Goal: Task Accomplishment & Management: Use online tool/utility

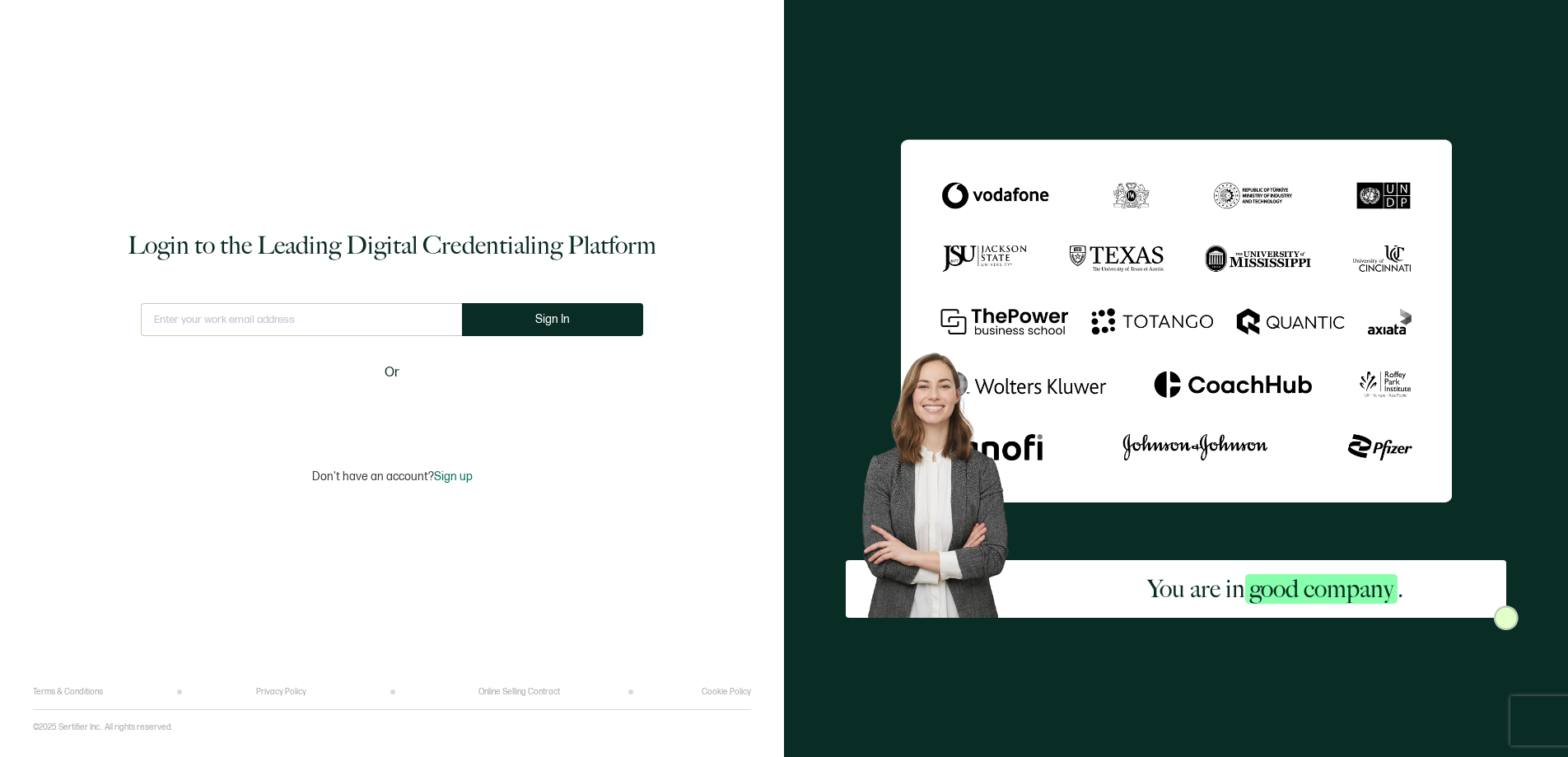
click at [303, 326] on input "text" at bounding box center [301, 319] width 321 height 33
type input "[EMAIL_ADDRESS][DOMAIN_NAME]"
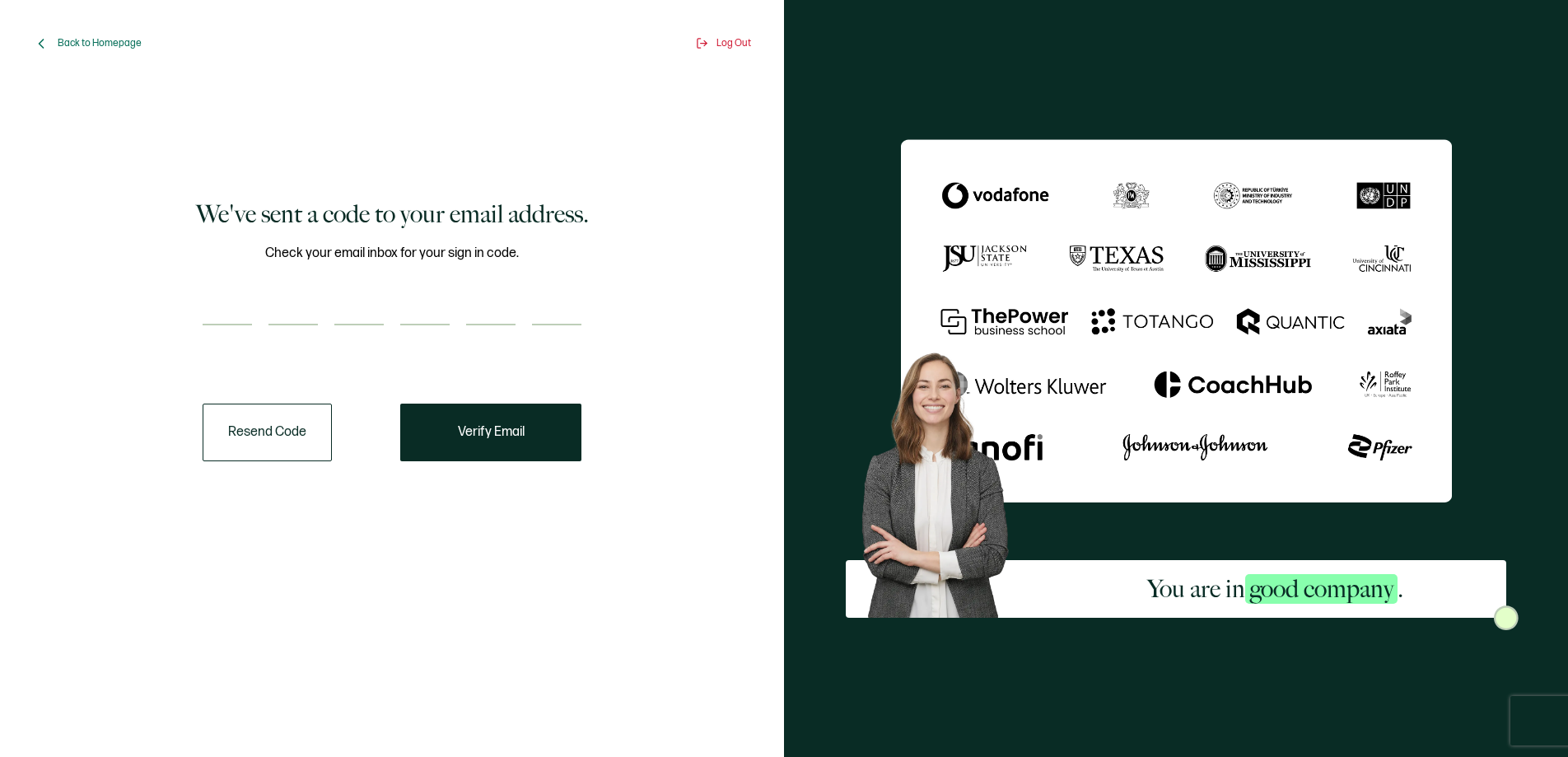
click at [229, 304] on input "number" at bounding box center [226, 309] width 49 height 33
paste input "8"
type input "8"
type input "6"
type input "1"
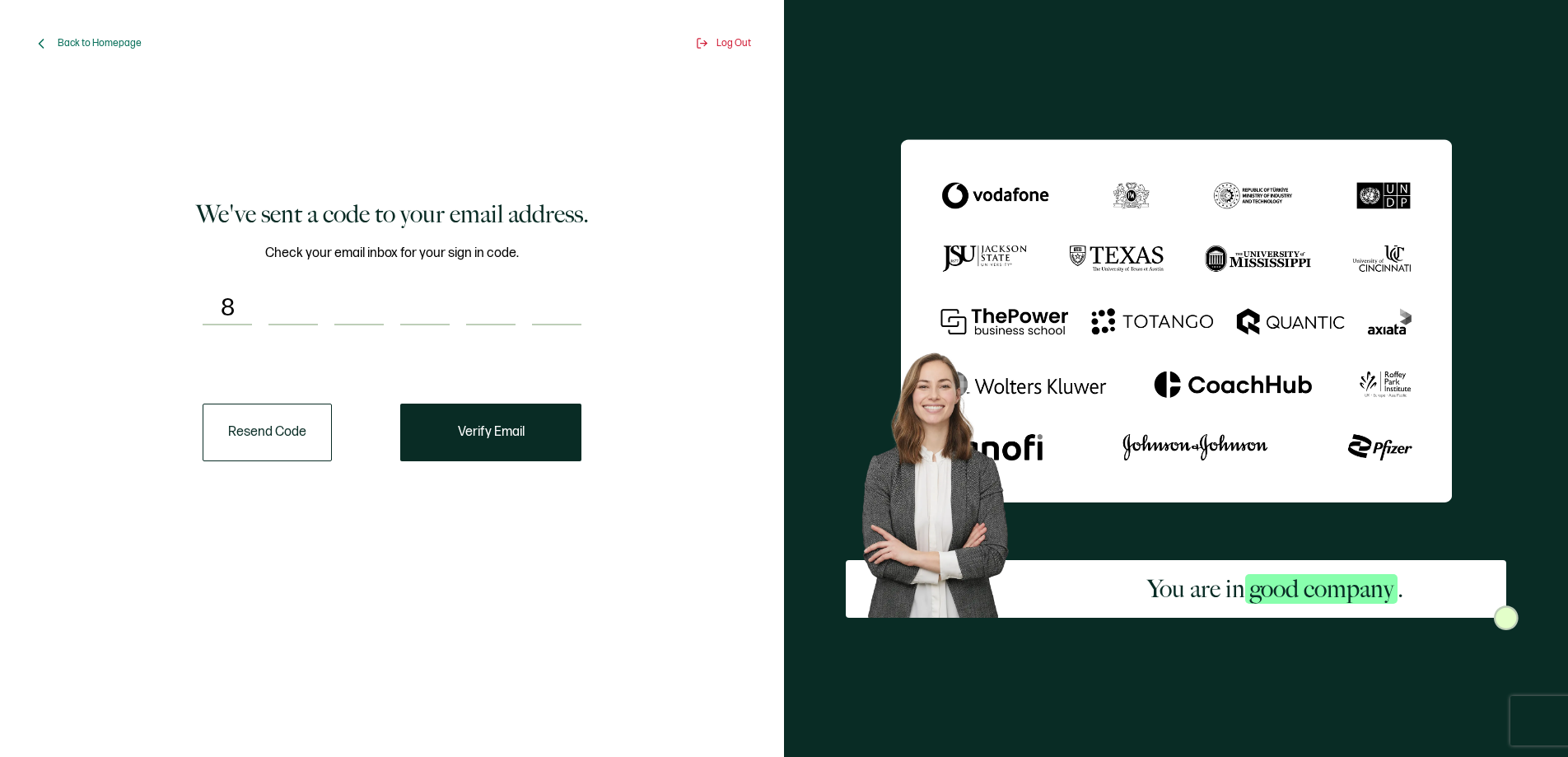
type input "1"
type input "2"
type input "6"
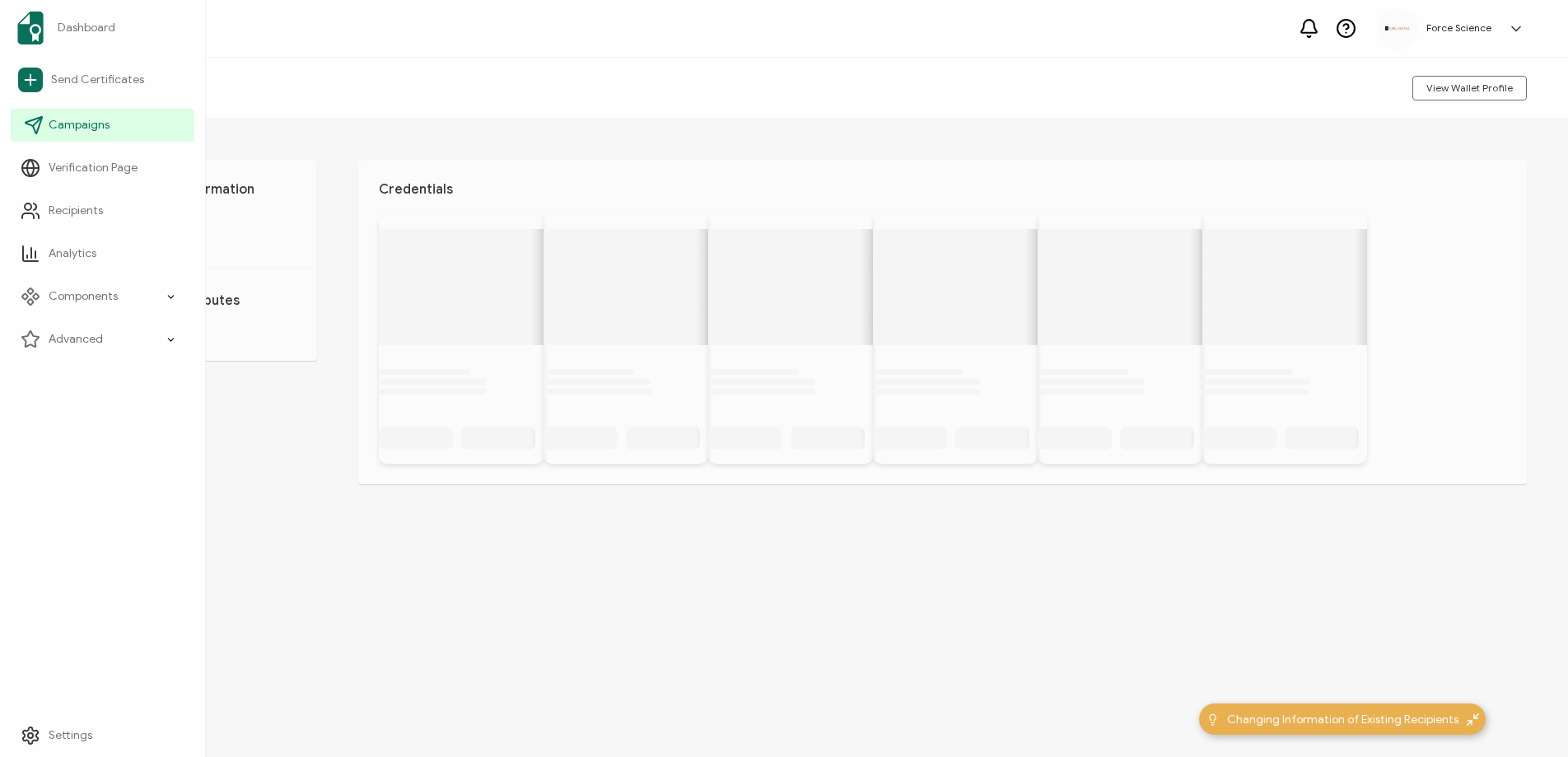
click at [89, 121] on span "Campaigns" at bounding box center [79, 125] width 61 height 16
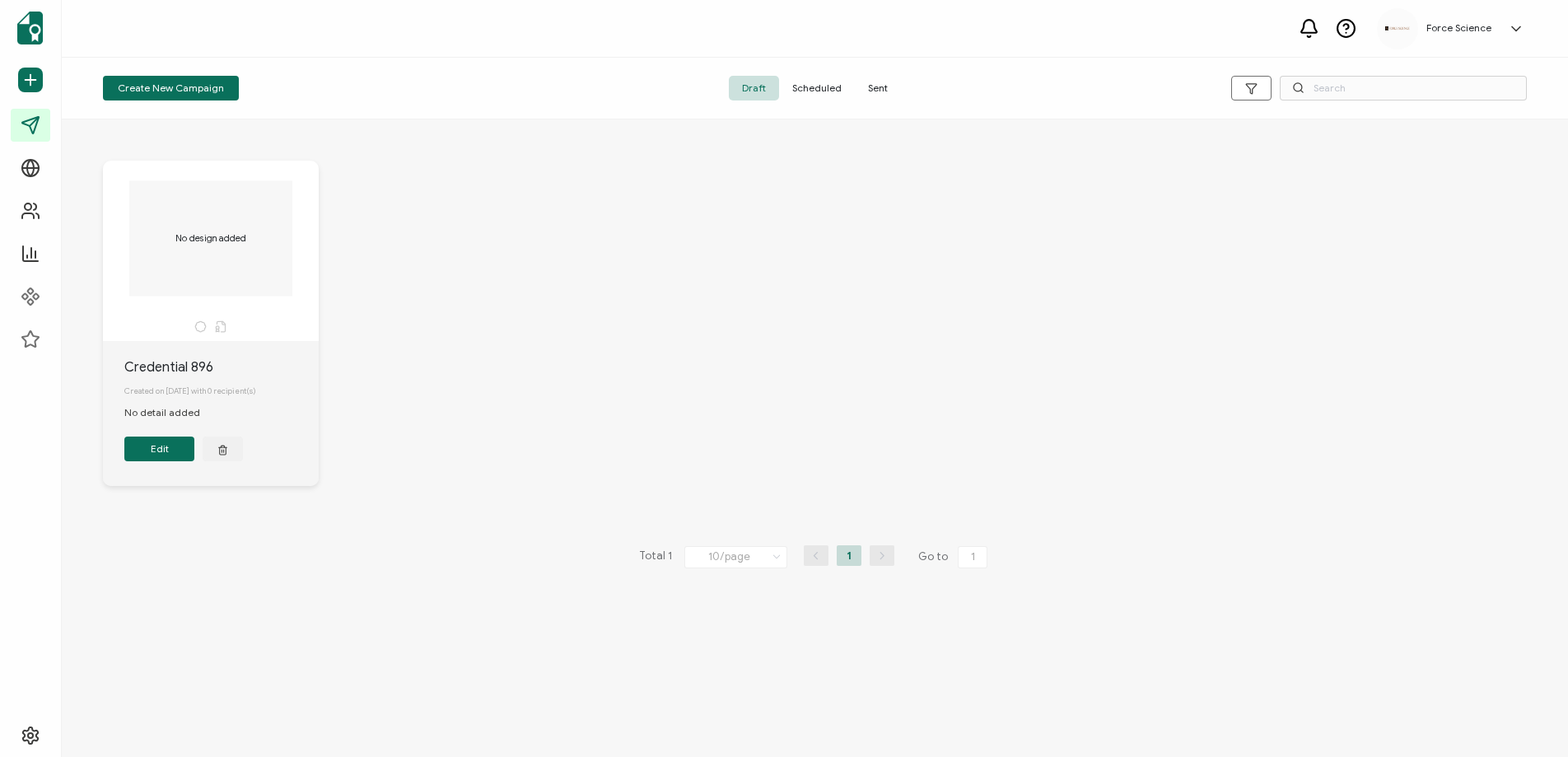
click at [870, 89] on span "Sent" at bounding box center [878, 89] width 47 height 25
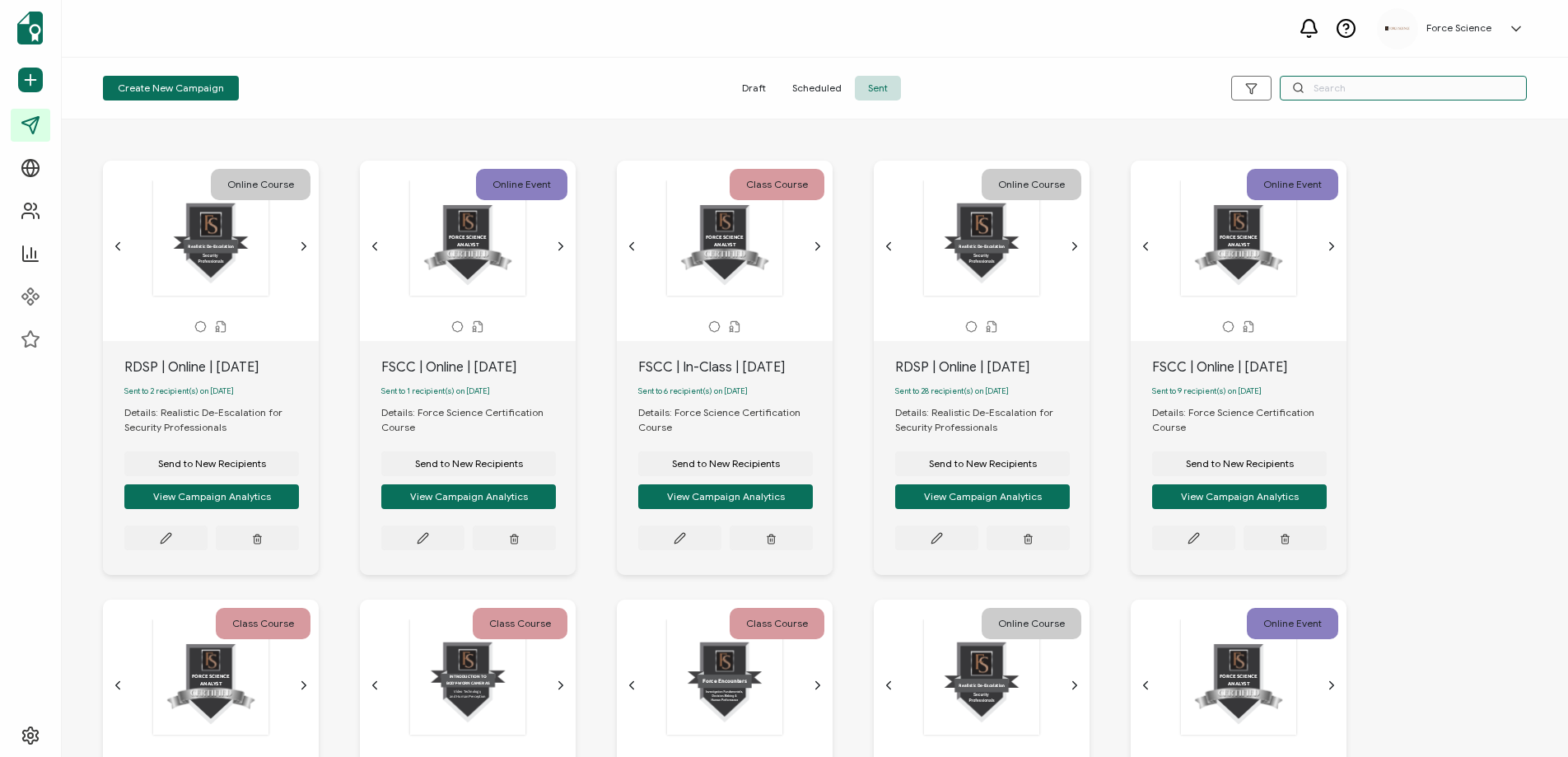
click at [1361, 91] on input "text" at bounding box center [1403, 89] width 247 height 25
type input "fscc"
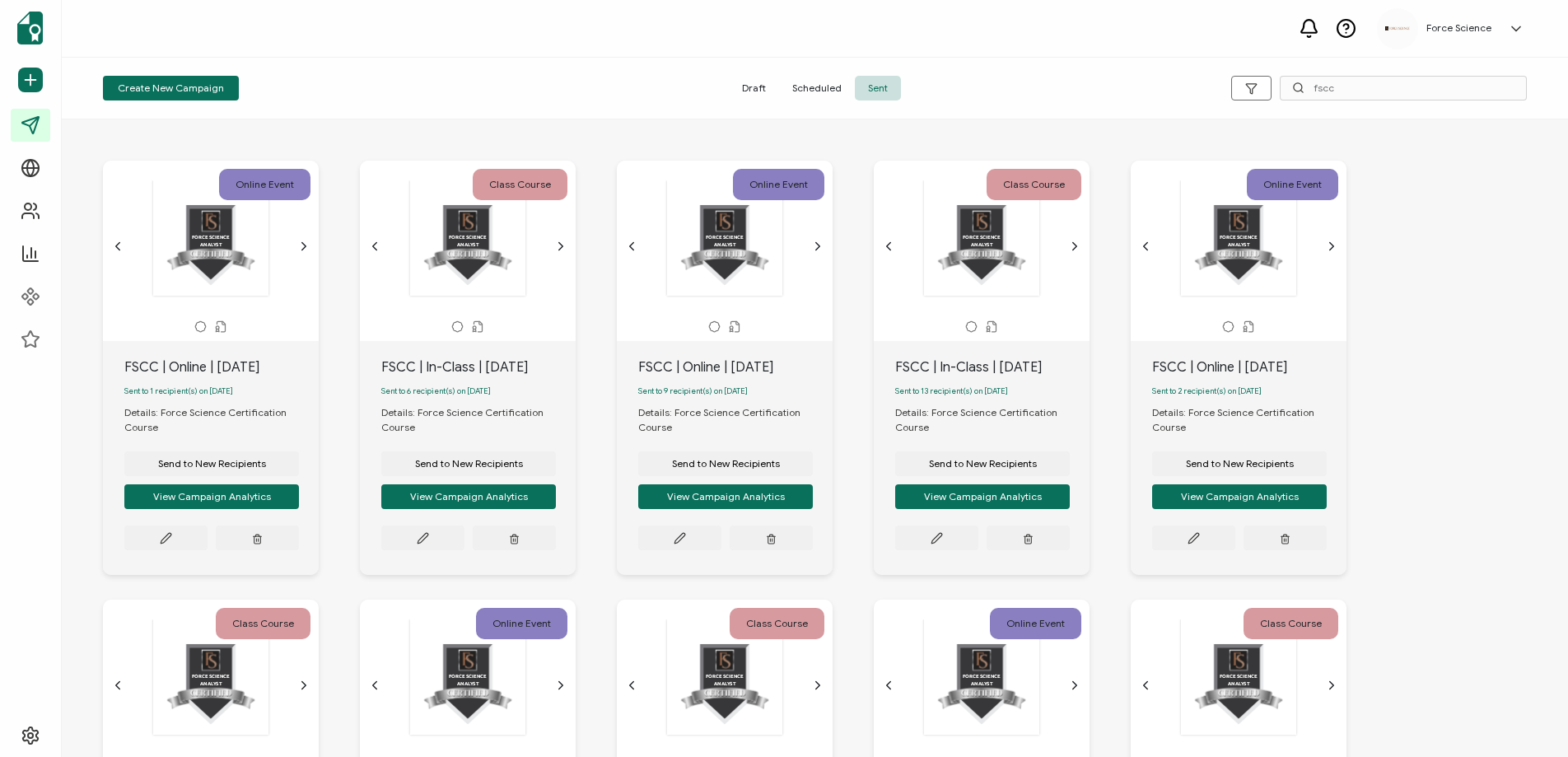
click at [416, 369] on div "FSCC | In-Class | [DATE]" at bounding box center [478, 368] width 194 height 20
copy div "FSCC | In-Class | [DATE]"
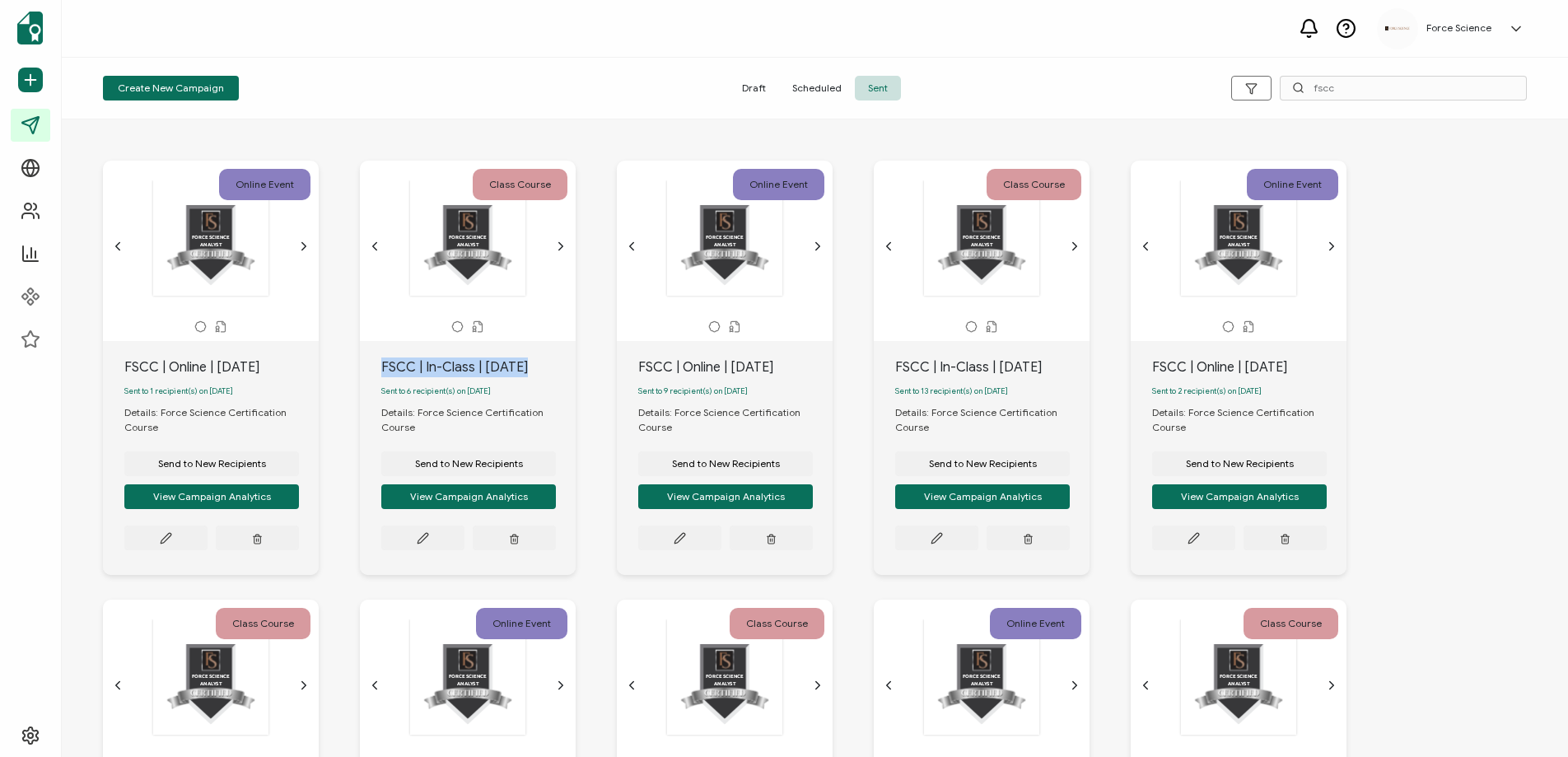
click at [412, 370] on div "FSCC | In-Class | [DATE]" at bounding box center [478, 368] width 194 height 20
click at [266, 469] on span "Send to New Recipients" at bounding box center [212, 464] width 108 height 10
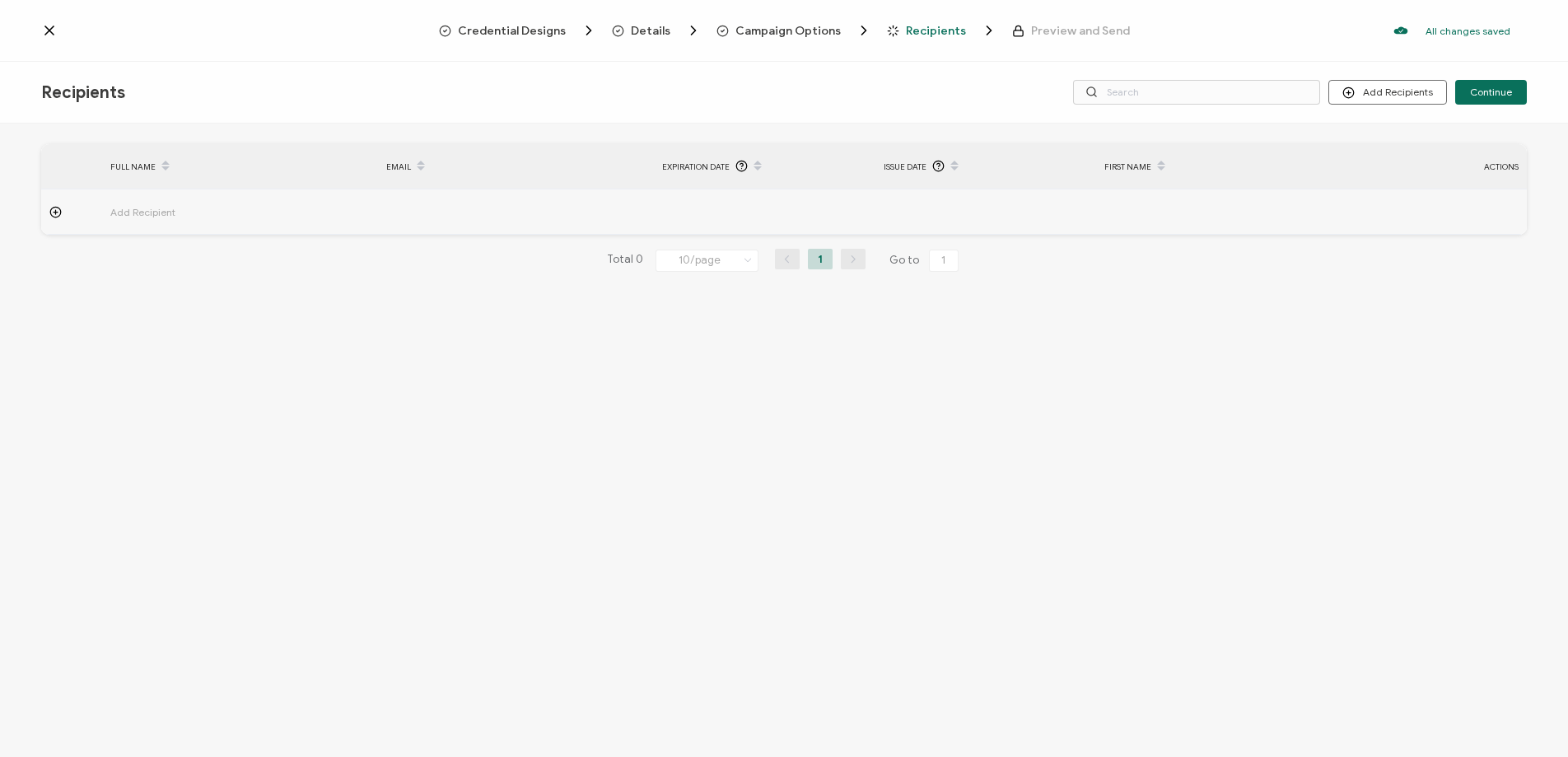
click at [782, 30] on span "Campaign Options" at bounding box center [788, 31] width 106 height 13
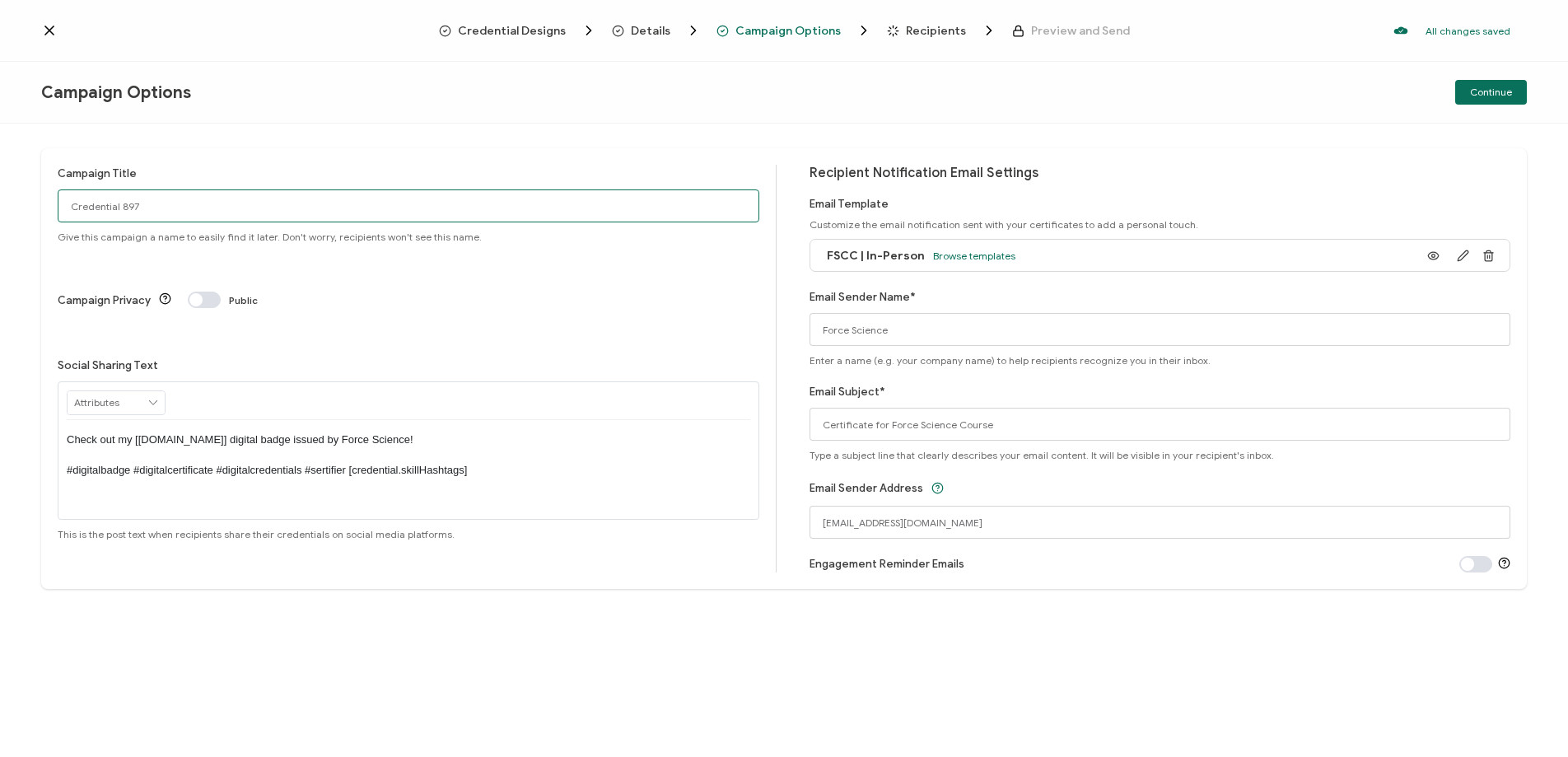
click at [157, 210] on input "Credential 897" at bounding box center [408, 206] width 701 height 33
paste input "FSCC | In-Class | [DATE]"
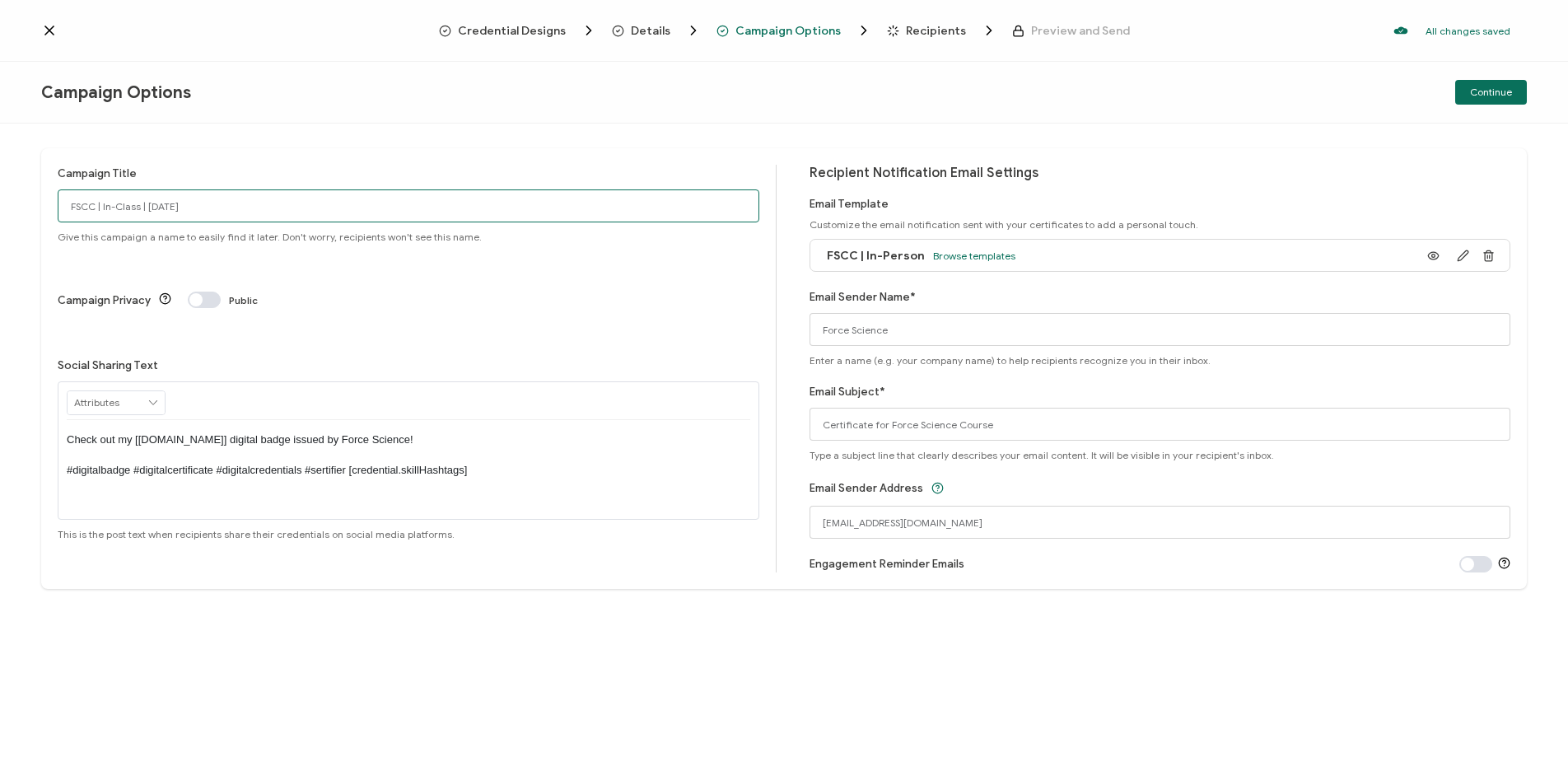
drag, startPoint x: 73, startPoint y: 205, endPoint x: 91, endPoint y: 200, distance: 18.7
click at [81, 202] on input "FSCC | In-Class | [DATE]" at bounding box center [408, 206] width 701 height 33
type input "FSCC | In-Class | [DATE]"
click at [917, 27] on span "Recipients" at bounding box center [936, 31] width 60 height 13
click at [1470, 92] on button "Continue" at bounding box center [1491, 92] width 72 height 25
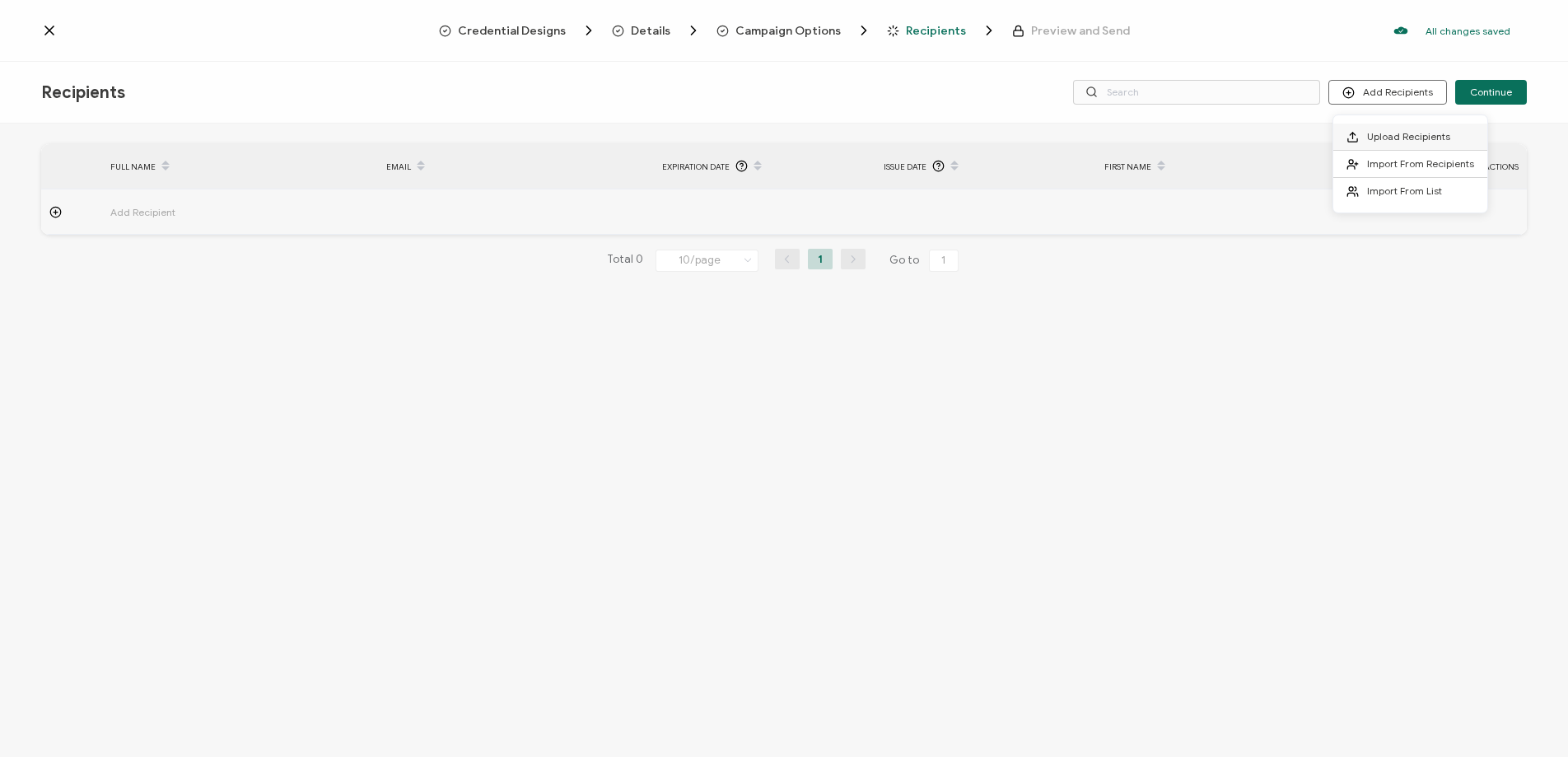
click at [1377, 140] on span "Upload Recipients" at bounding box center [1408, 136] width 83 height 13
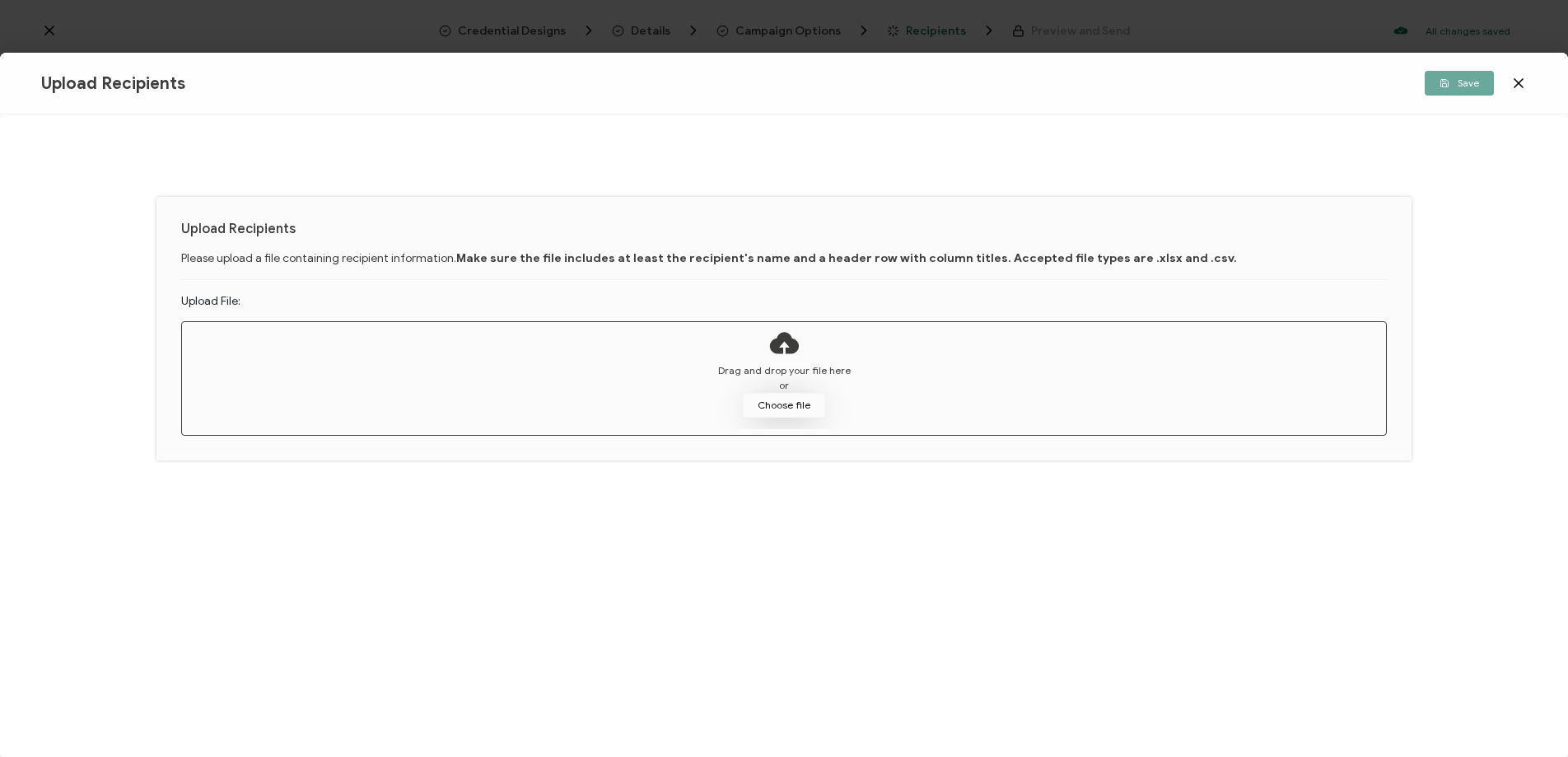
click at [782, 413] on button "Choose file" at bounding box center [784, 405] width 82 height 25
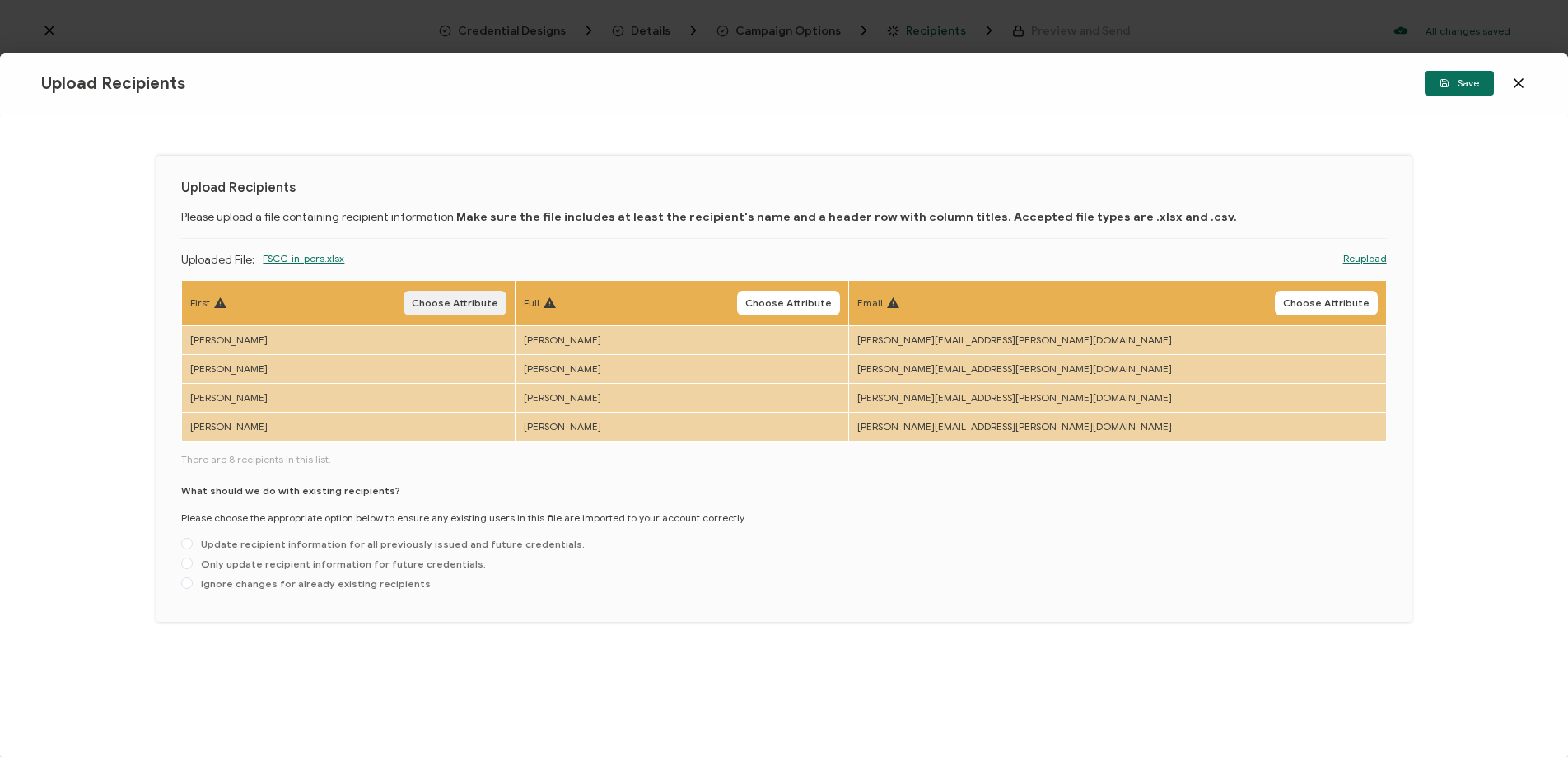
click at [498, 298] on span "Choose Attribute" at bounding box center [454, 302] width 87 height 10
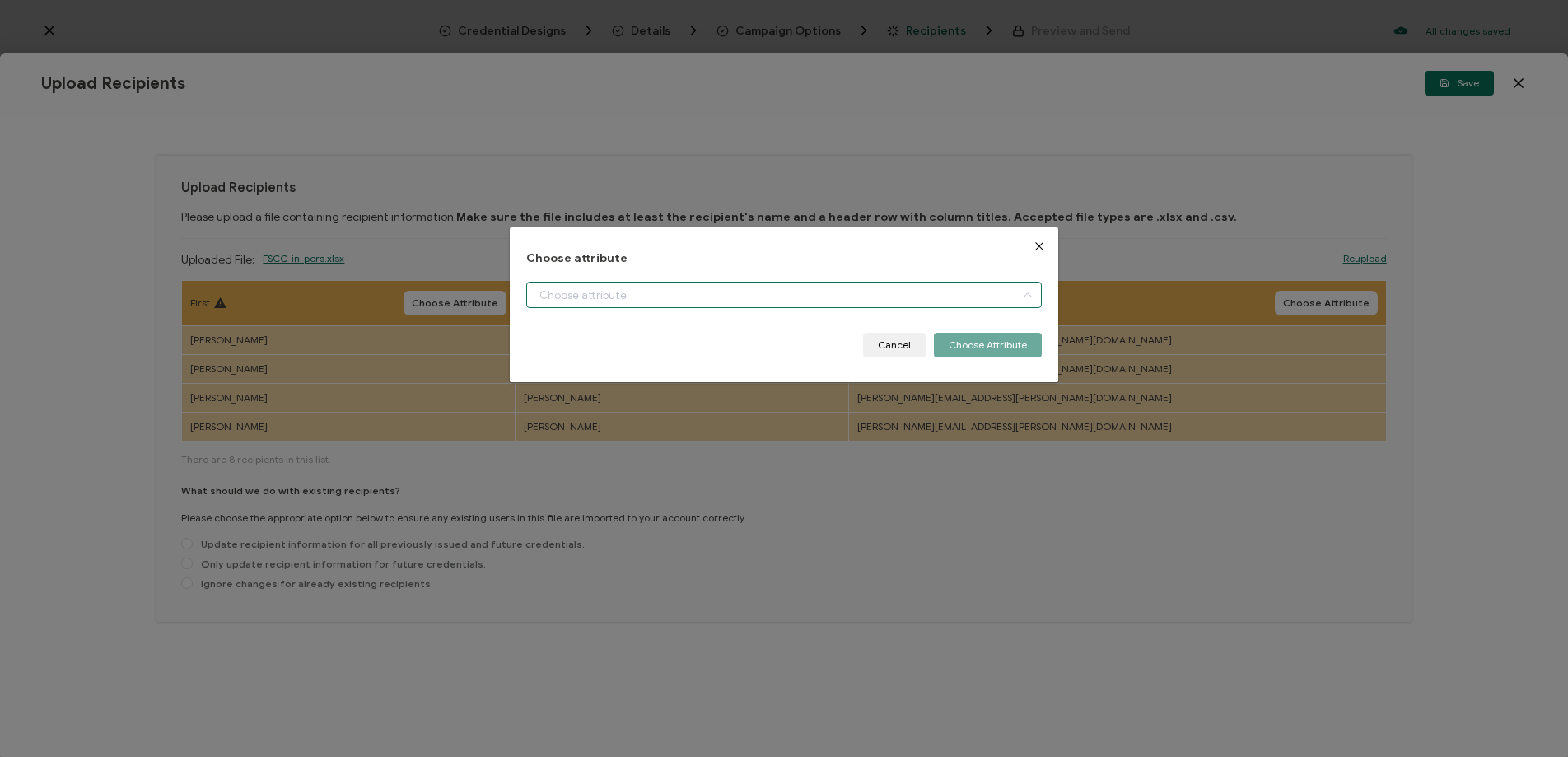
click at [547, 299] on input "dialog" at bounding box center [784, 294] width 515 height 26
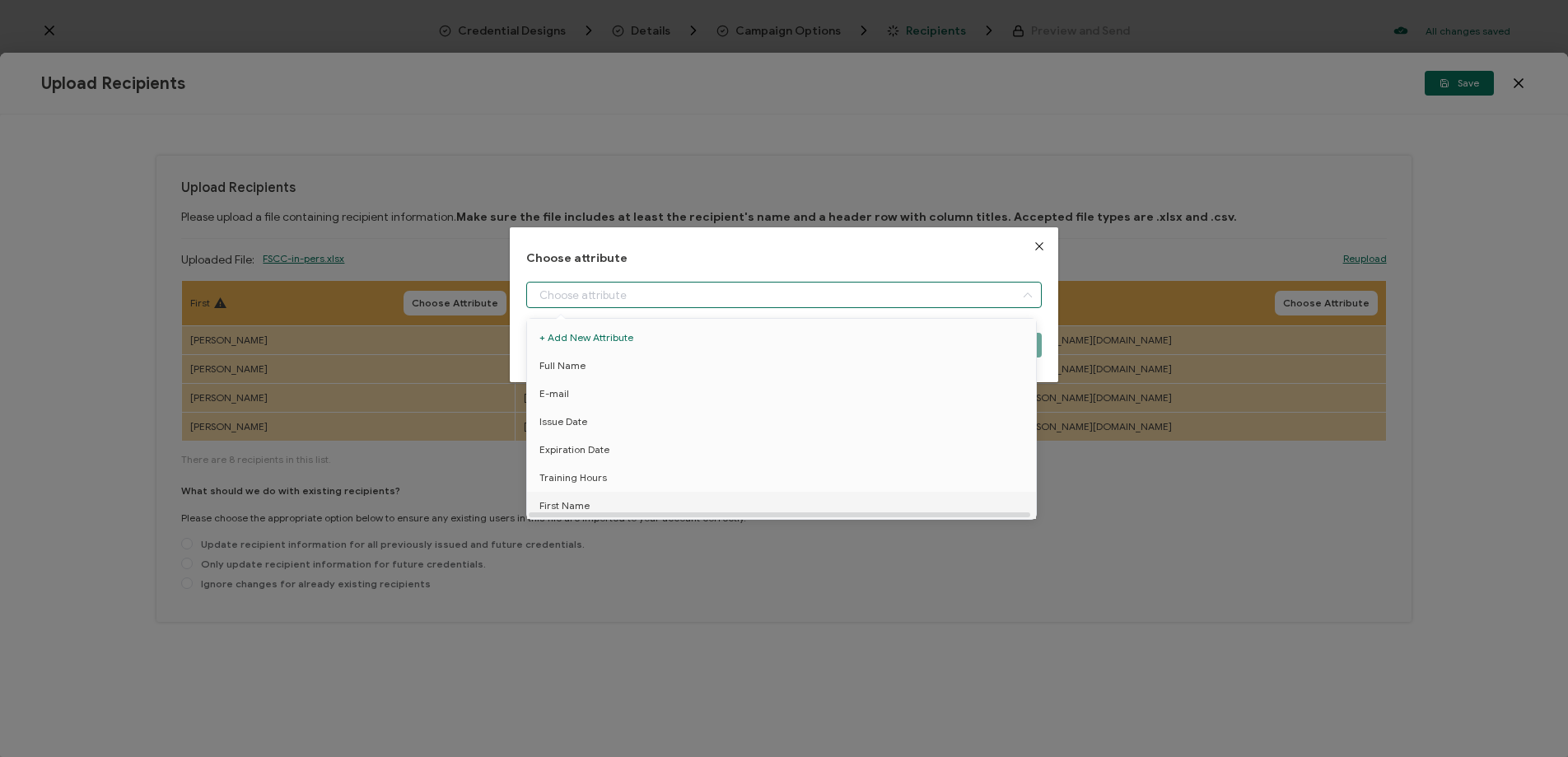
click at [614, 496] on li "First Name" at bounding box center [784, 506] width 523 height 28
type input "First Name"
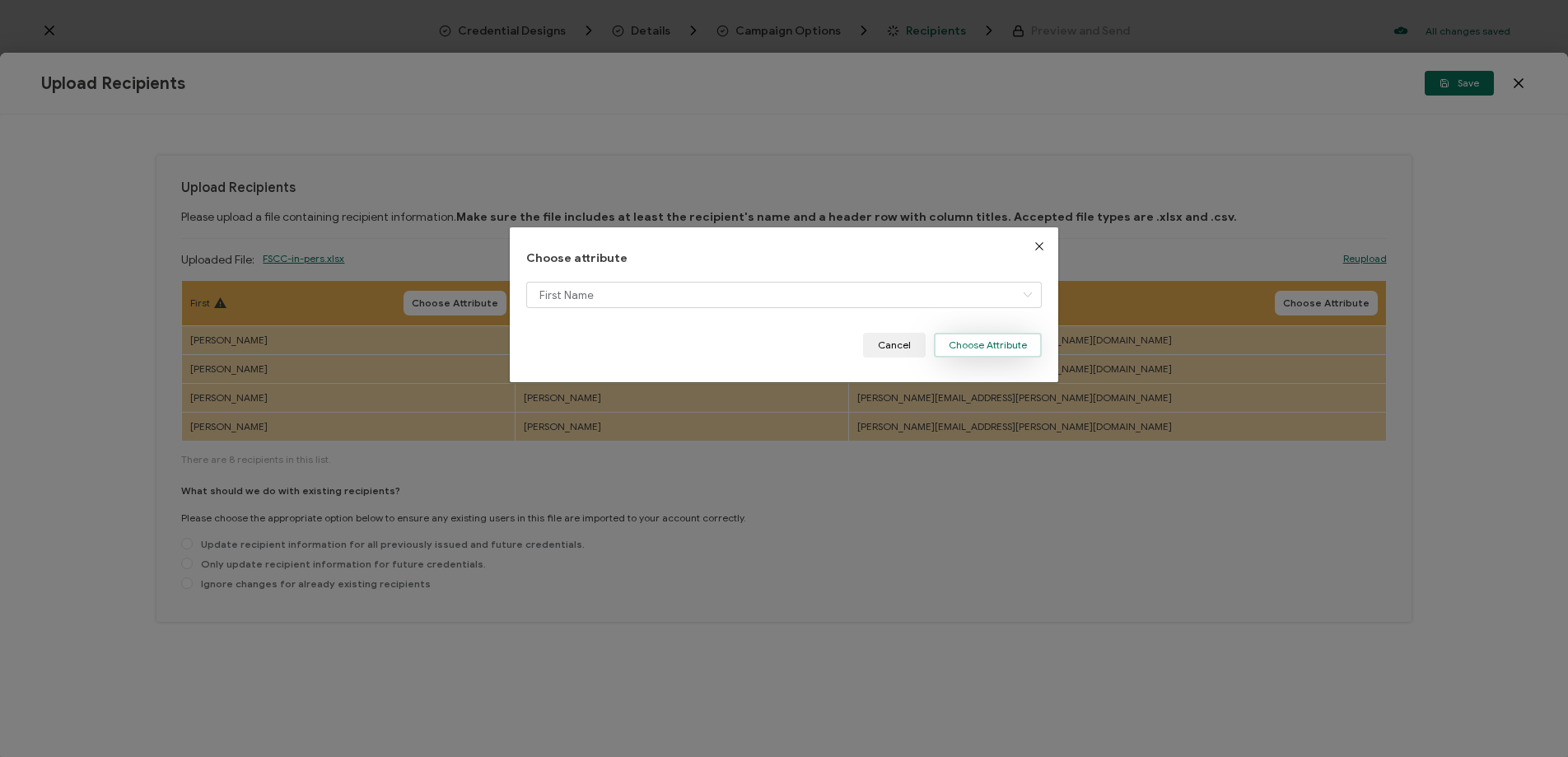
click at [970, 353] on button "Choose Attribute" at bounding box center [987, 345] width 108 height 25
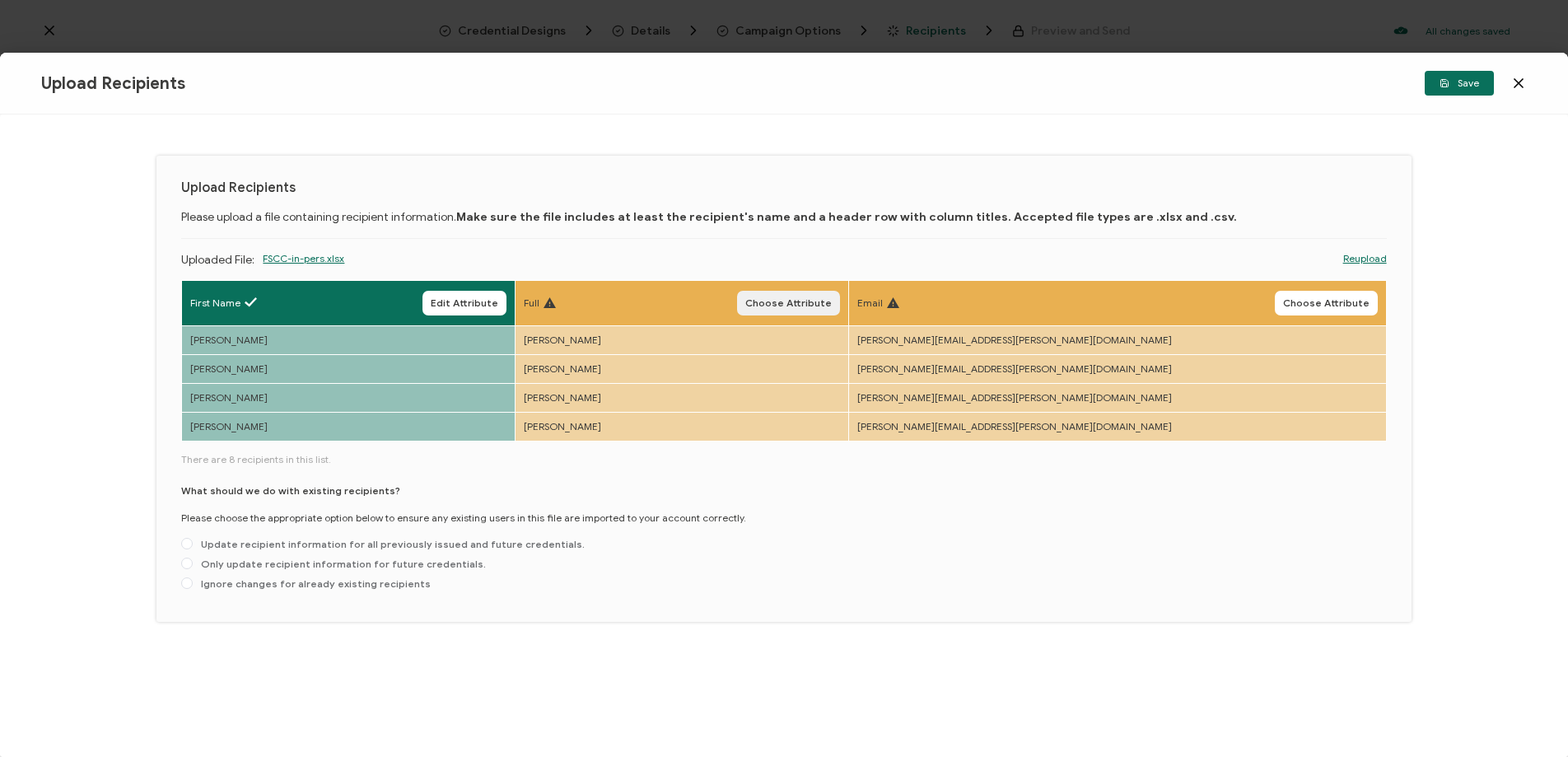
click at [832, 305] on span "Choose Attribute" at bounding box center [788, 302] width 87 height 10
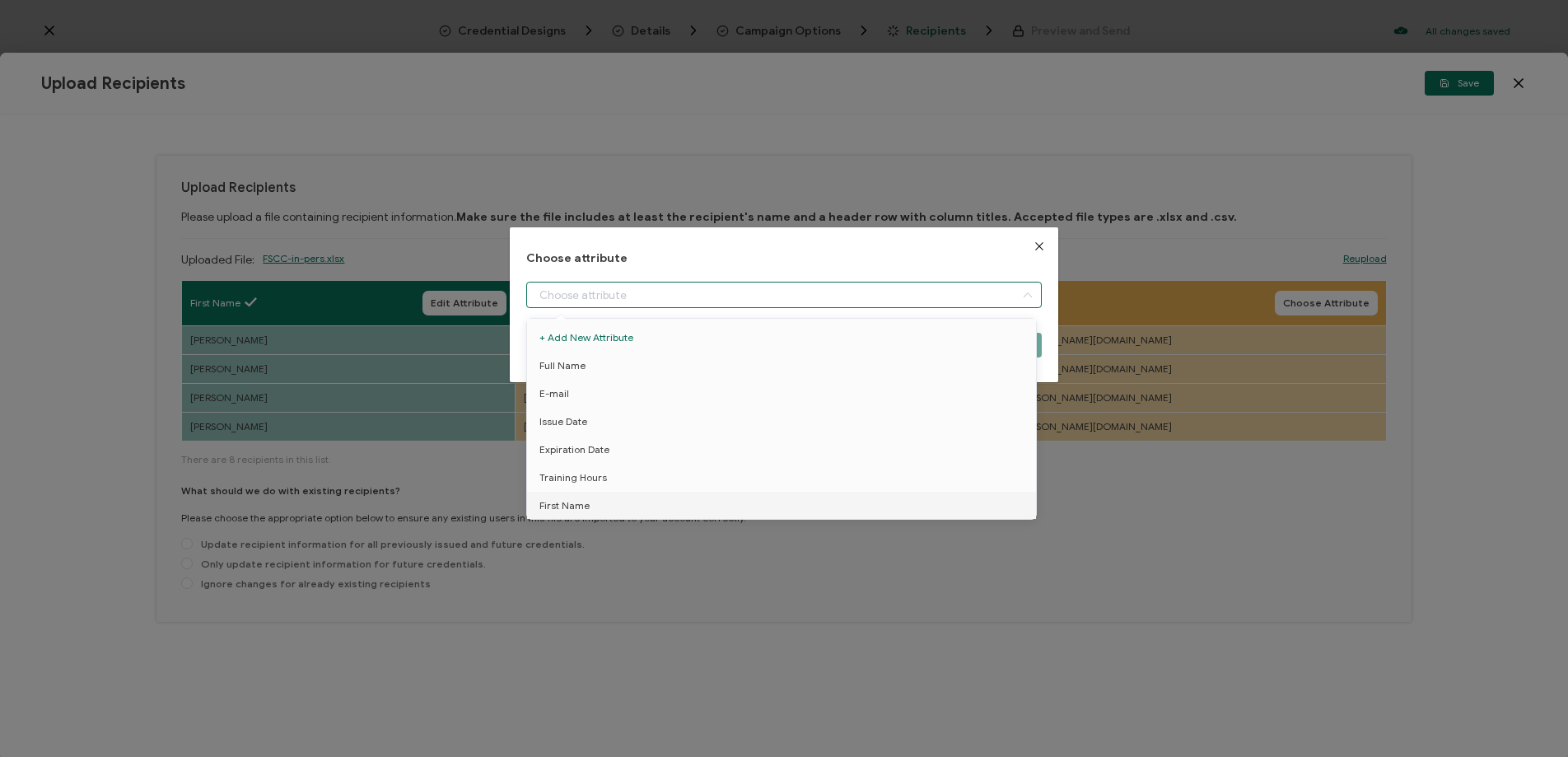
click at [580, 294] on input "dialog" at bounding box center [784, 294] width 515 height 26
click at [577, 367] on span "Full Name" at bounding box center [563, 365] width 47 height 28
type input "Full Name"
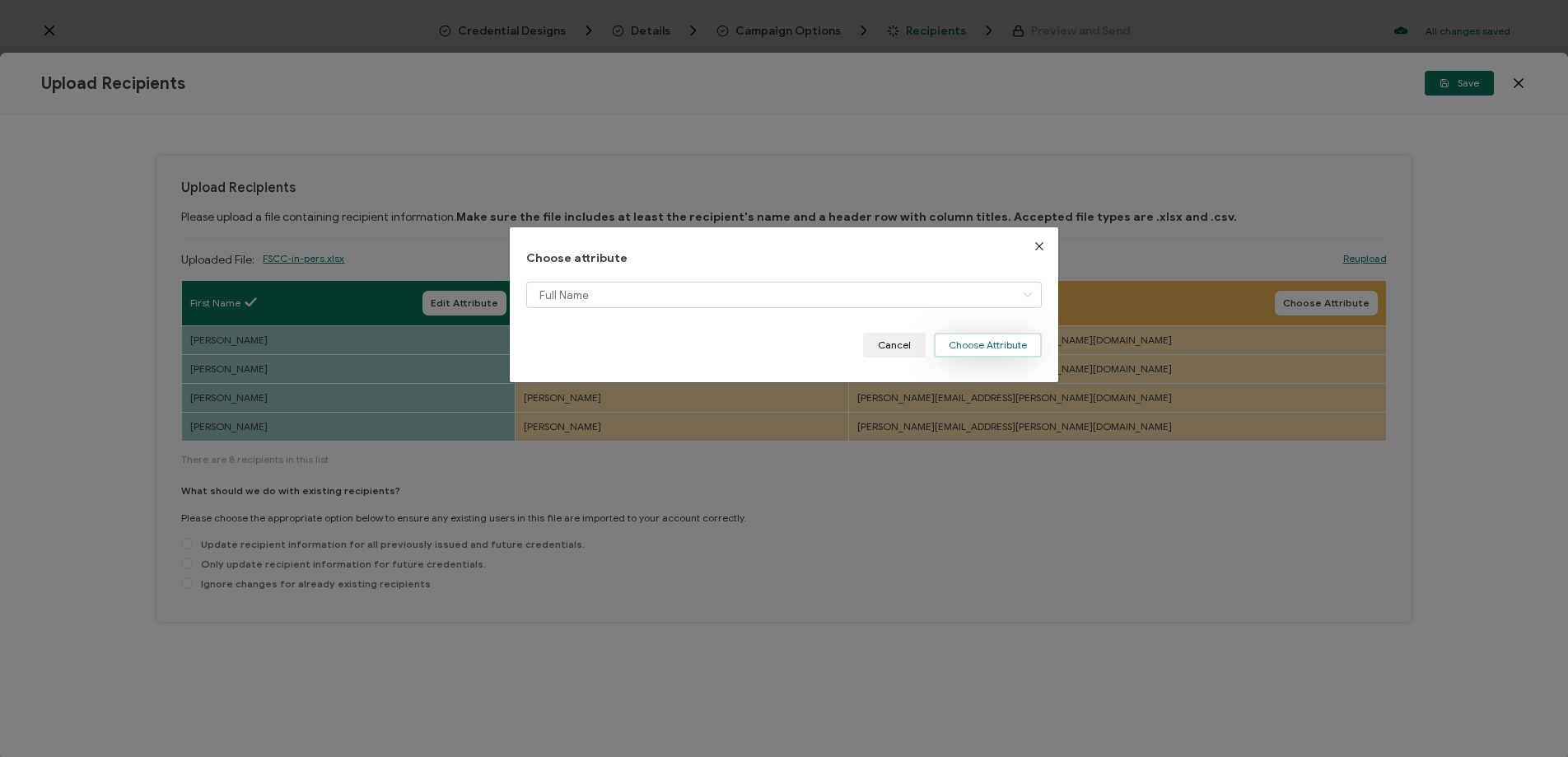
click at [997, 348] on button "Choose Attribute" at bounding box center [987, 345] width 108 height 25
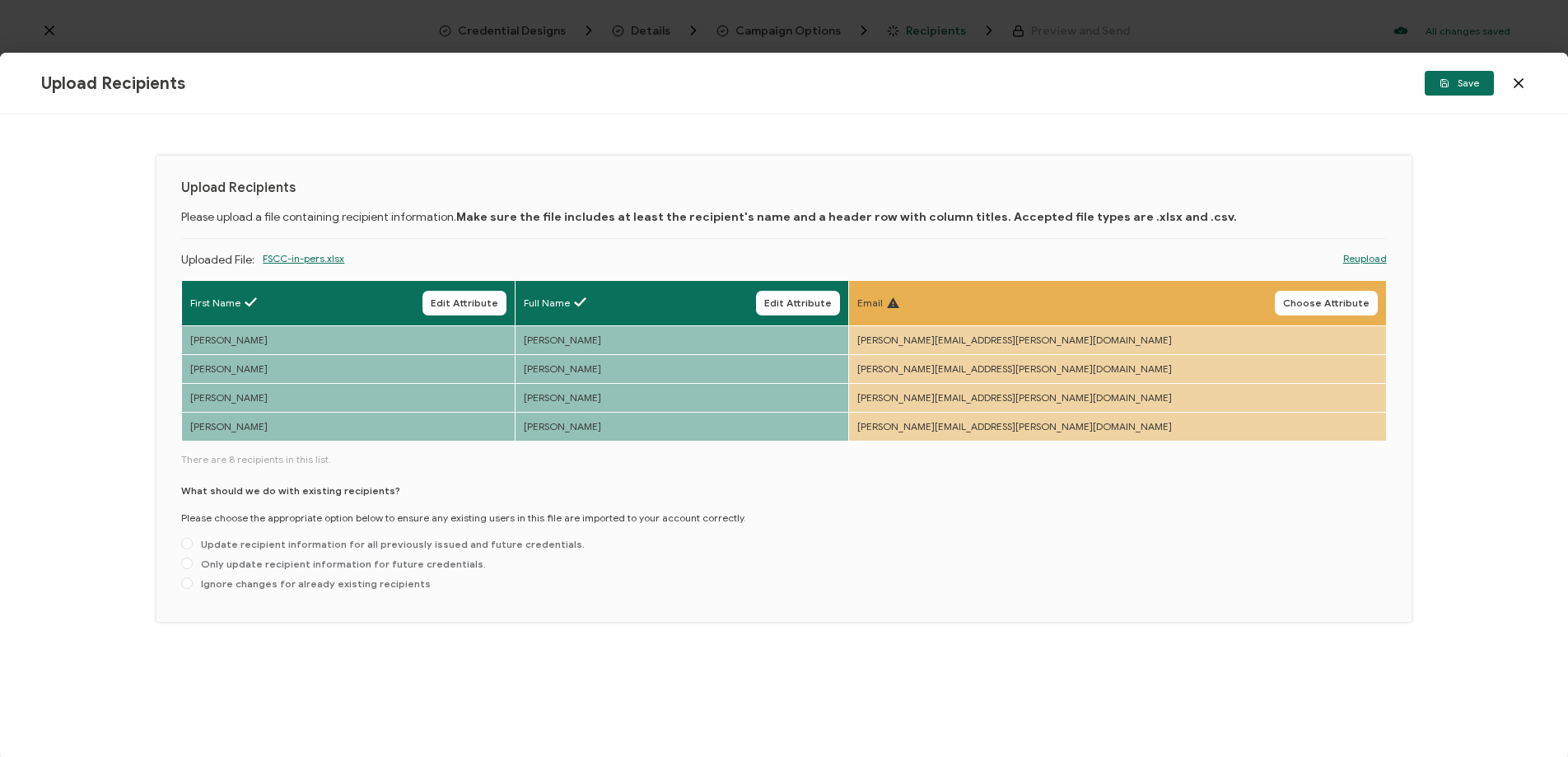
click at [1326, 300] on span "Choose Attribute" at bounding box center [1326, 302] width 87 height 10
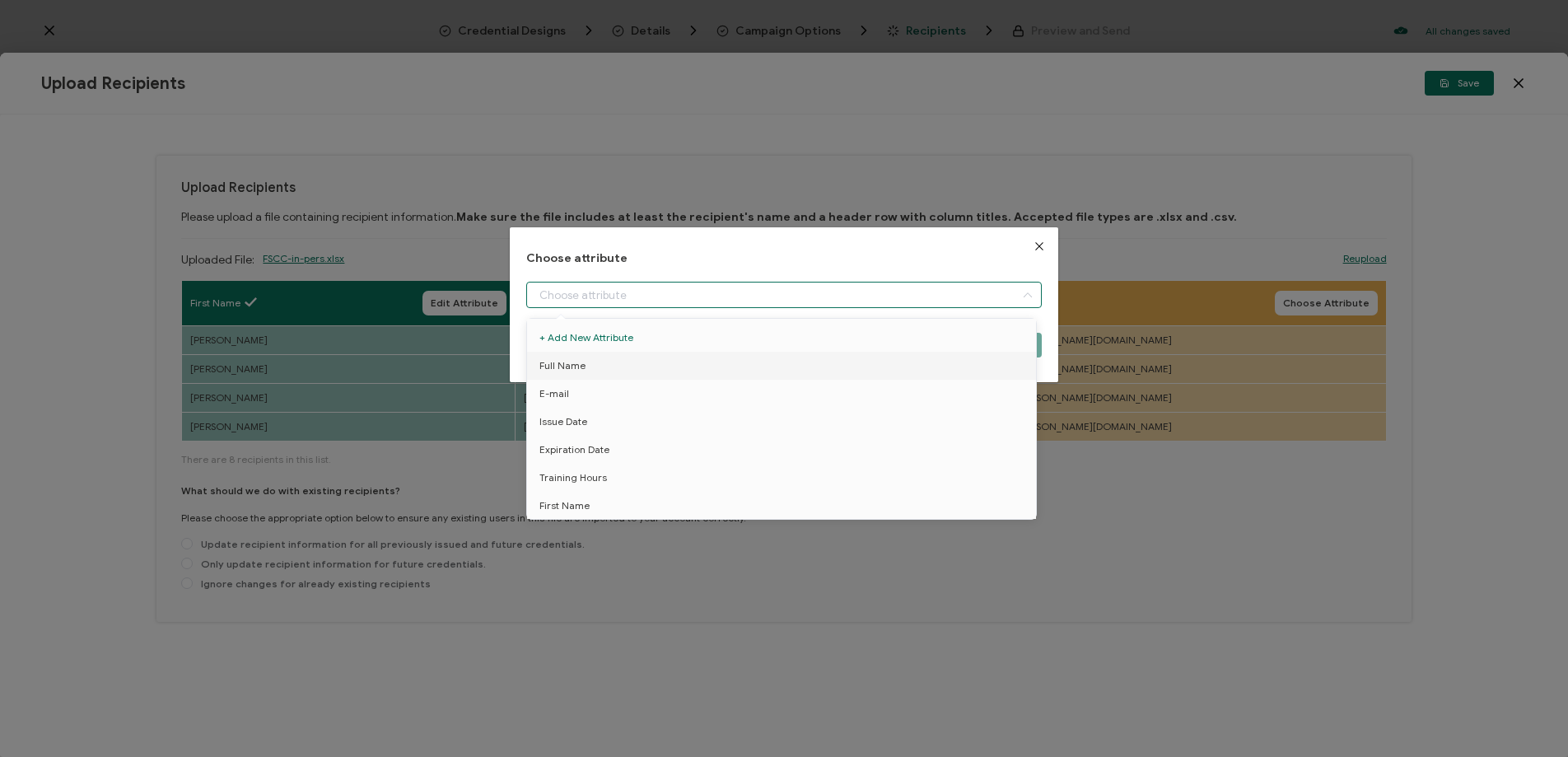
click at [640, 298] on input "dialog" at bounding box center [784, 294] width 515 height 26
click at [589, 393] on li "E-mail" at bounding box center [784, 393] width 523 height 28
type input "E-mail"
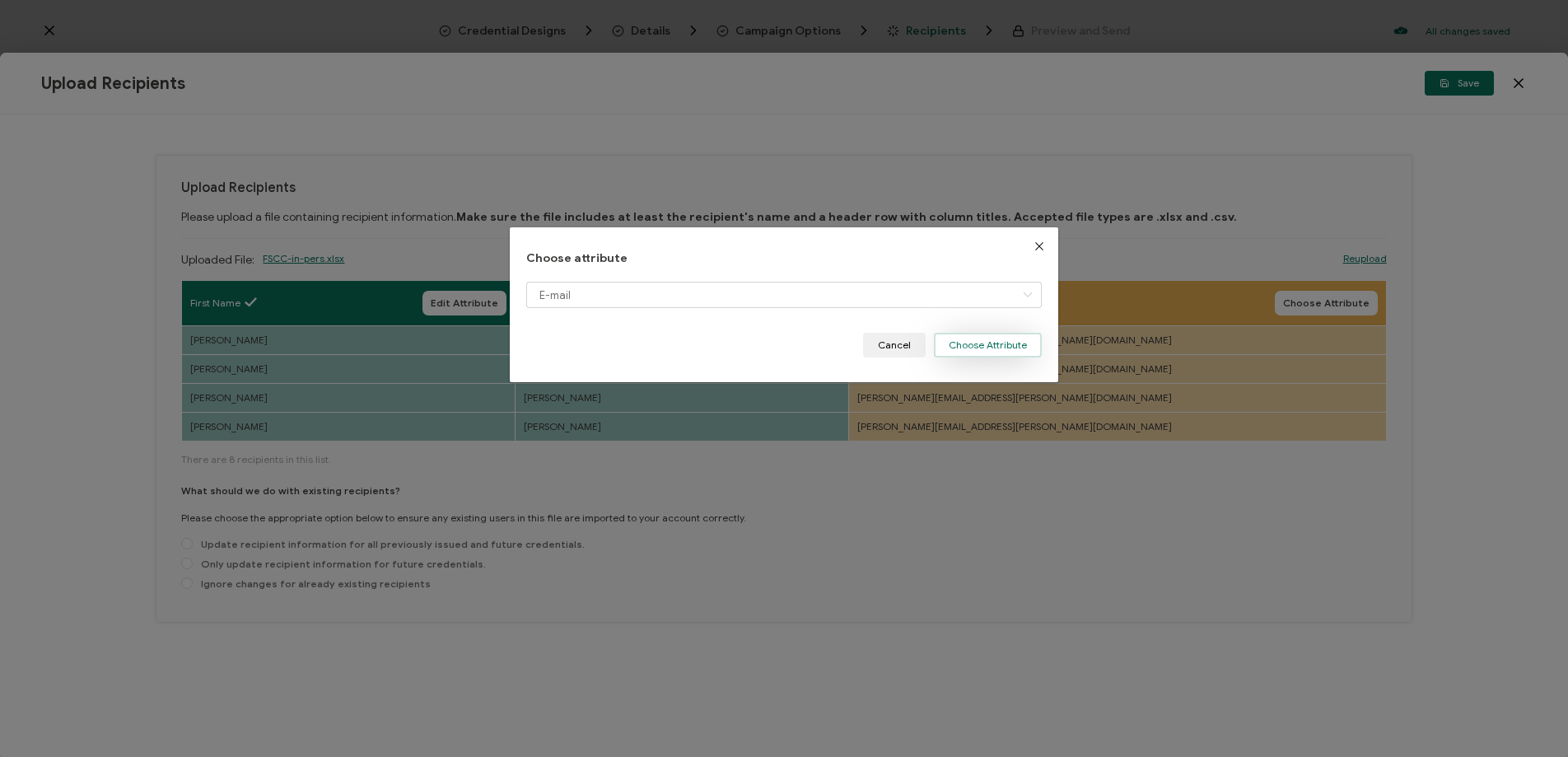
click at [952, 353] on button "Choose Attribute" at bounding box center [987, 345] width 108 height 25
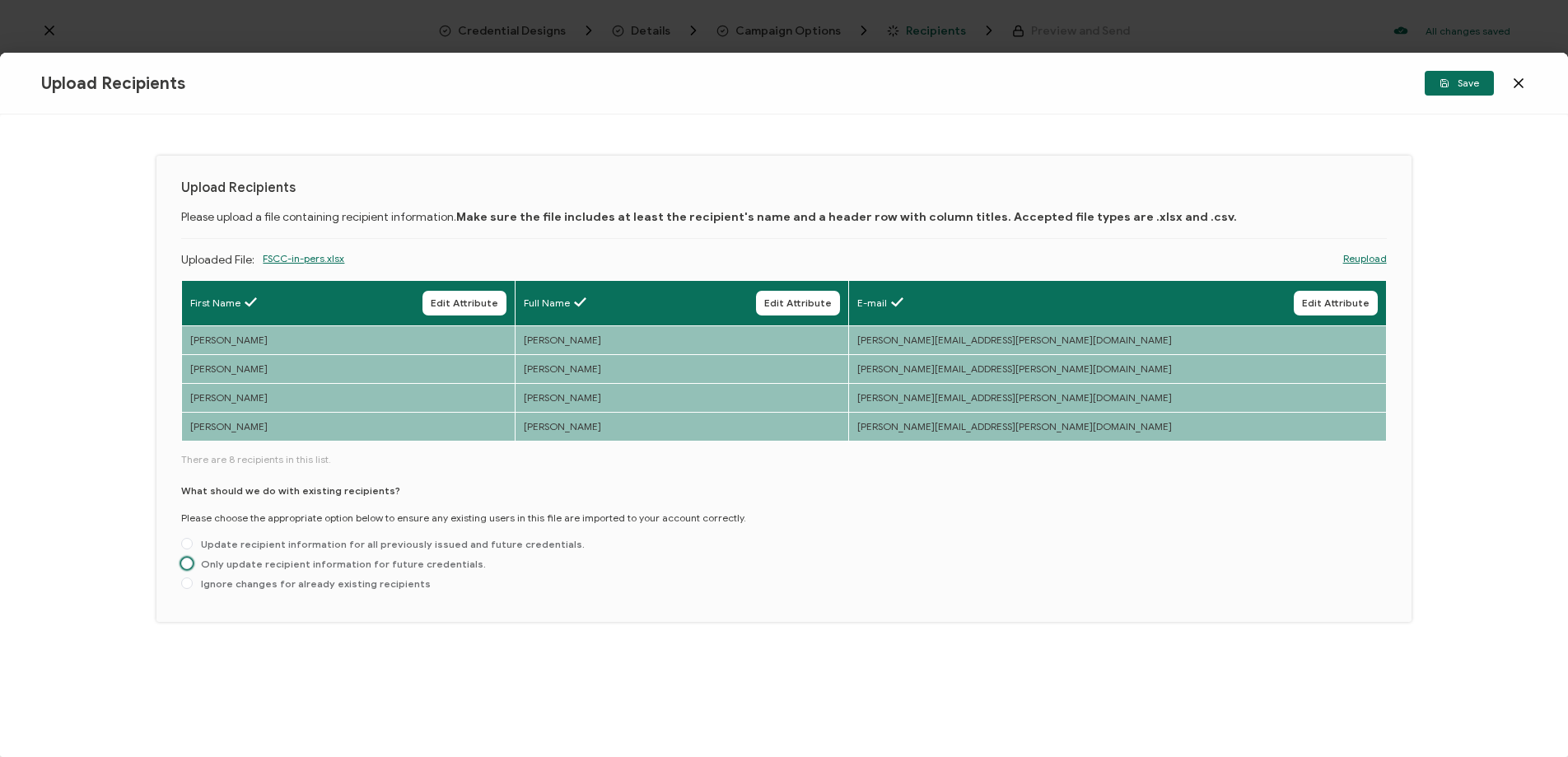
click at [213, 564] on span "Only update recipient information for future credentials." at bounding box center [339, 564] width 293 height 13
click at [192, 564] on input "Only update recipient information for future credentials." at bounding box center [187, 564] width 12 height 13
radio input "true"
click at [1441, 82] on icon "button" at bounding box center [1444, 82] width 10 height 10
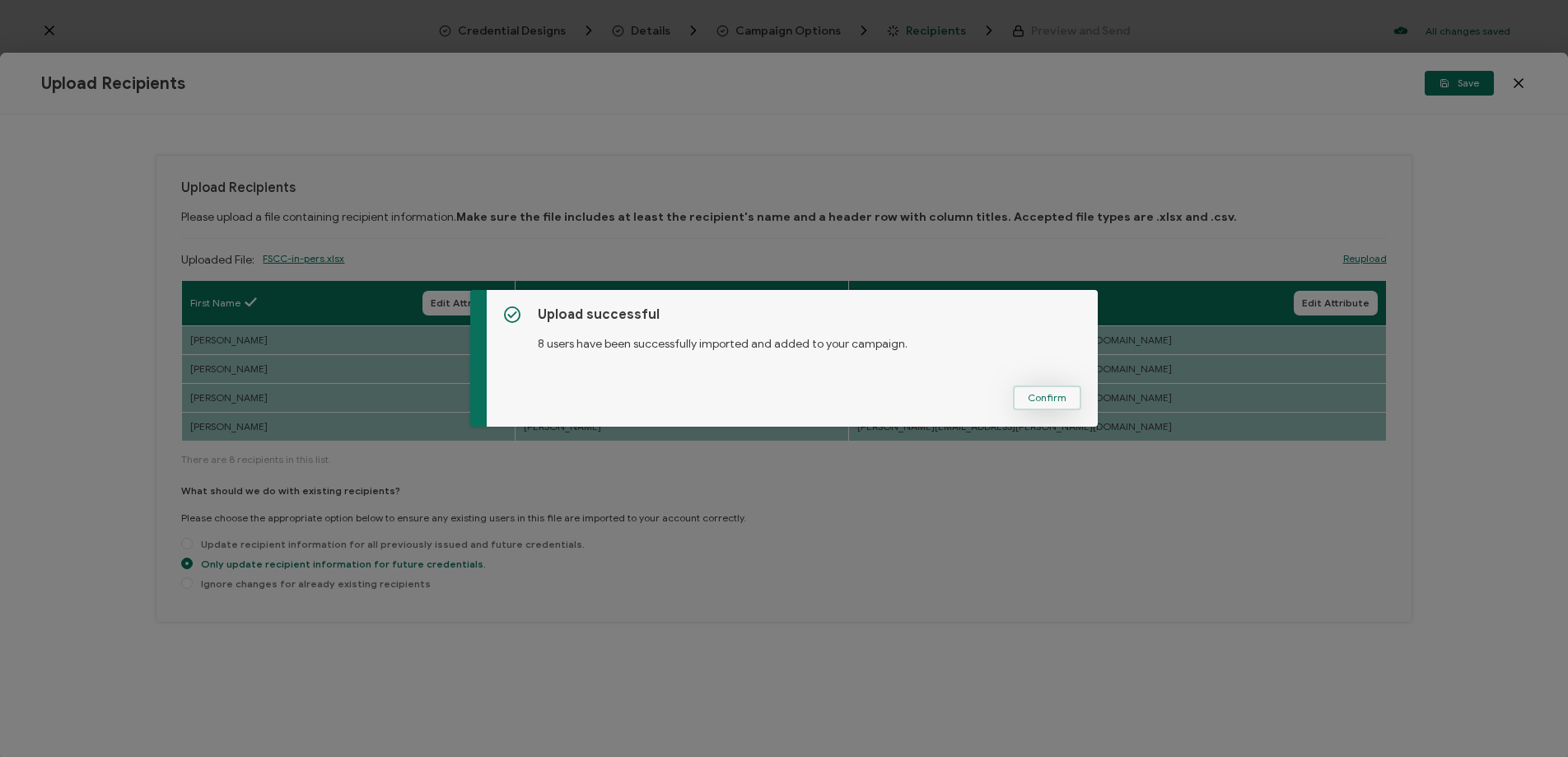
click at [1029, 388] on button "Confirm" at bounding box center [1047, 398] width 68 height 25
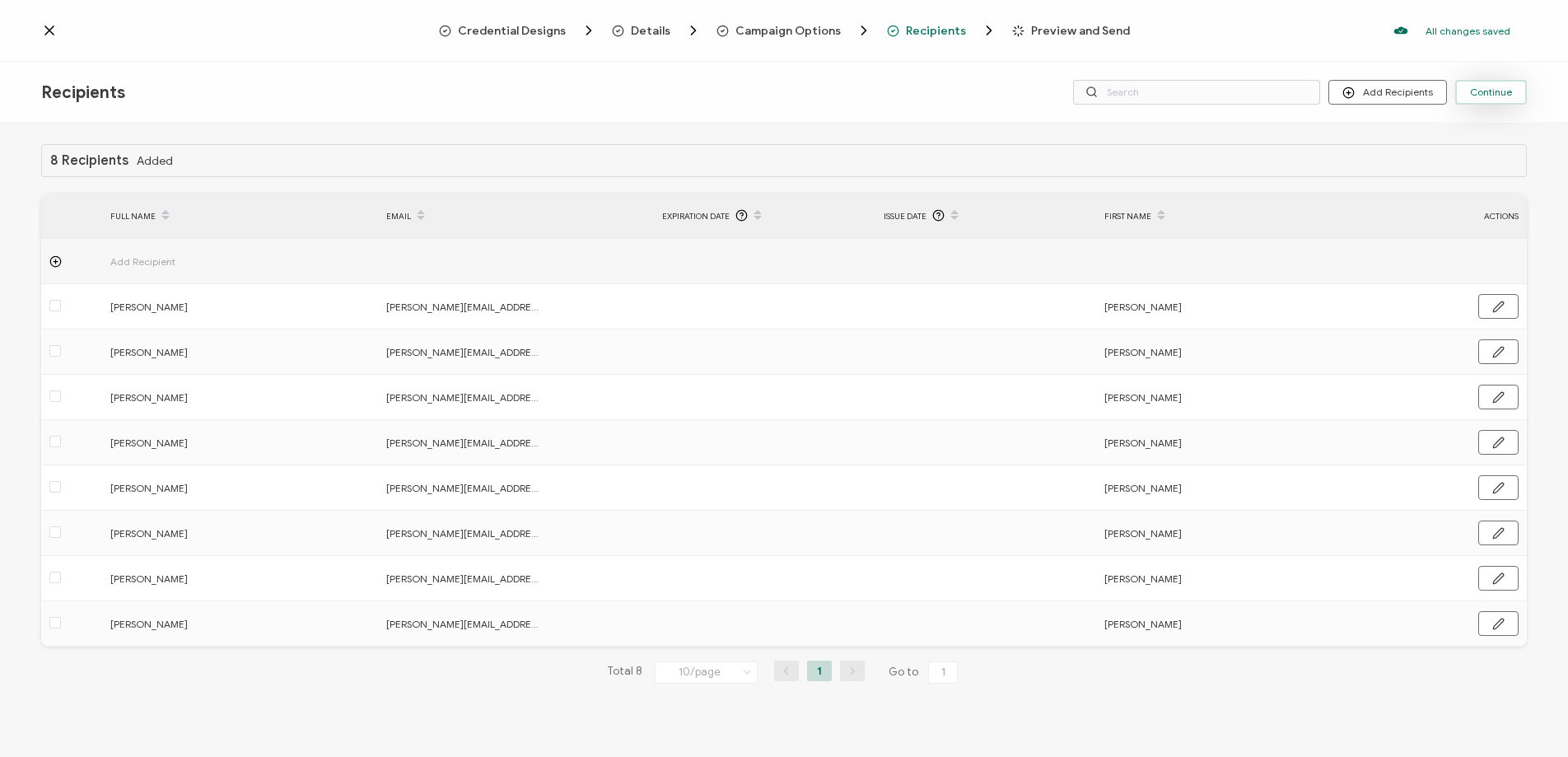
click at [1509, 90] on span "Continue" at bounding box center [1490, 92] width 42 height 10
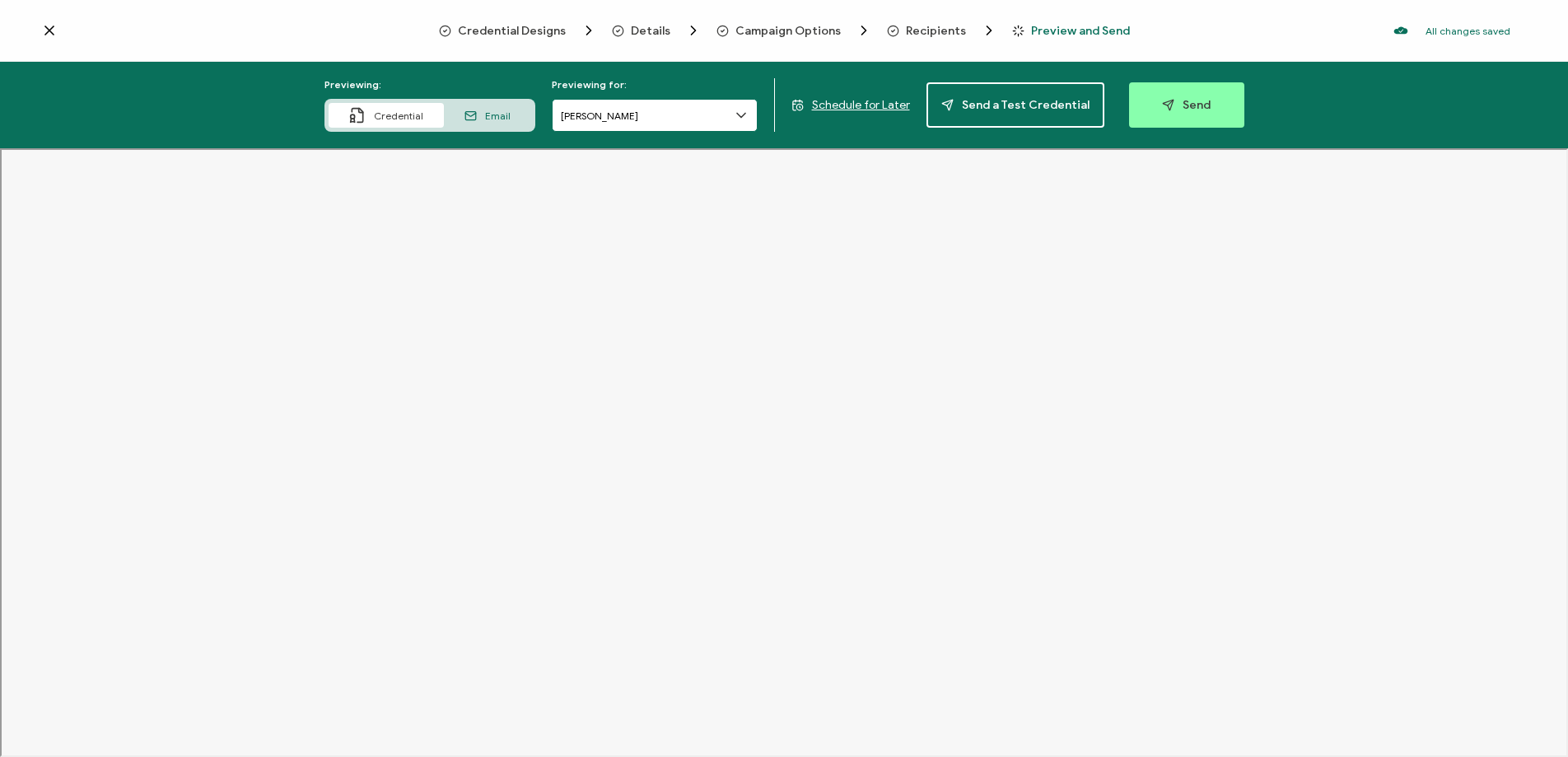
click at [598, 115] on input "[PERSON_NAME]" at bounding box center [655, 115] width 206 height 33
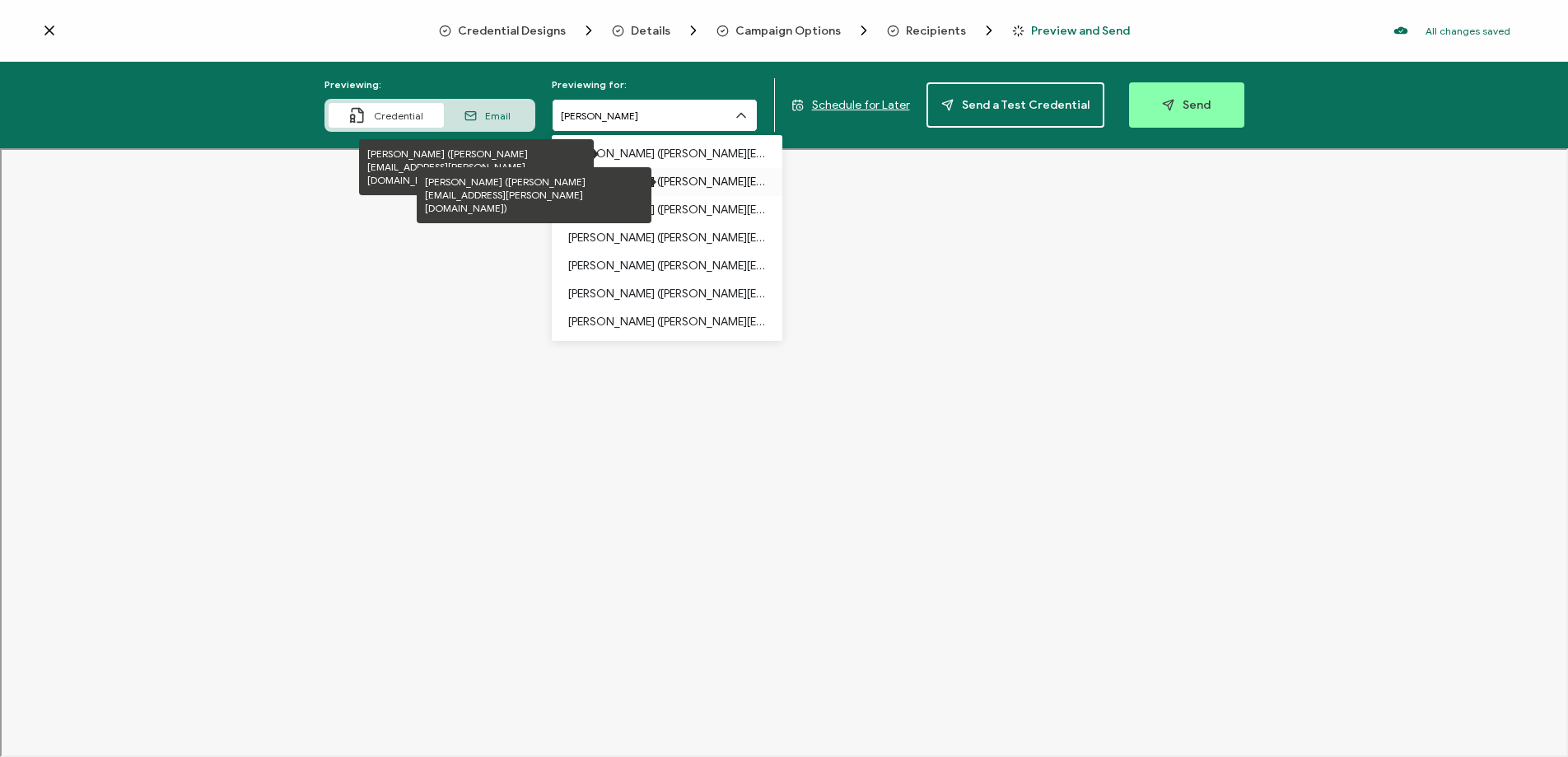
scroll to position [28, 0]
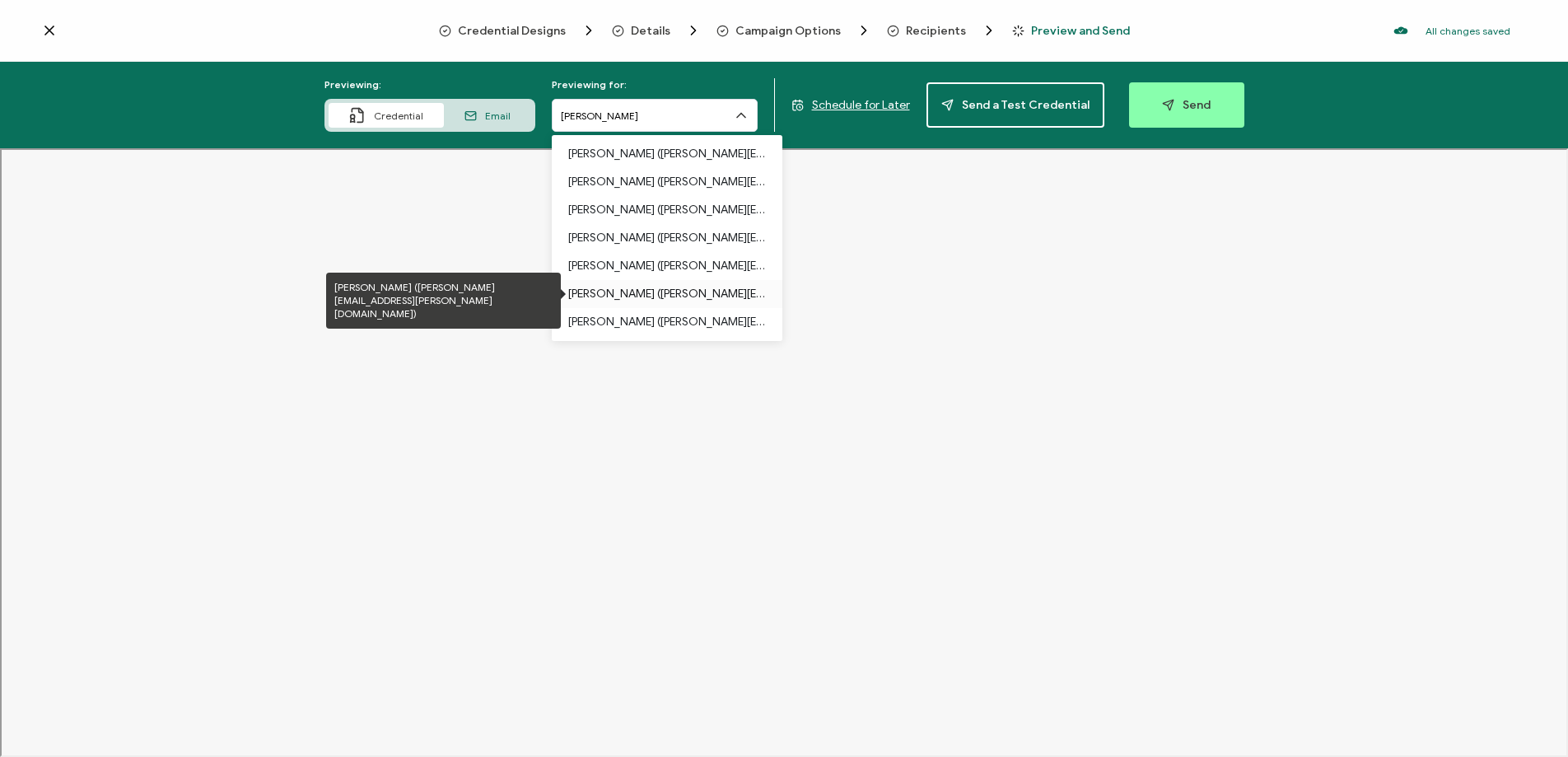
click at [618, 301] on p "[PERSON_NAME] ([PERSON_NAME][EMAIL_ADDRESS][PERSON_NAME][DOMAIN_NAME])" at bounding box center [666, 293] width 198 height 28
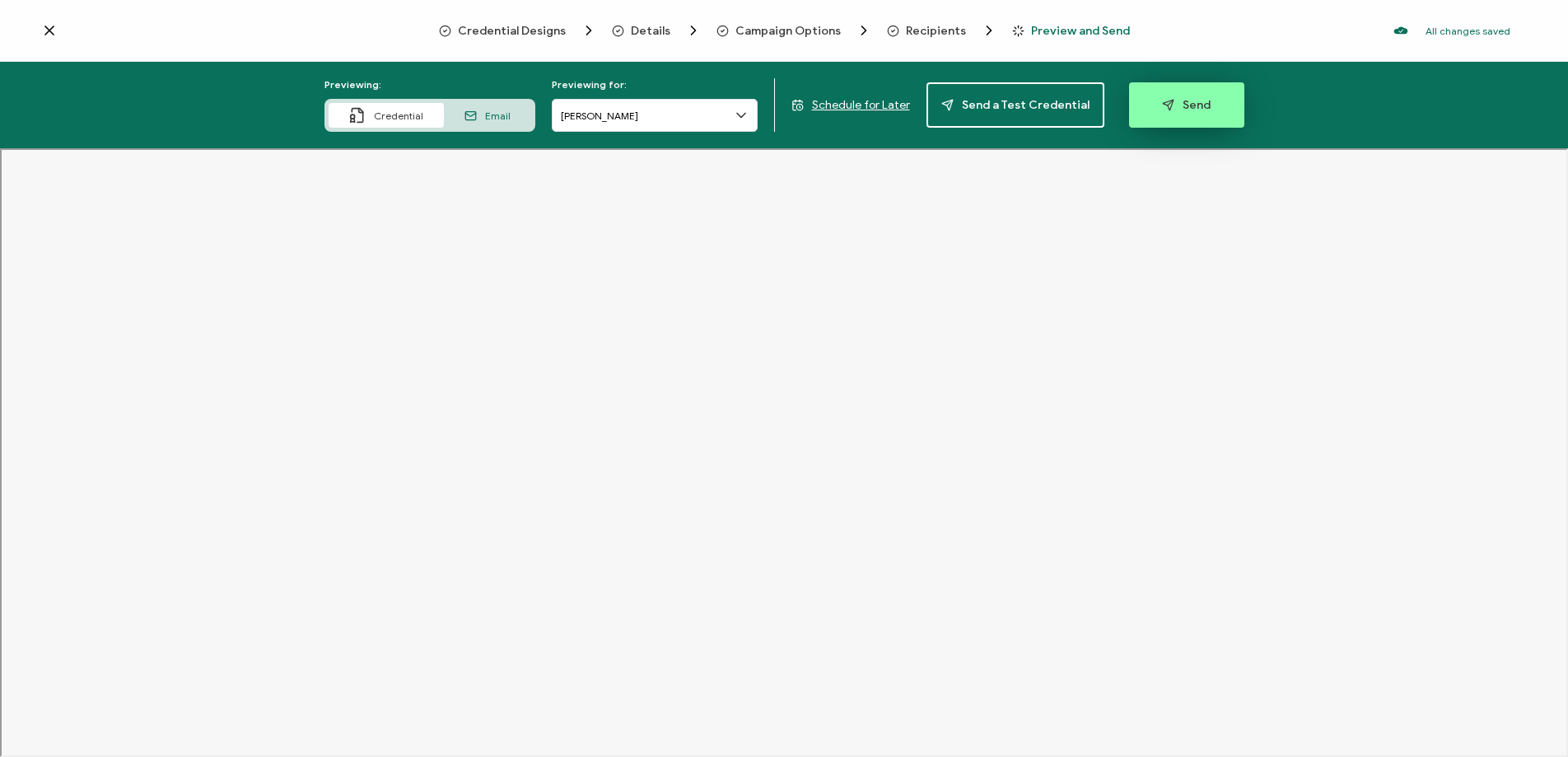
click at [1170, 119] on button "Send" at bounding box center [1186, 105] width 115 height 46
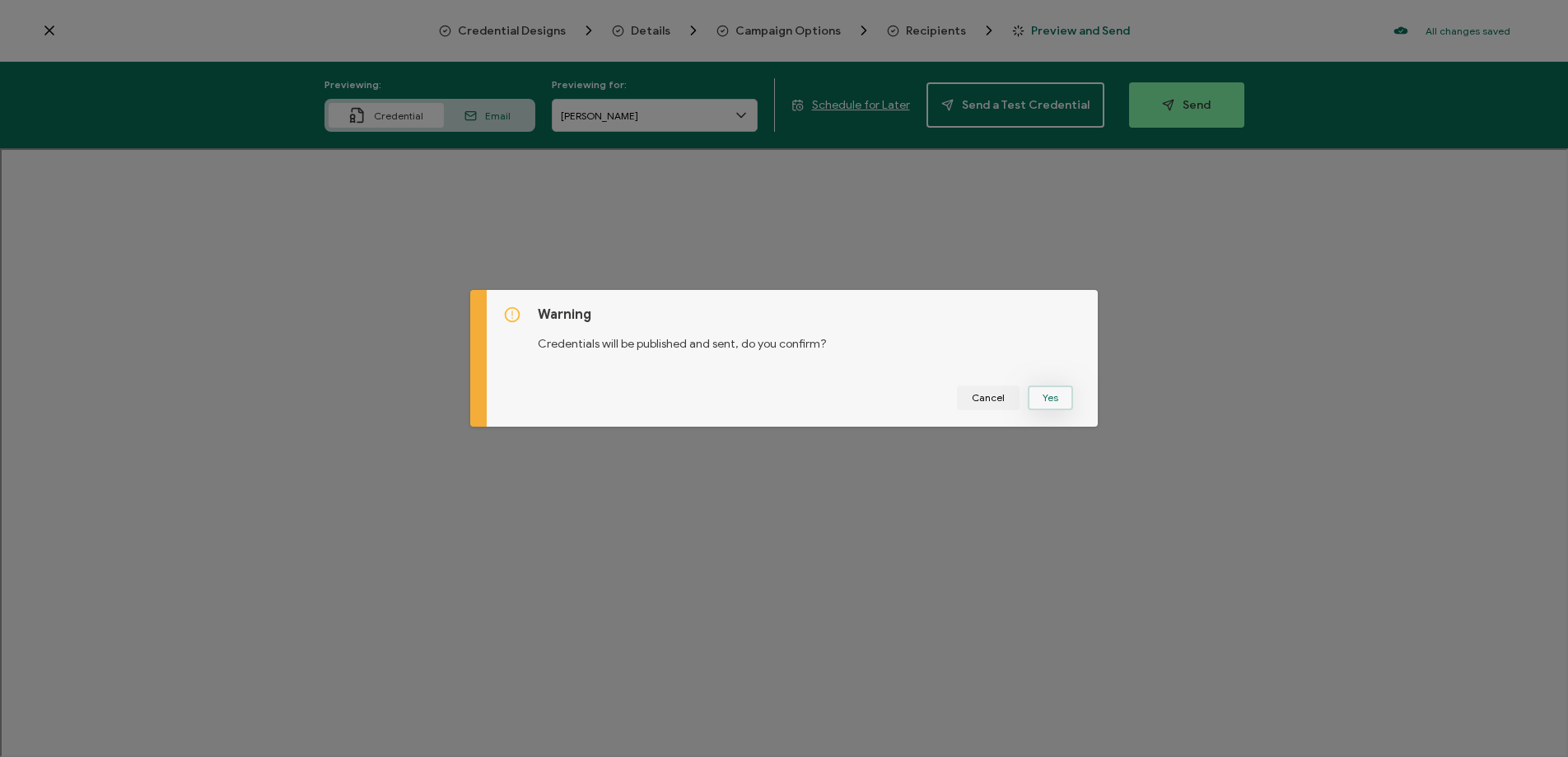
click at [1044, 404] on button "Yes" at bounding box center [1050, 398] width 46 height 25
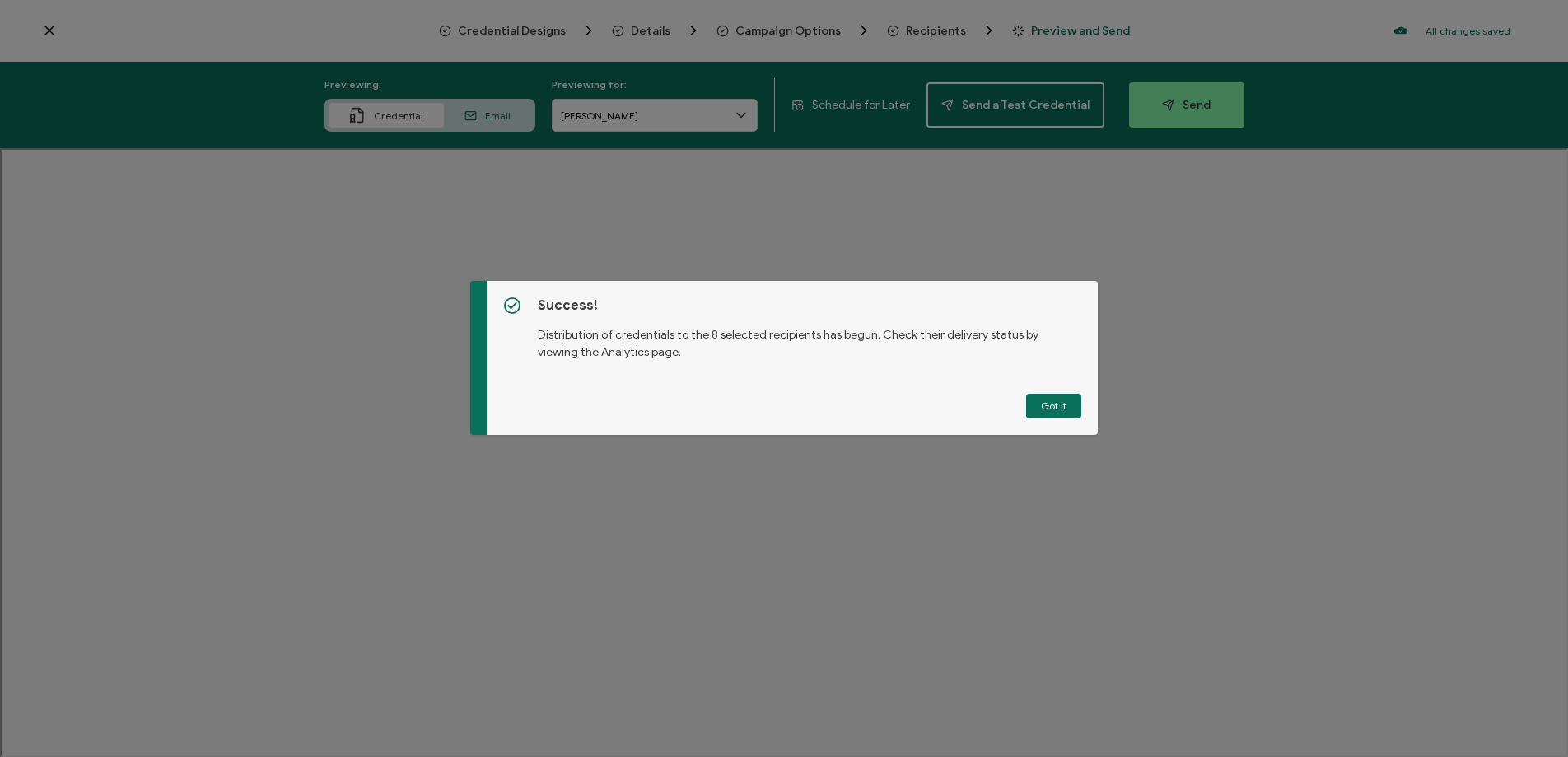
drag, startPoint x: 1044, startPoint y: 400, endPoint x: 1153, endPoint y: 689, distance: 308.9
click at [1044, 400] on button "Got It" at bounding box center [1054, 406] width 55 height 25
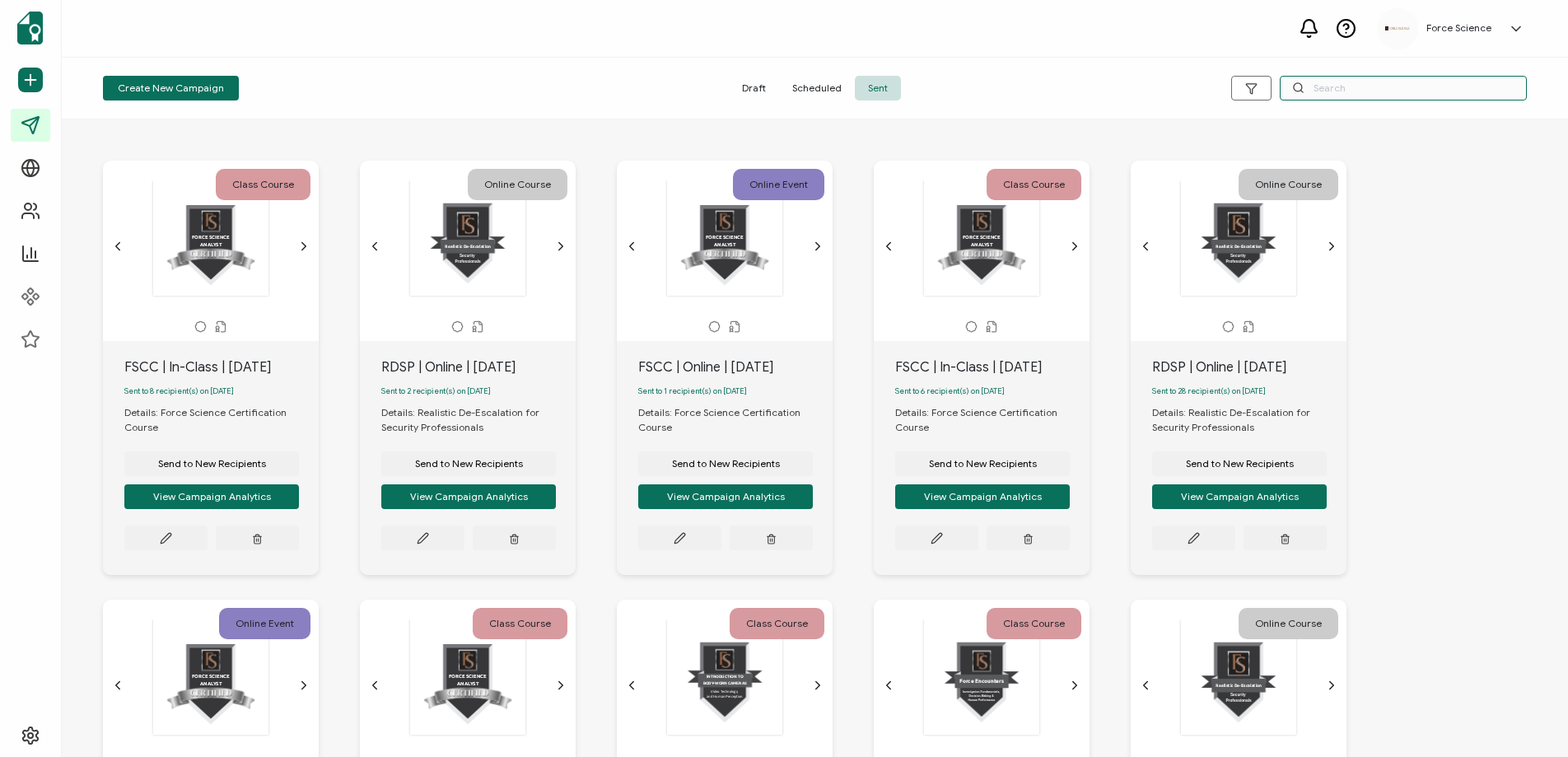
click at [1352, 91] on input "text" at bounding box center [1403, 89] width 247 height 25
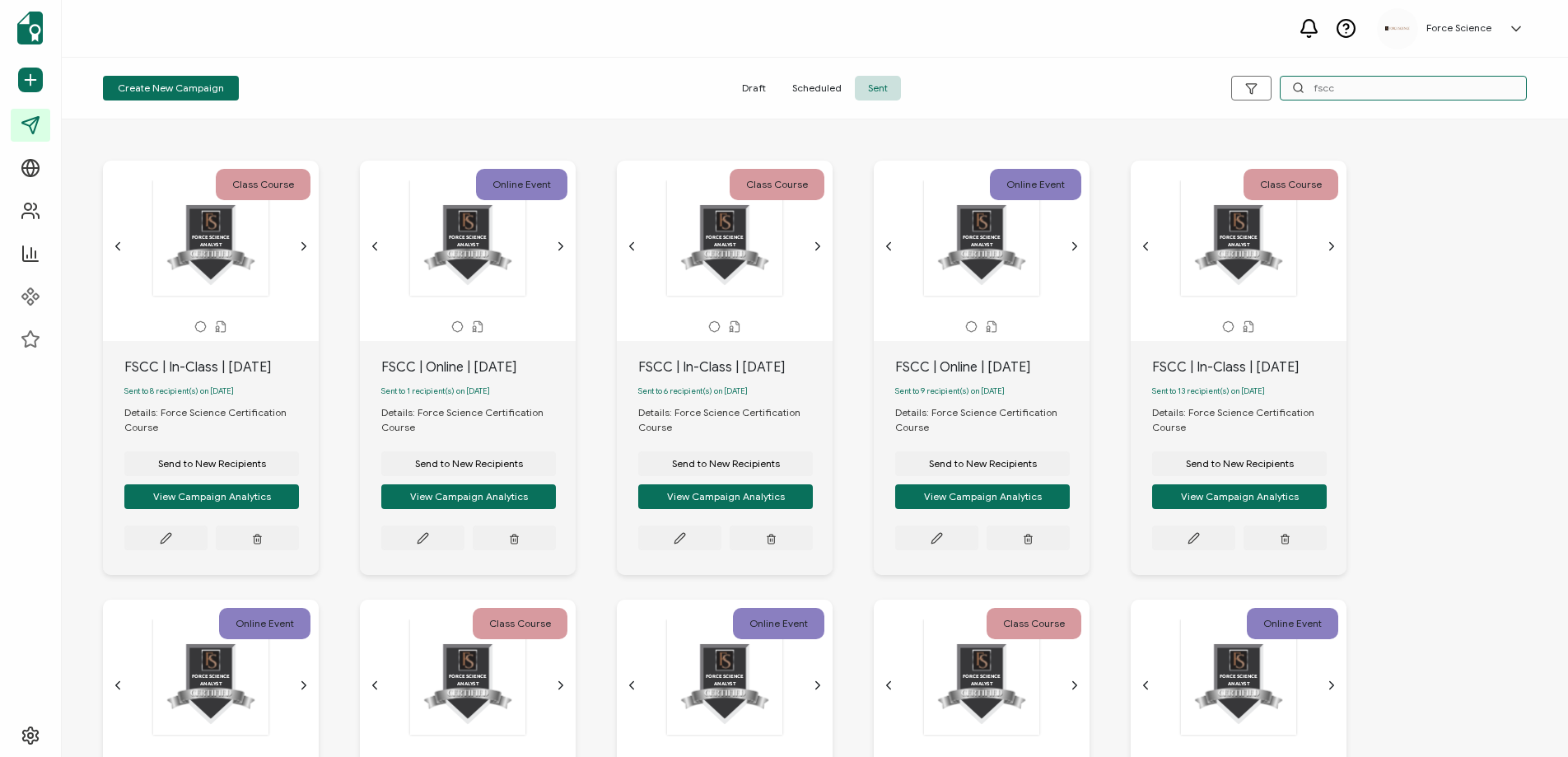
type input "fscc"
click at [439, 372] on div "FSCC | Online | [DATE]" at bounding box center [478, 368] width 194 height 20
copy div "FSCC | Online | [DATE]"
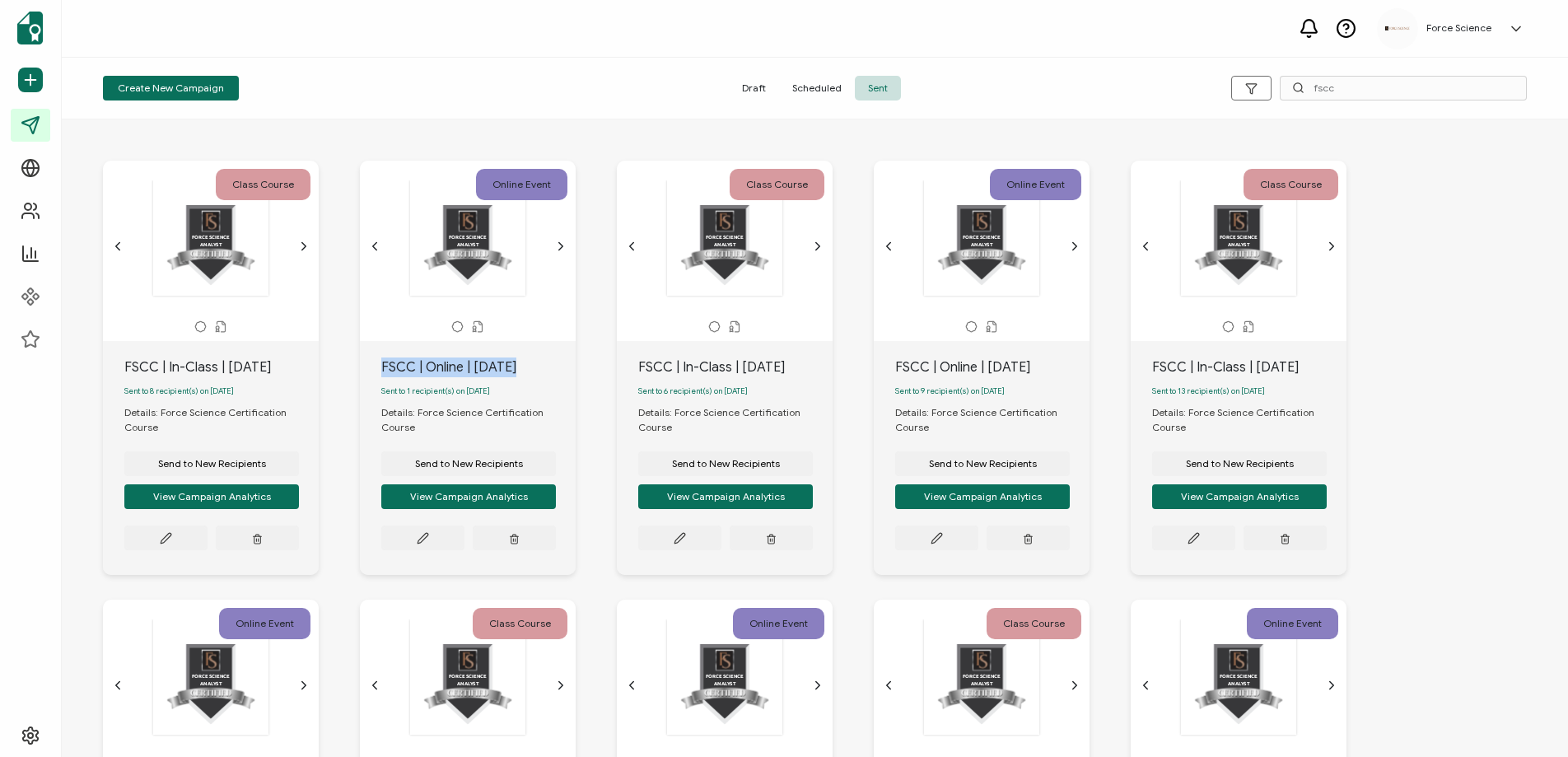
copy div "FSCC | Online | [DATE]"
click at [266, 469] on span "Send to New Recipients" at bounding box center [212, 464] width 108 height 10
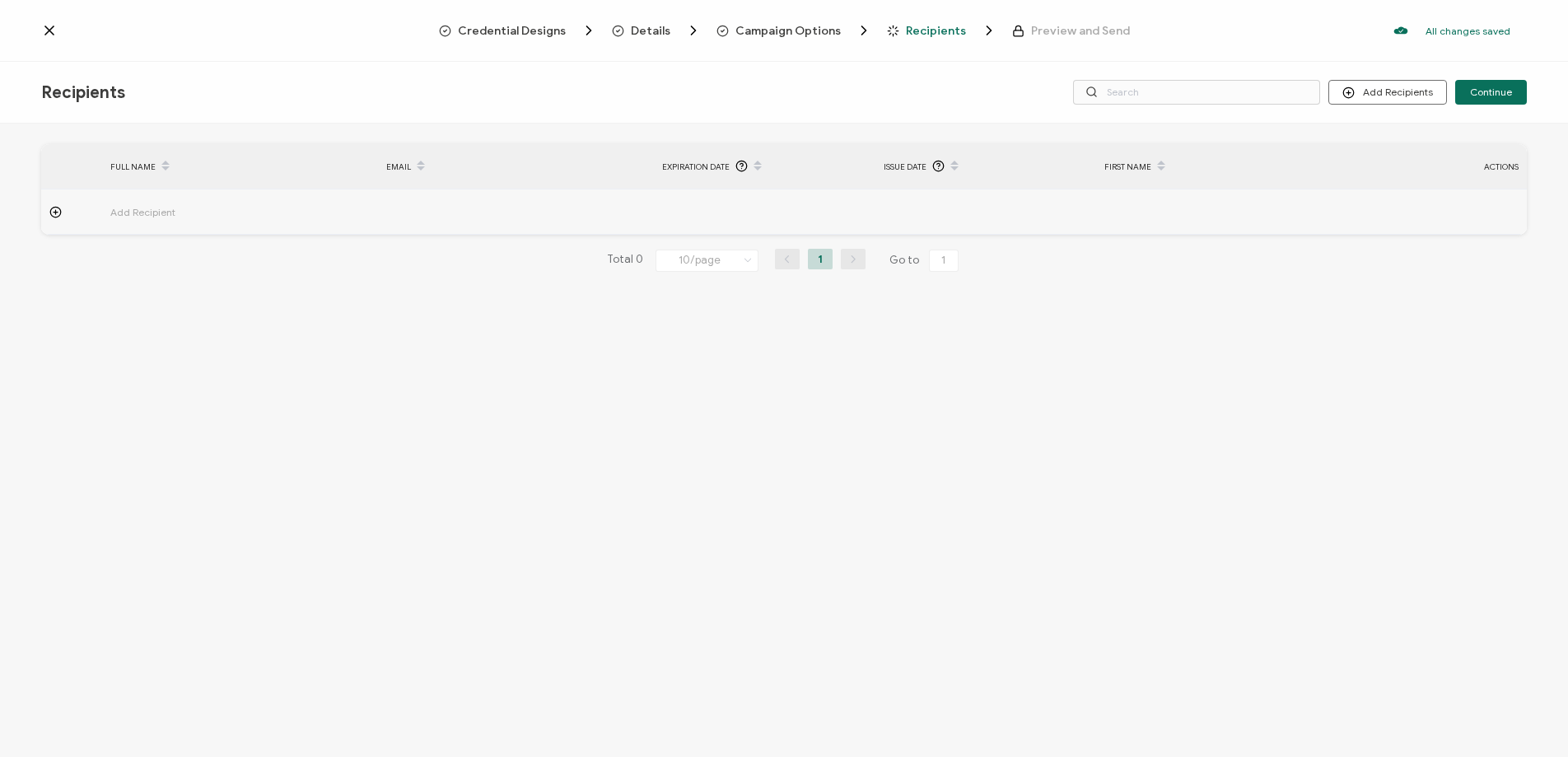
click at [814, 29] on span "Campaign Options" at bounding box center [788, 31] width 106 height 13
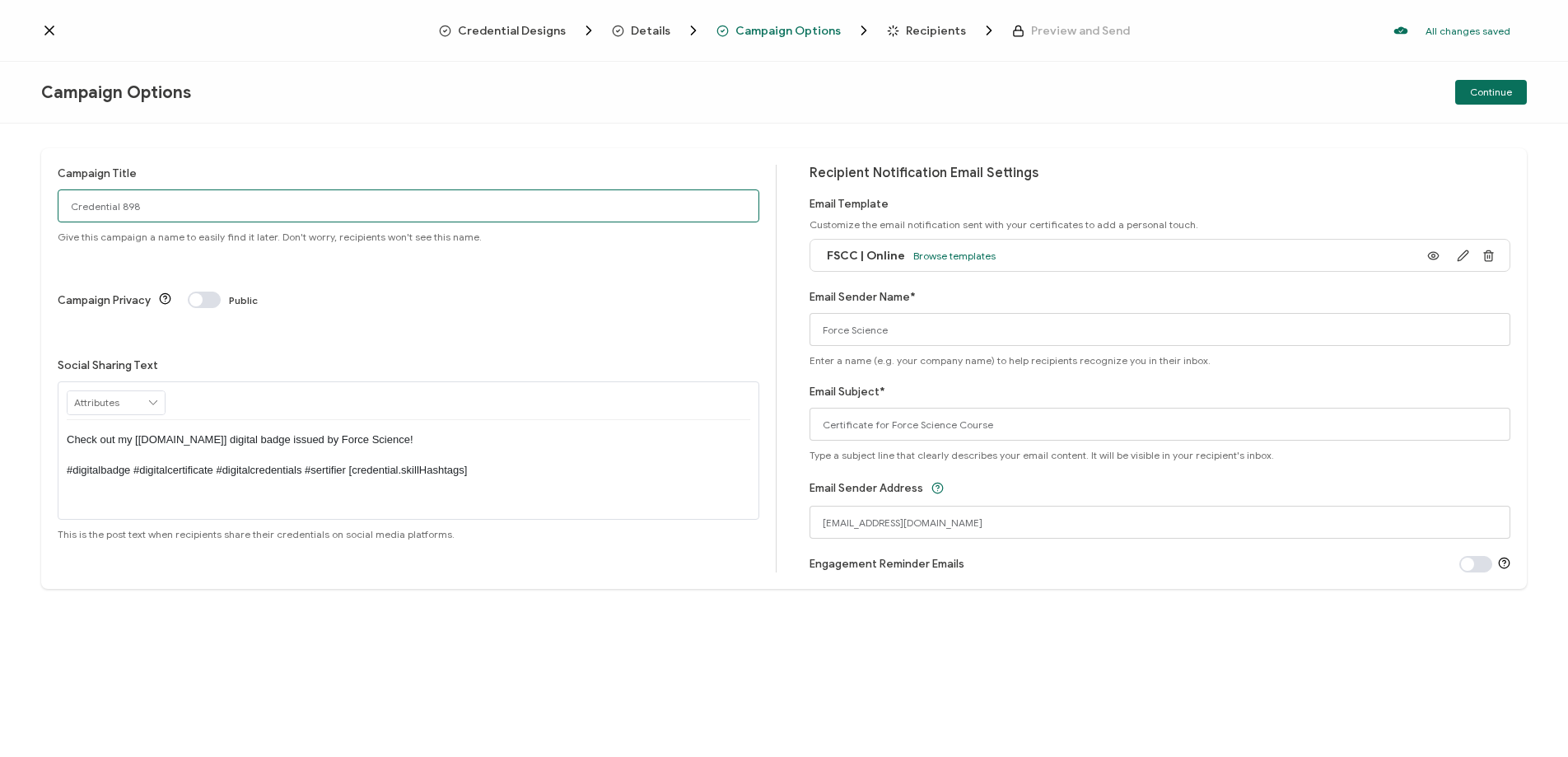
click at [159, 202] on input "Credential 898" at bounding box center [408, 206] width 701 height 33
paste input "FSCC | Online | [DATE]"
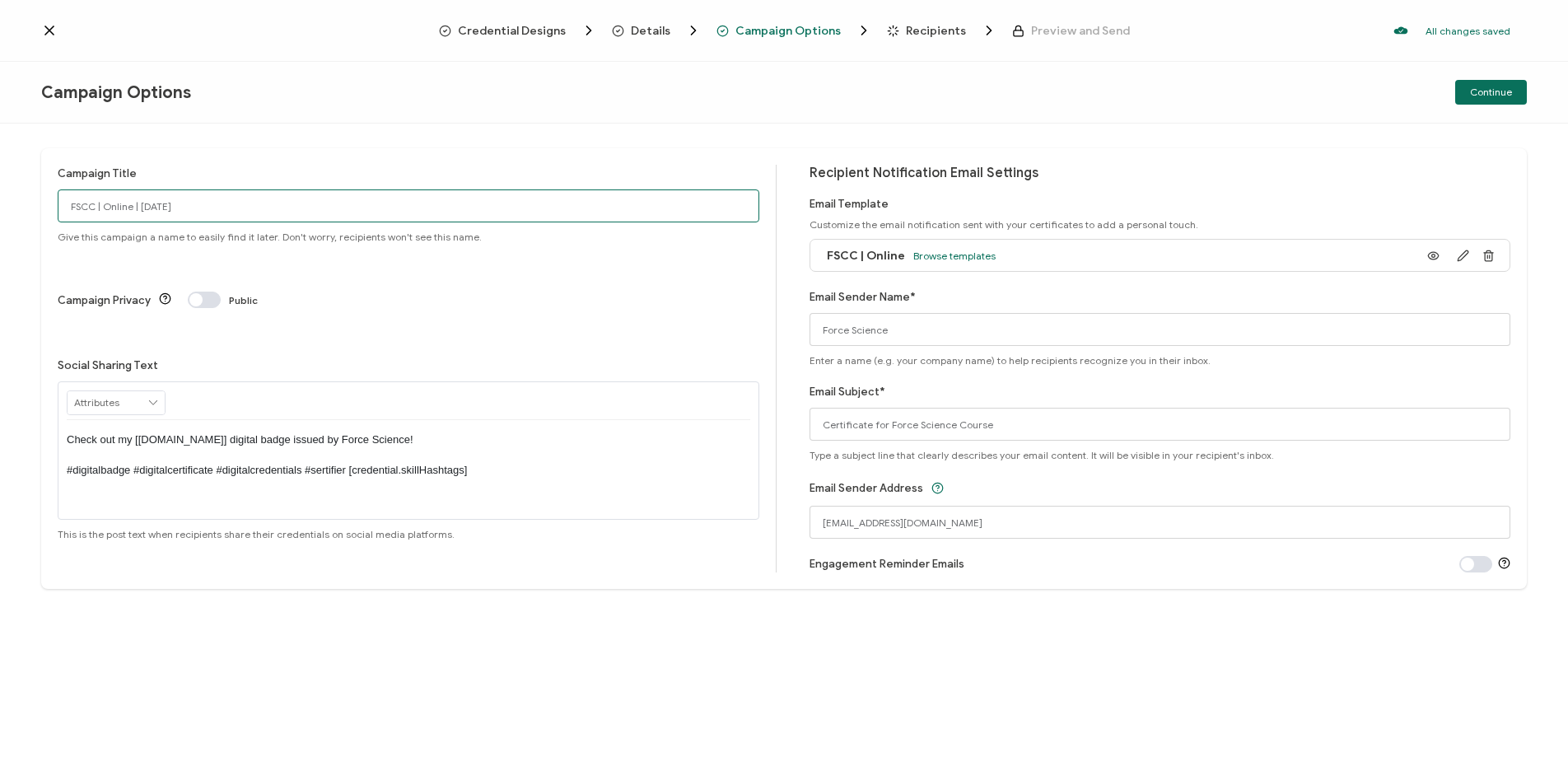
click at [72, 208] on input "FSCC | Online | [DATE]" at bounding box center [408, 206] width 701 height 33
click at [211, 201] on input "FSCC | Online | [DATE]" at bounding box center [408, 206] width 701 height 33
type input "FSCC | Online | [DATE]"
drag, startPoint x: 566, startPoint y: 413, endPoint x: 42, endPoint y: 404, distance: 524.1
click at [42, 404] on div "Campaign Title FSCC | Online | [DATE] Give this campaign a name to easily find …" at bounding box center [784, 369] width 1486 height 441
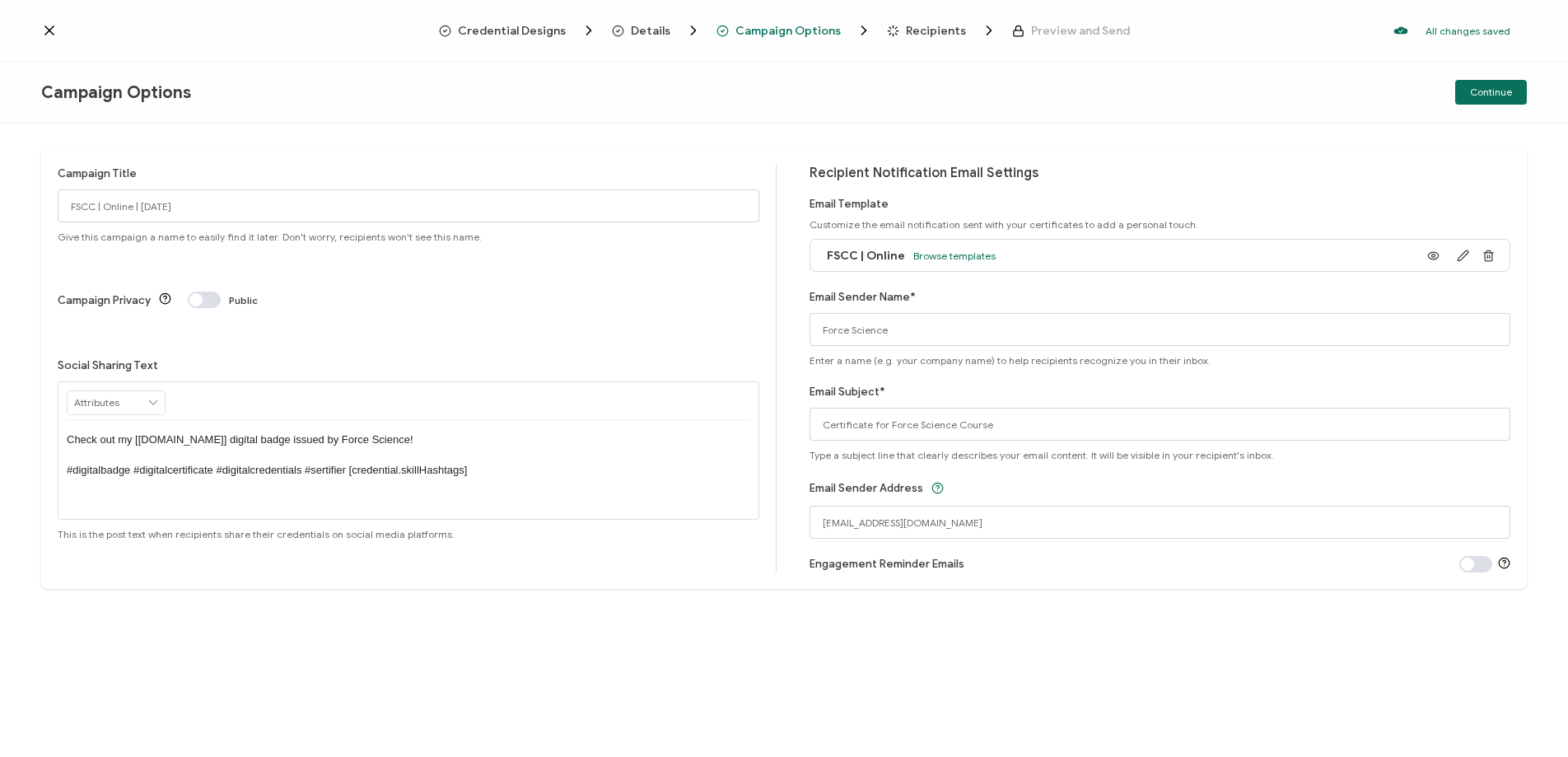
click at [328, 422] on div "Check out my [[DOMAIN_NAME]] digital badge issued by Force Science! #digitalbad…" at bounding box center [409, 455] width 683 height 70
click at [1513, 89] on button "Continue" at bounding box center [1491, 92] width 72 height 25
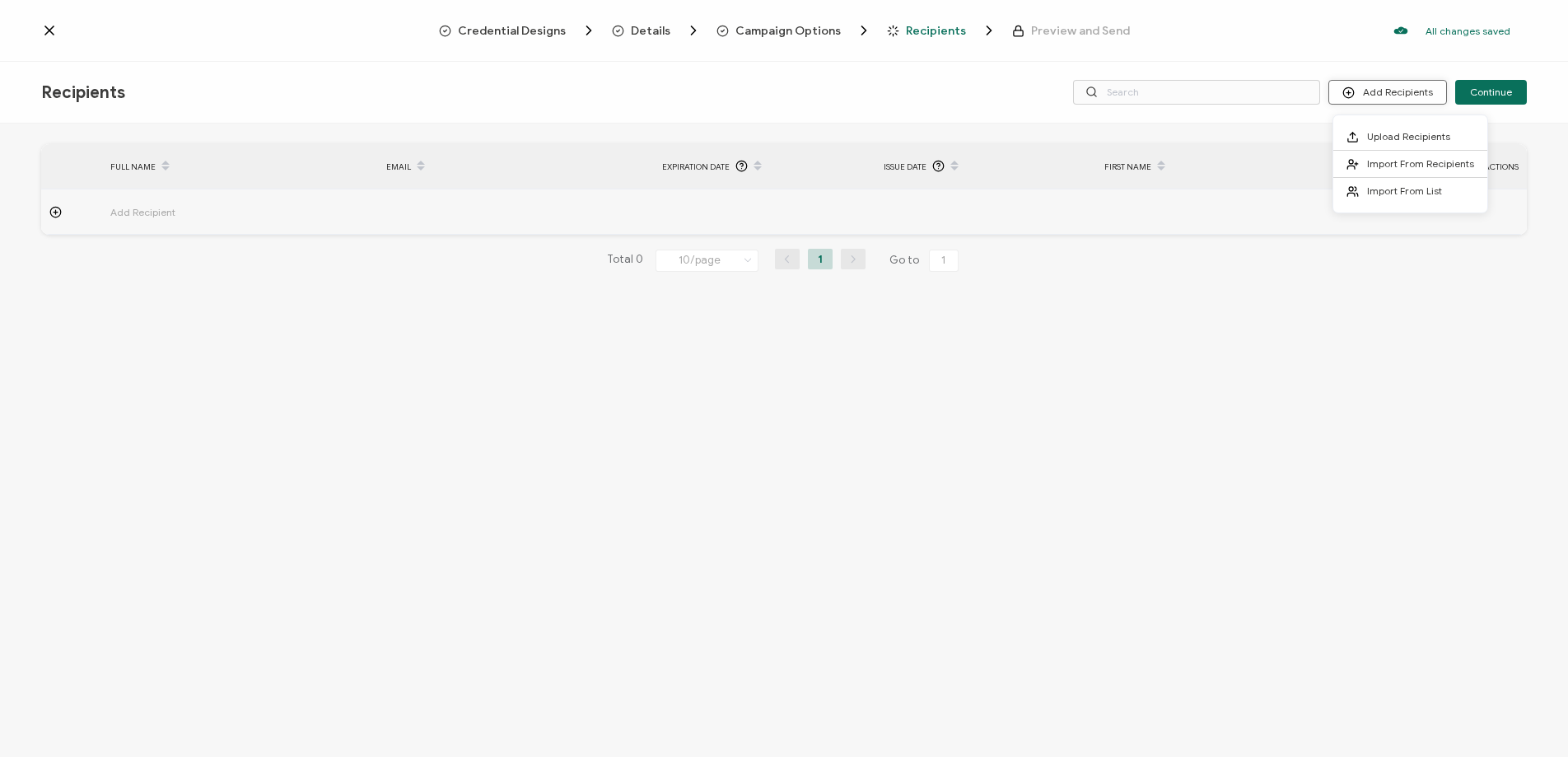
click at [1371, 96] on button "Add Recipients" at bounding box center [1387, 92] width 119 height 25
click at [1371, 140] on span "Upload Recipients" at bounding box center [1408, 136] width 83 height 13
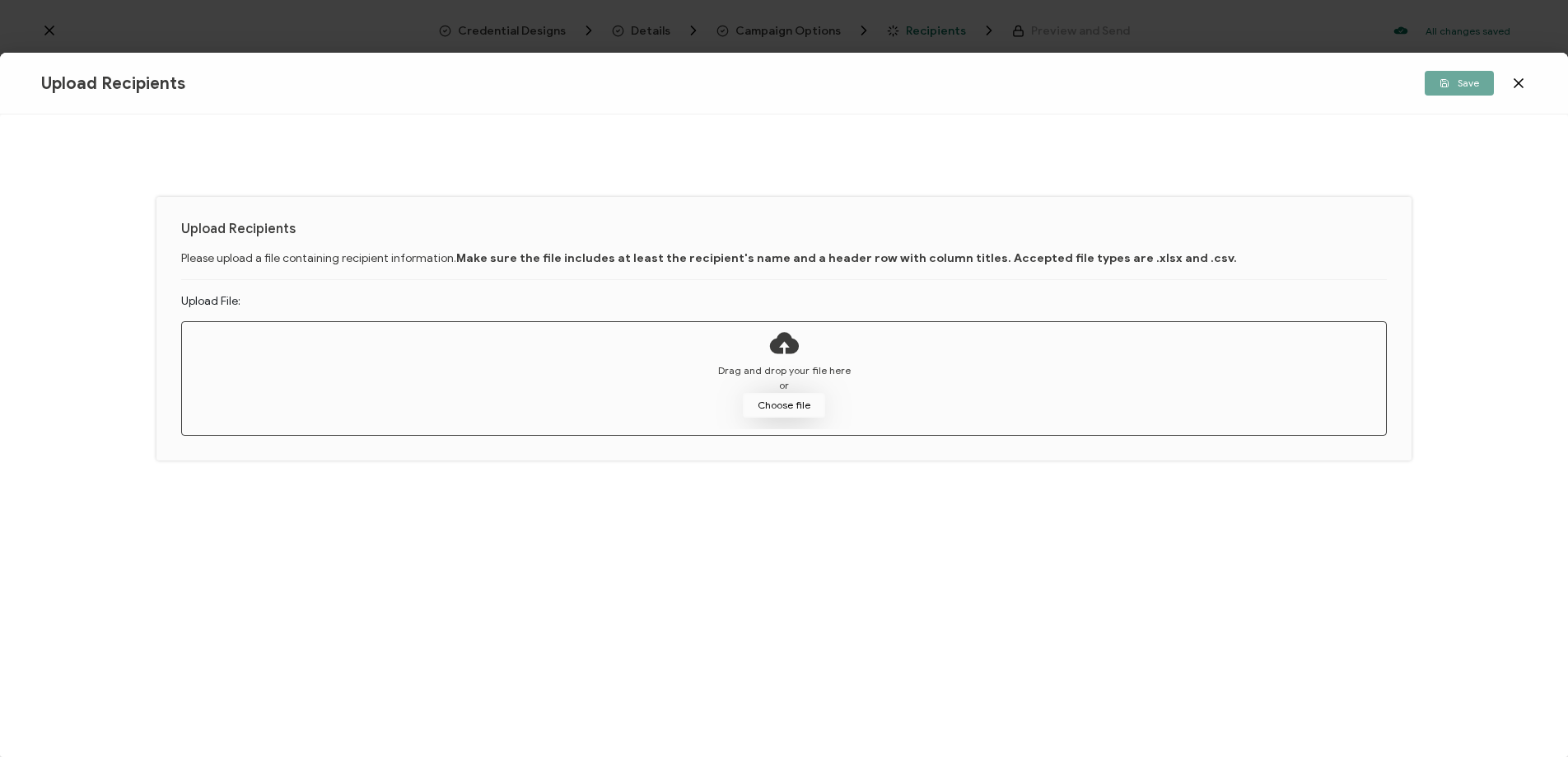
click at [790, 399] on button "Choose file" at bounding box center [784, 405] width 82 height 25
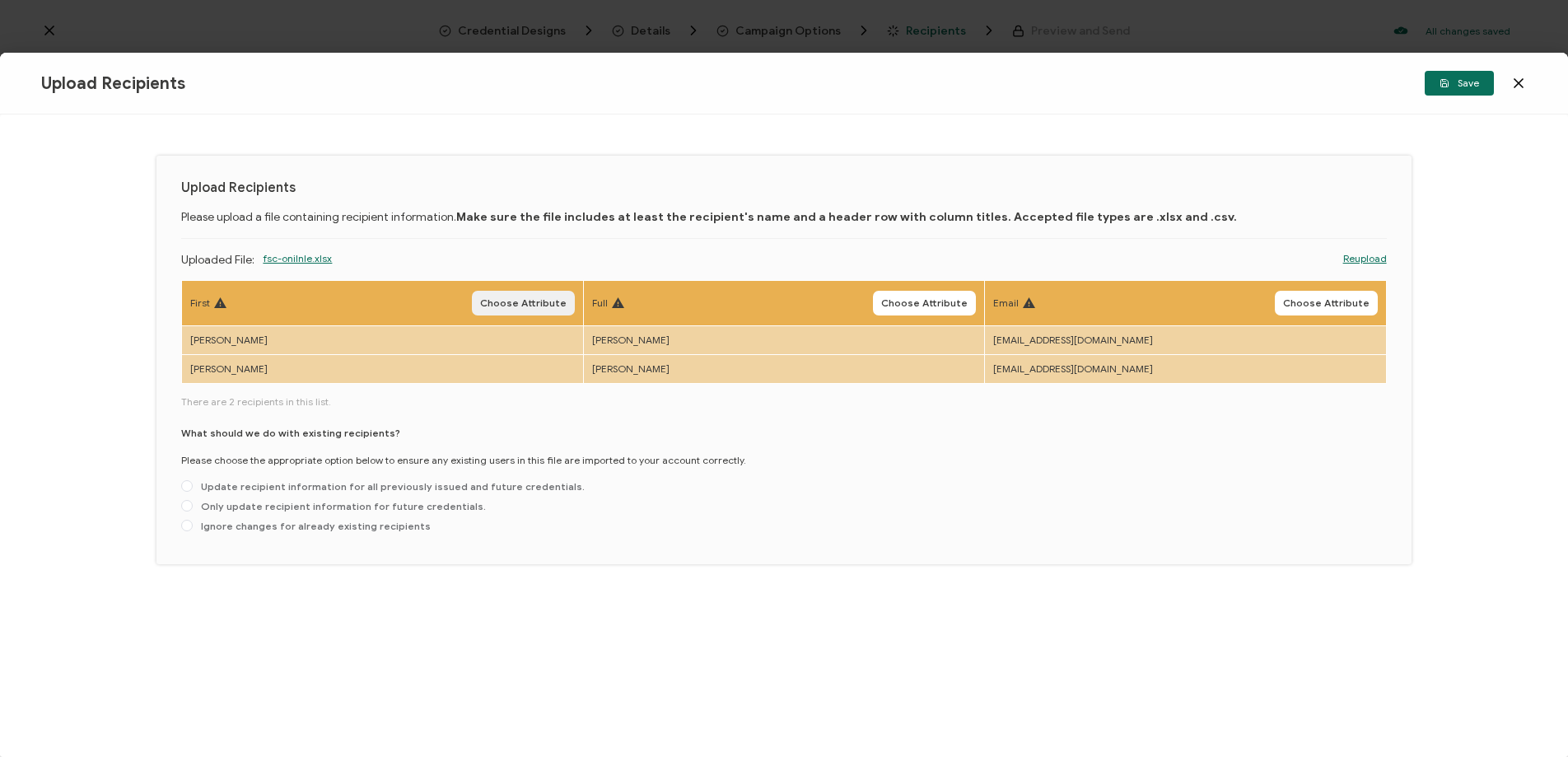
click at [521, 299] on span "Choose Attribute" at bounding box center [523, 302] width 87 height 10
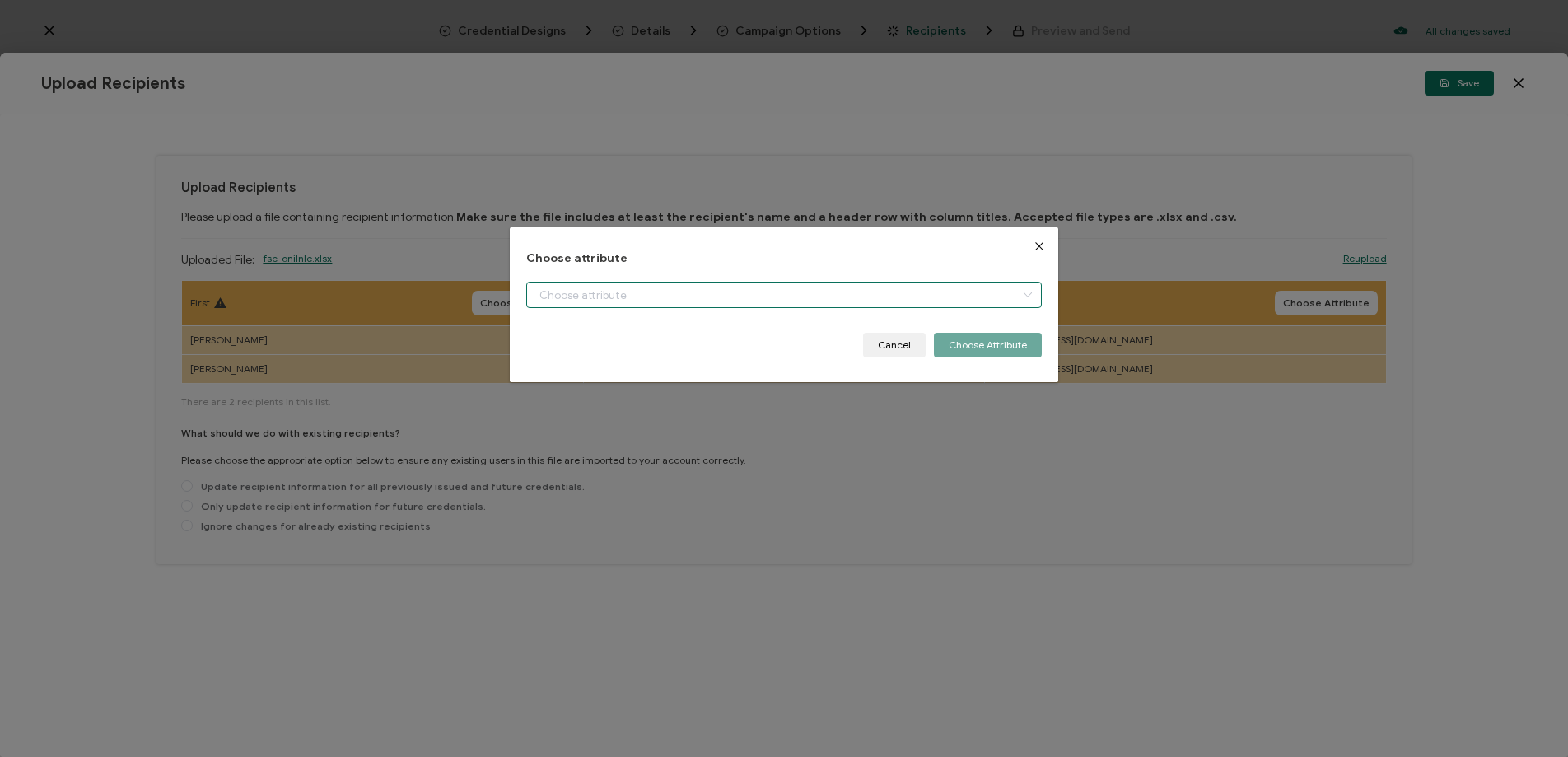
click at [597, 298] on input "dialog" at bounding box center [784, 294] width 515 height 26
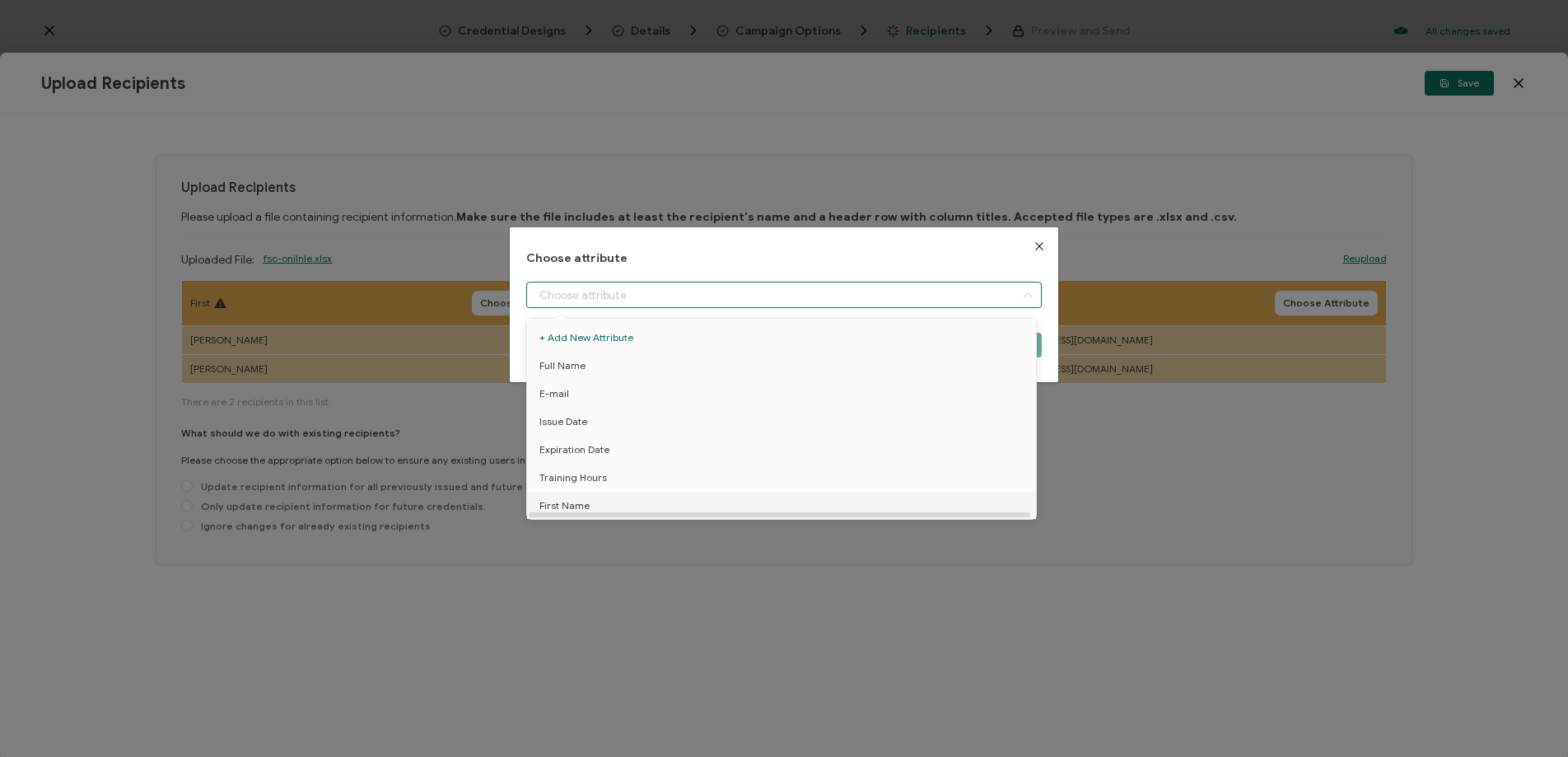
click at [575, 498] on span "First Name" at bounding box center [564, 506] width 50 height 28
type input "First Name"
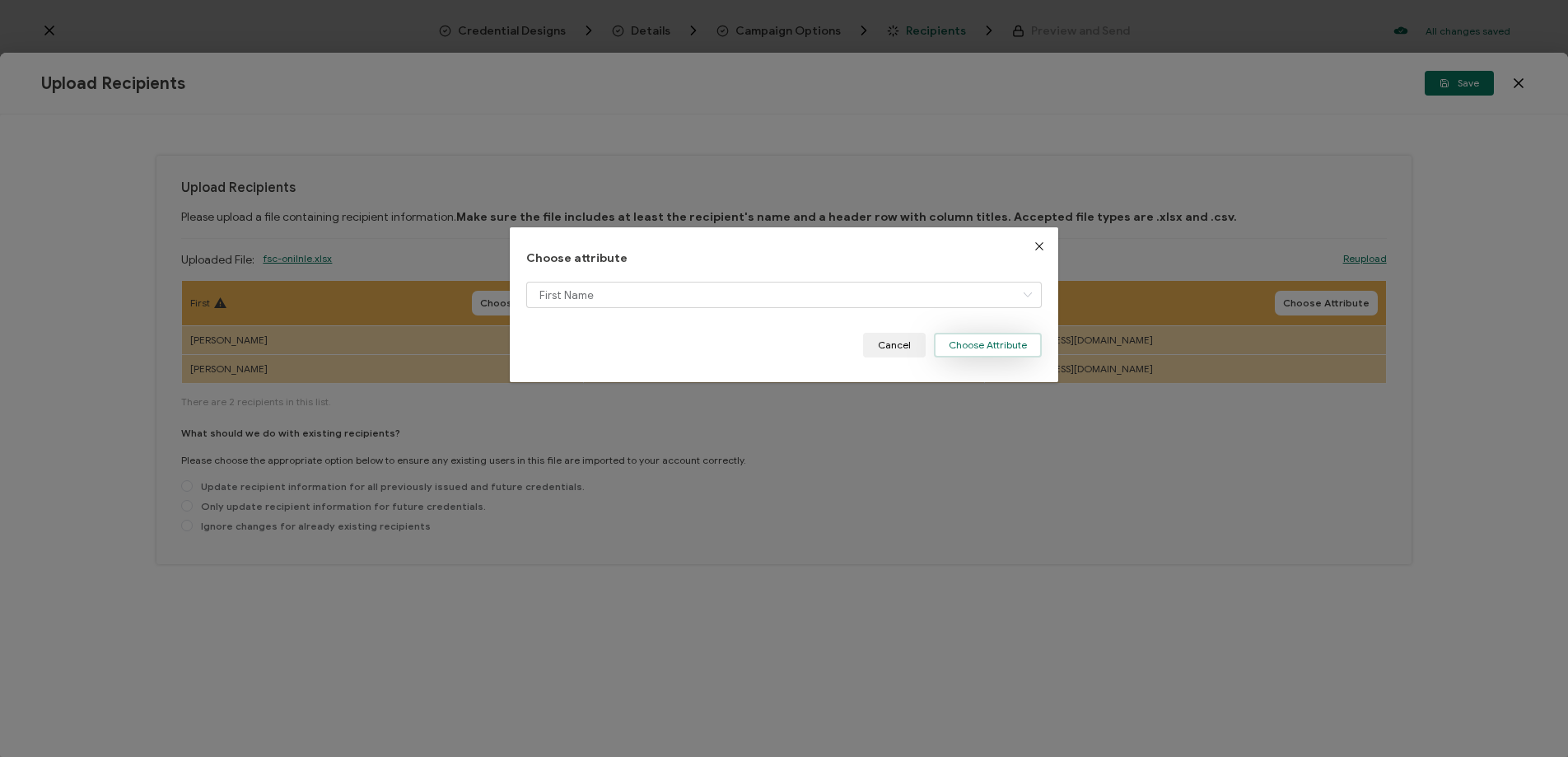
click at [988, 347] on button "Choose Attribute" at bounding box center [987, 345] width 108 height 25
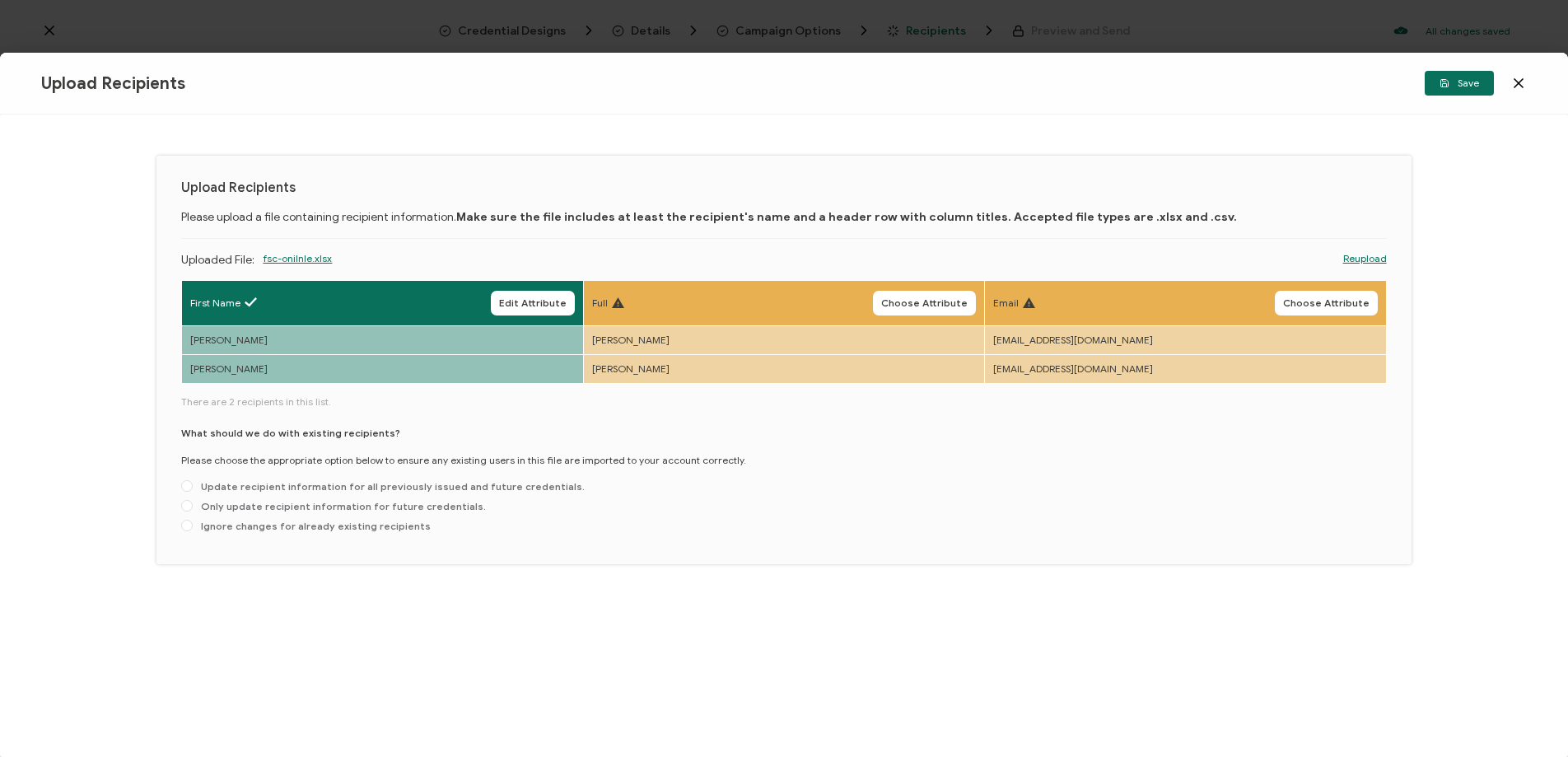
drag, startPoint x: 920, startPoint y: 297, endPoint x: 857, endPoint y: 303, distance: 63.3
click at [920, 298] on span "Choose Attribute" at bounding box center [924, 302] width 87 height 10
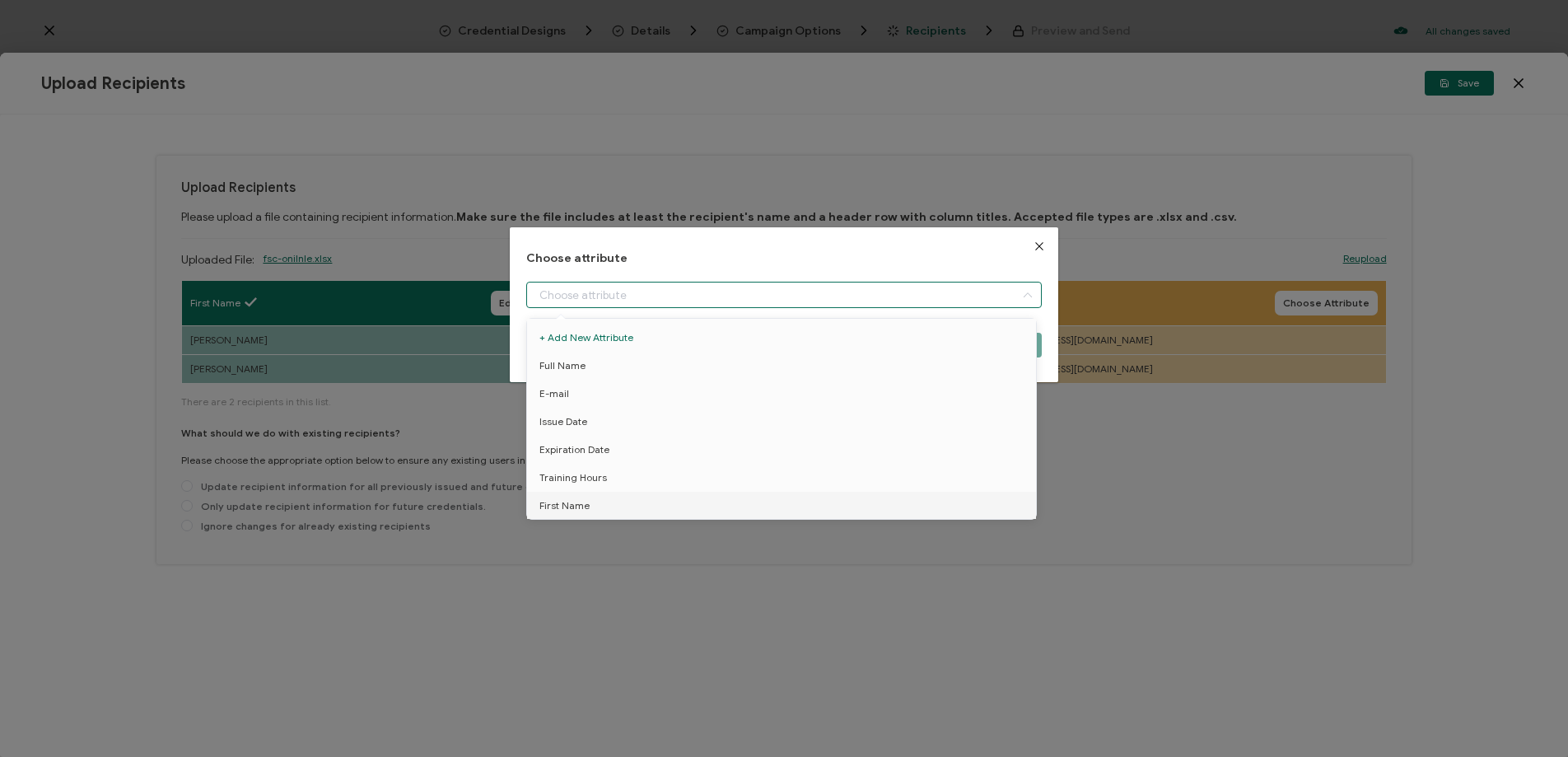
click at [622, 303] on input "dialog" at bounding box center [784, 294] width 515 height 26
click at [589, 370] on li "Full Name" at bounding box center [784, 365] width 523 height 28
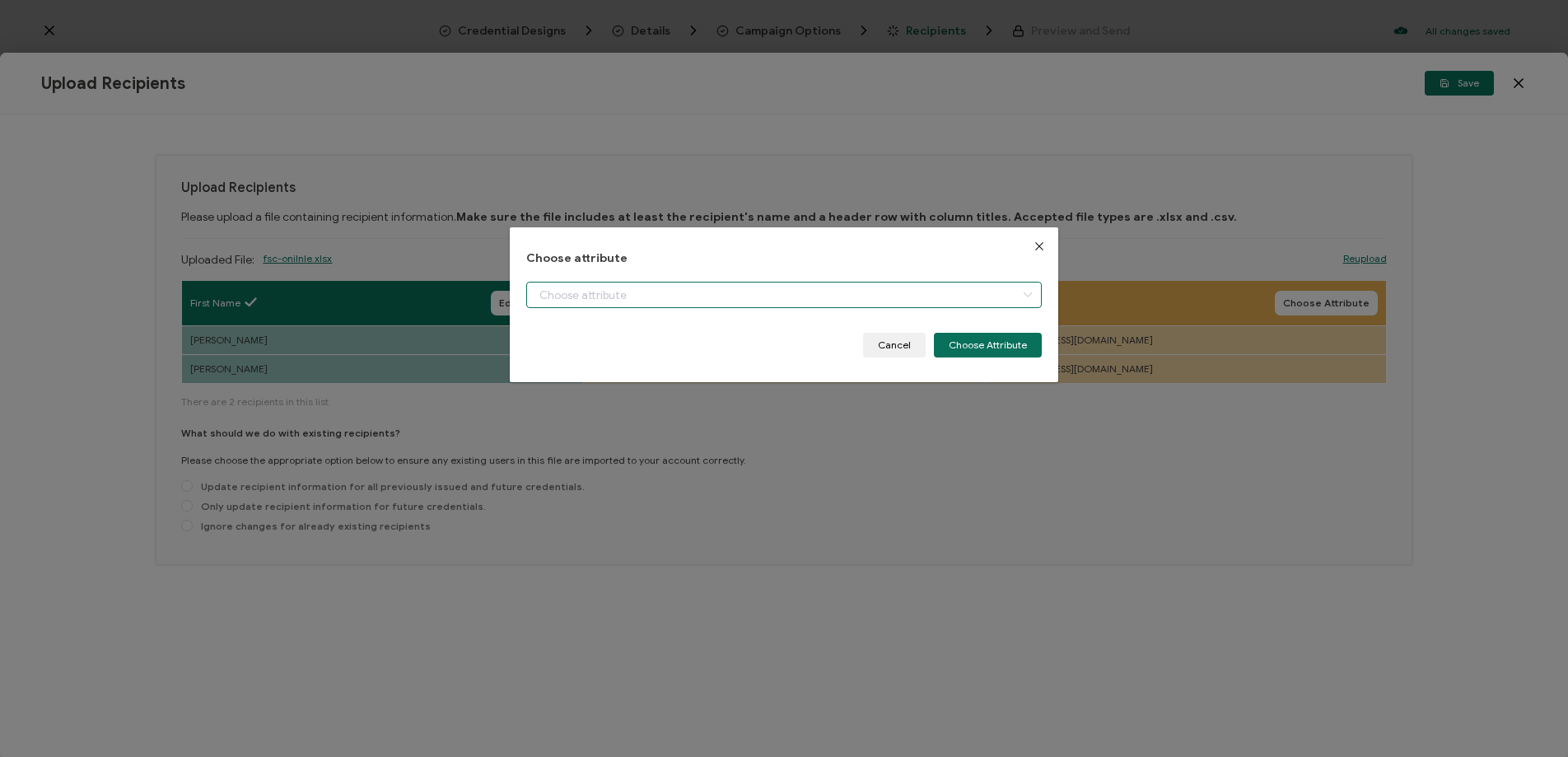
type input "Full Name"
click at [964, 341] on button "Choose Attribute" at bounding box center [987, 345] width 108 height 25
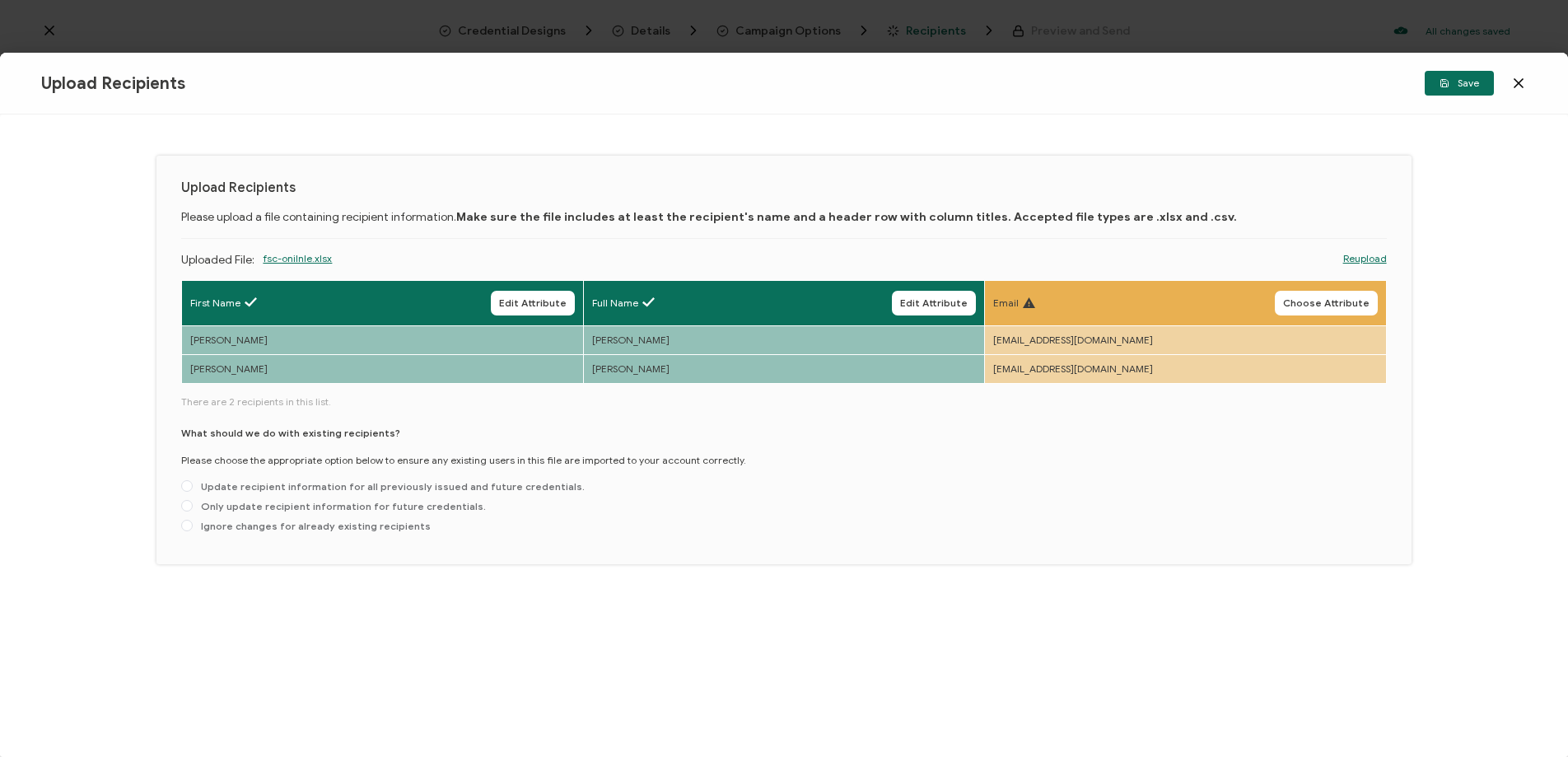
click at [1299, 304] on span "Choose Attribute" at bounding box center [1326, 302] width 87 height 10
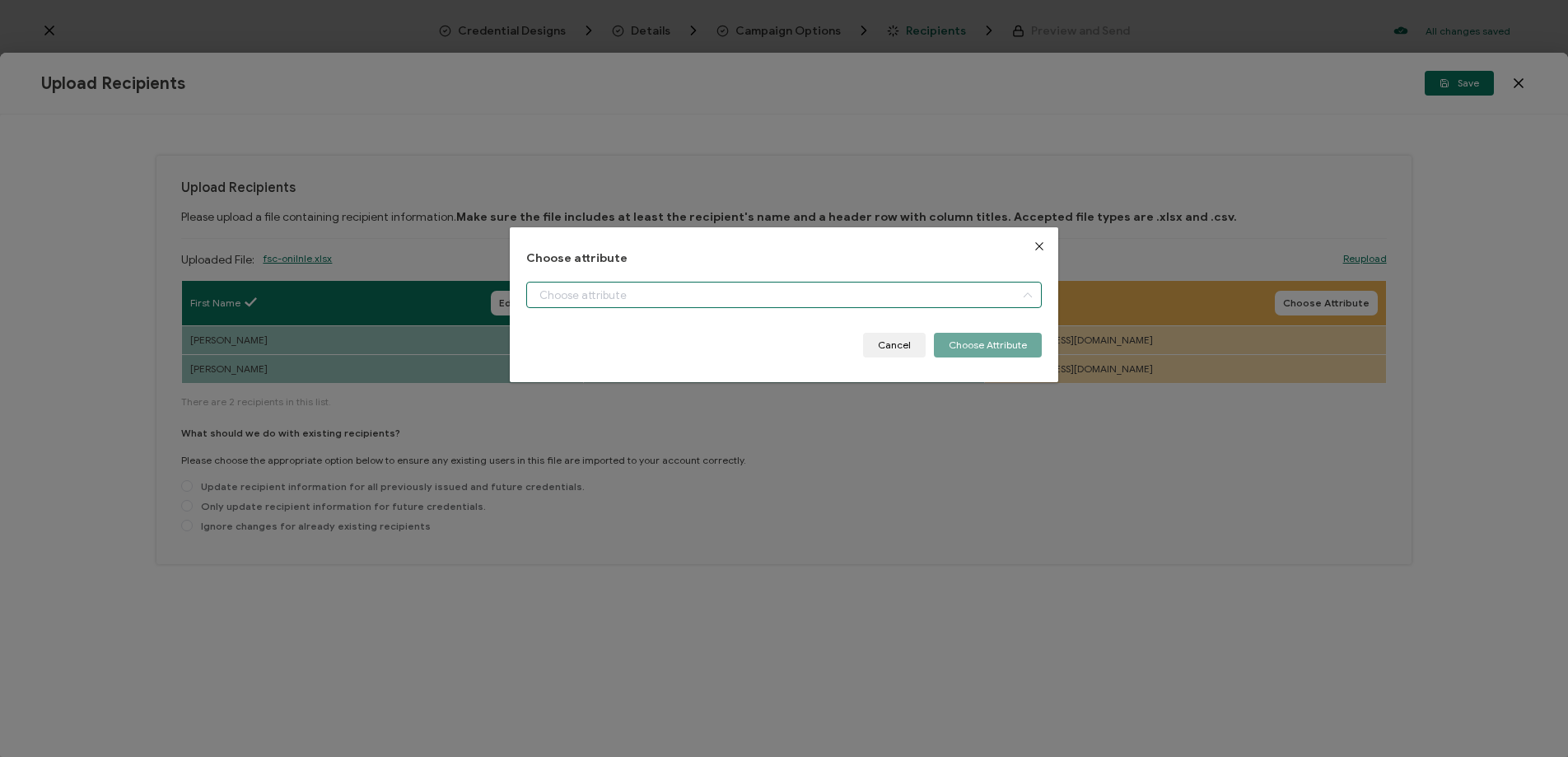
click at [587, 296] on input "dialog" at bounding box center [784, 294] width 515 height 26
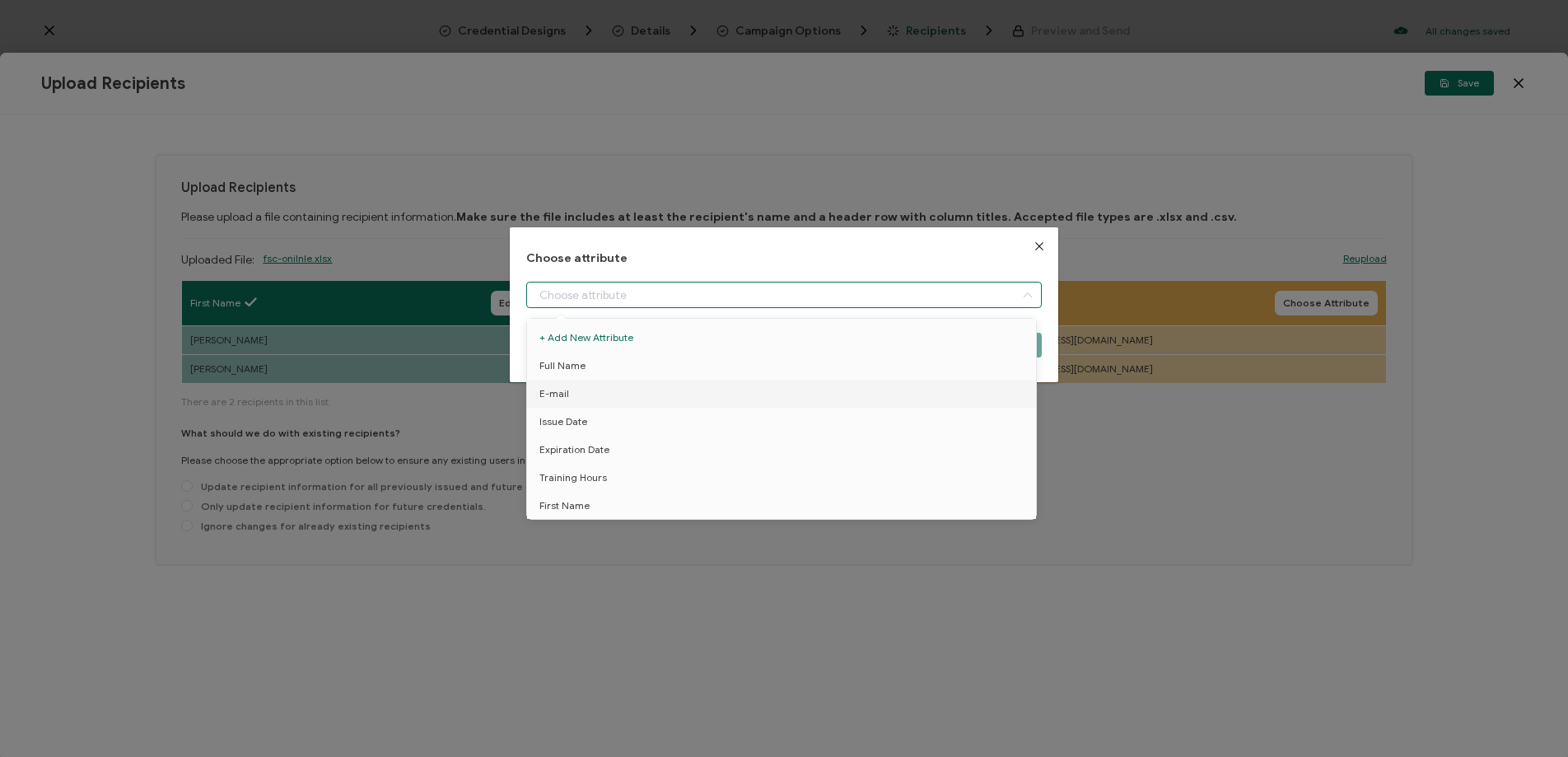
drag, startPoint x: 581, startPoint y: 385, endPoint x: 808, endPoint y: 380, distance: 227.1
click at [581, 385] on li "E-mail" at bounding box center [784, 393] width 523 height 28
type input "E-mail"
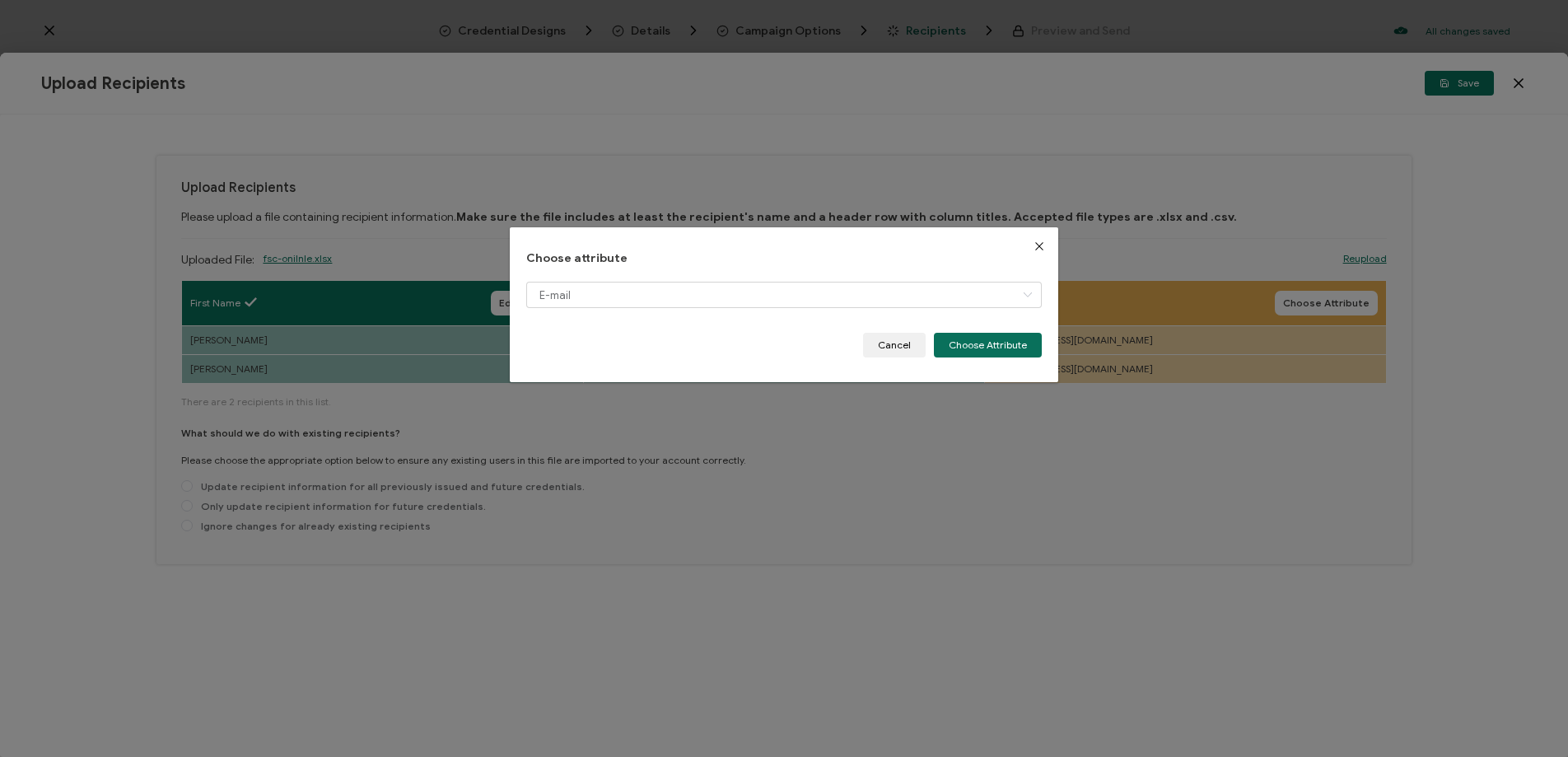
drag, startPoint x: 968, startPoint y: 342, endPoint x: 845, endPoint y: 327, distance: 123.9
click at [961, 340] on button "Choose Attribute" at bounding box center [987, 345] width 108 height 25
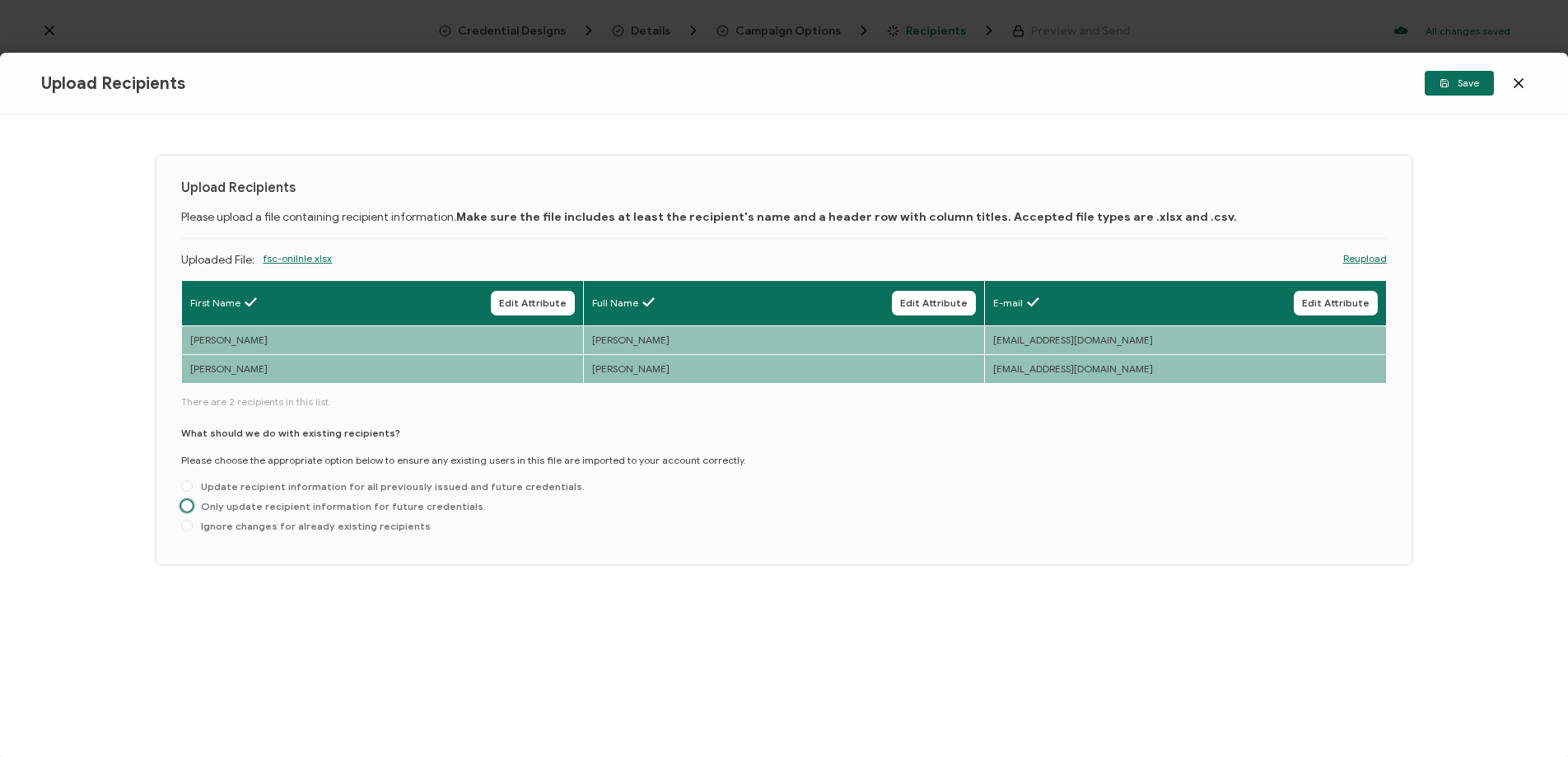
click at [198, 508] on span "Only update recipient information for future credentials." at bounding box center [339, 506] width 293 height 13
click at [192, 508] on input "Only update recipient information for future credentials." at bounding box center [187, 506] width 12 height 13
radio input "true"
click at [1458, 84] on span "Save" at bounding box center [1459, 82] width 39 height 10
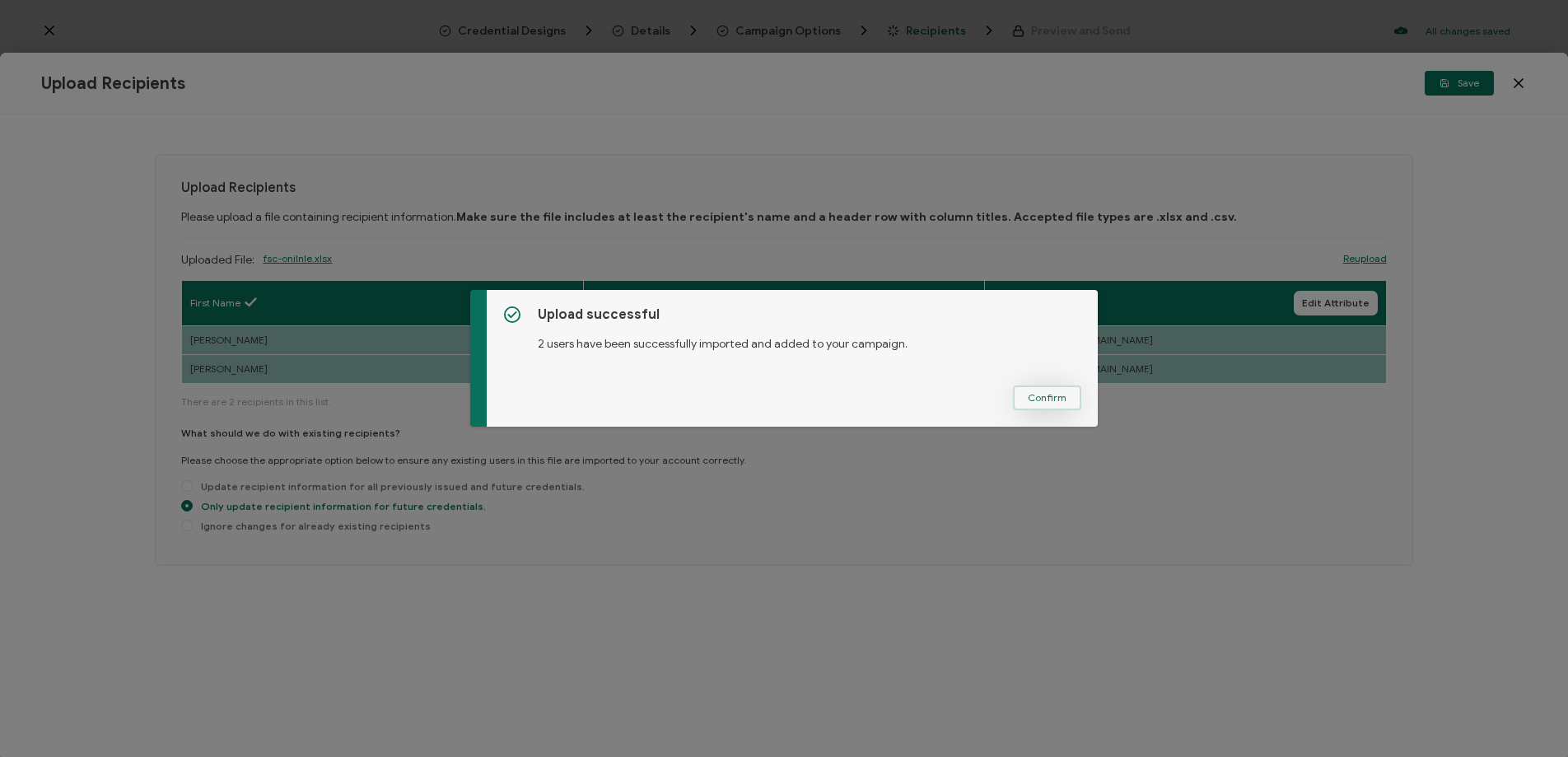
click at [1018, 406] on button "Confirm" at bounding box center [1047, 398] width 68 height 25
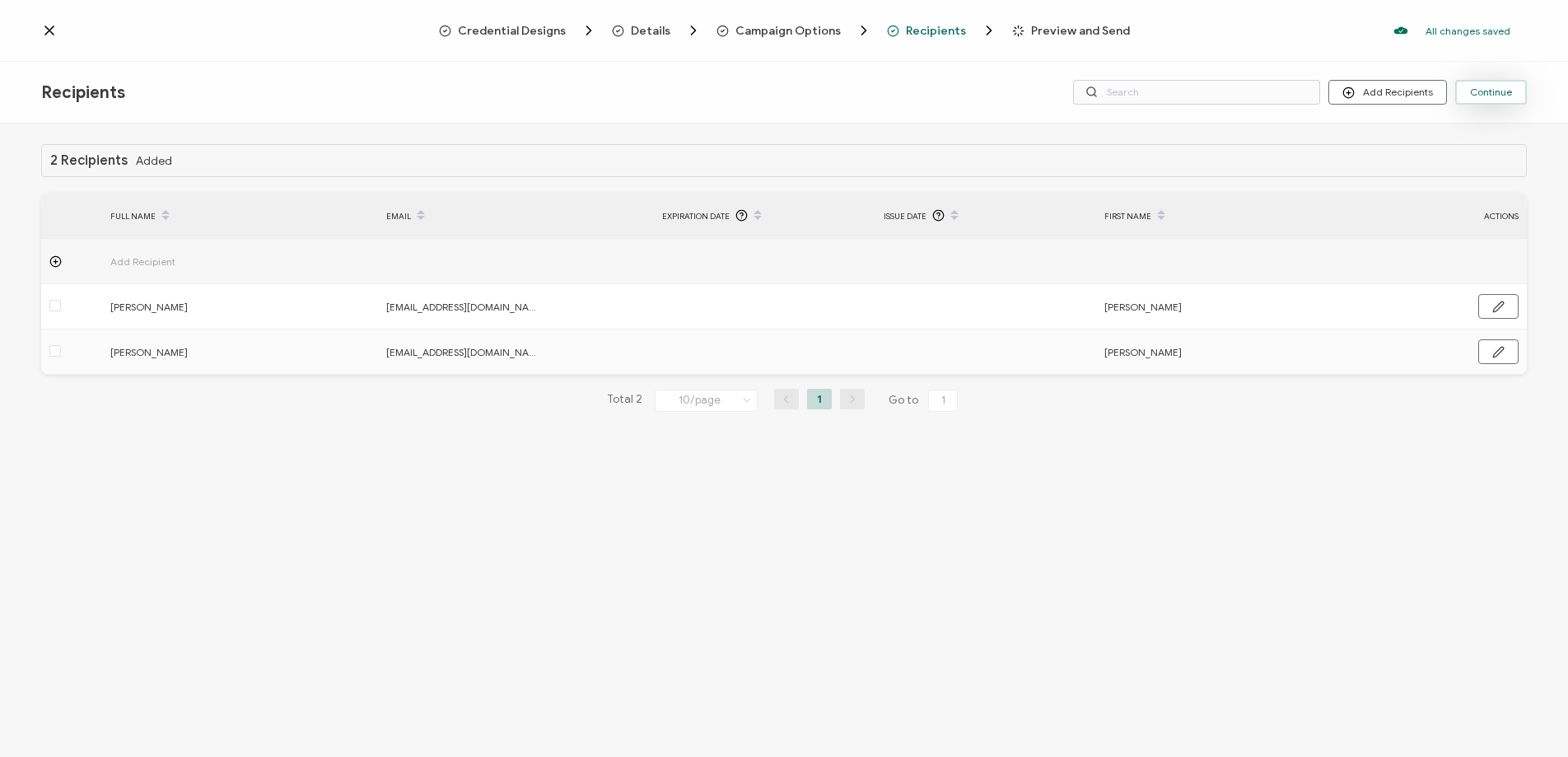
click at [1500, 89] on span "Continue" at bounding box center [1490, 92] width 42 height 10
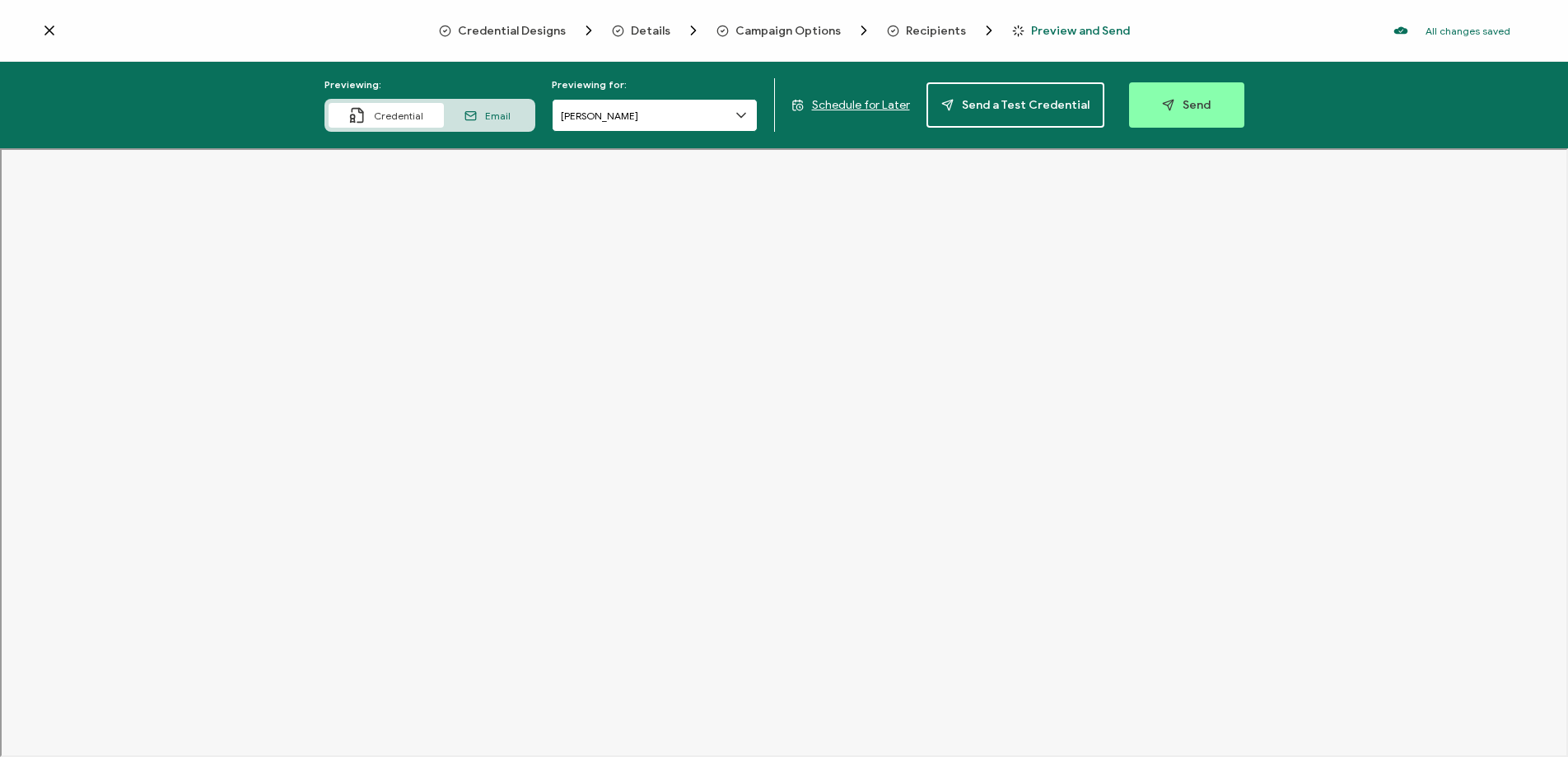
click at [608, 121] on input "[PERSON_NAME]" at bounding box center [655, 115] width 206 height 33
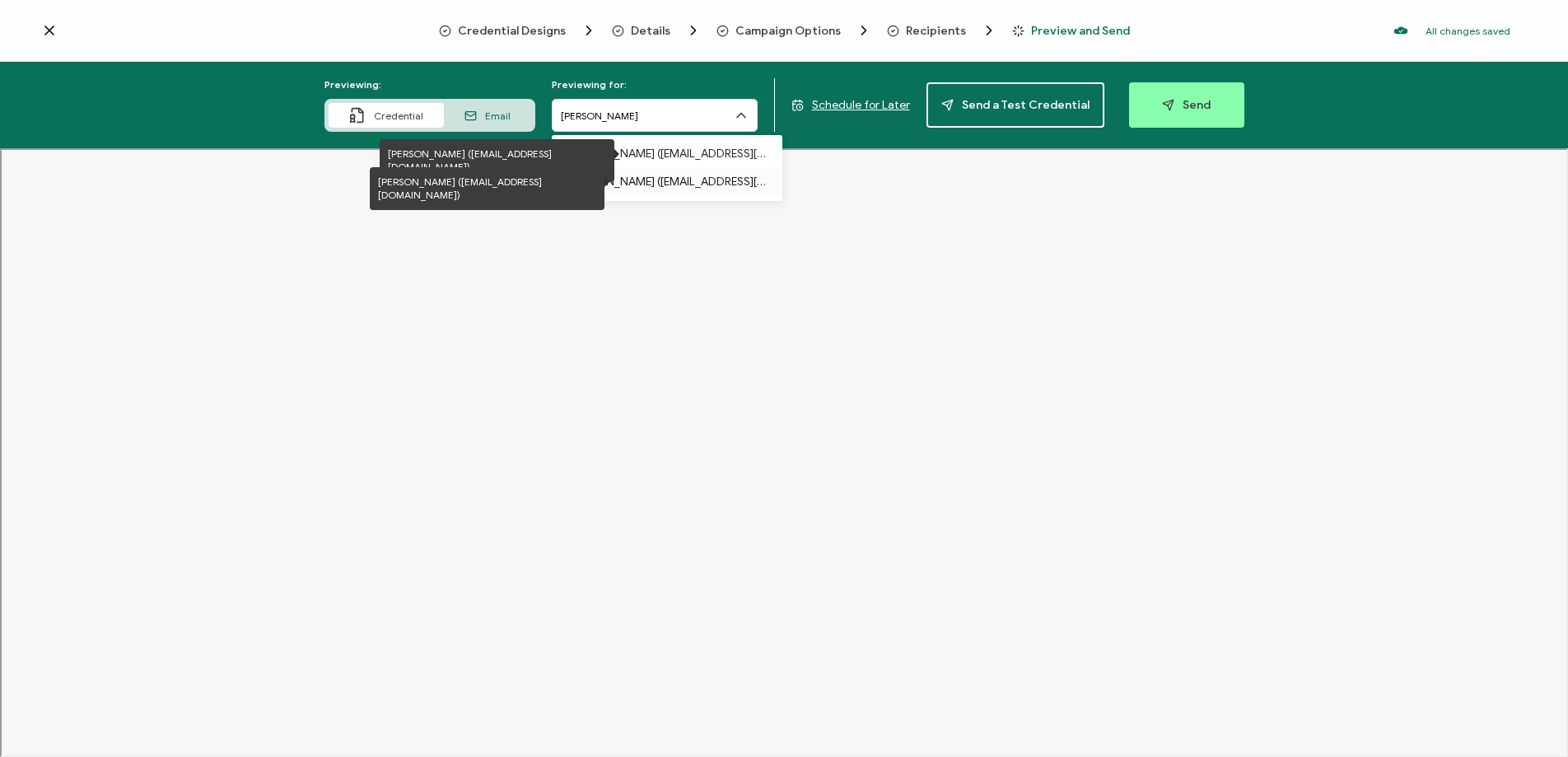
click at [614, 182] on p "[PERSON_NAME] ([EMAIL_ADDRESS][DOMAIN_NAME])" at bounding box center [666, 182] width 198 height 28
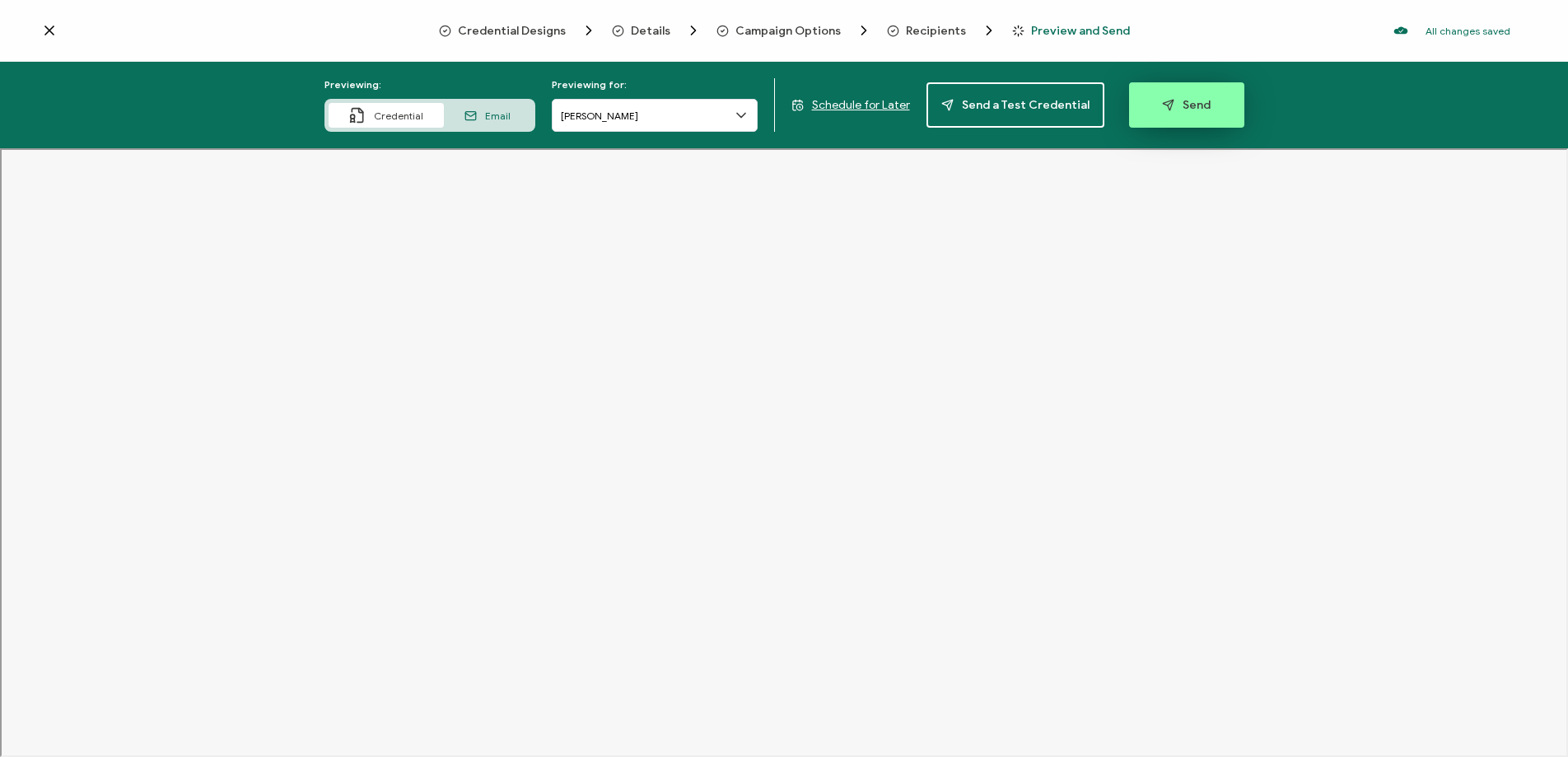
click at [1191, 107] on span "Send" at bounding box center [1186, 105] width 48 height 13
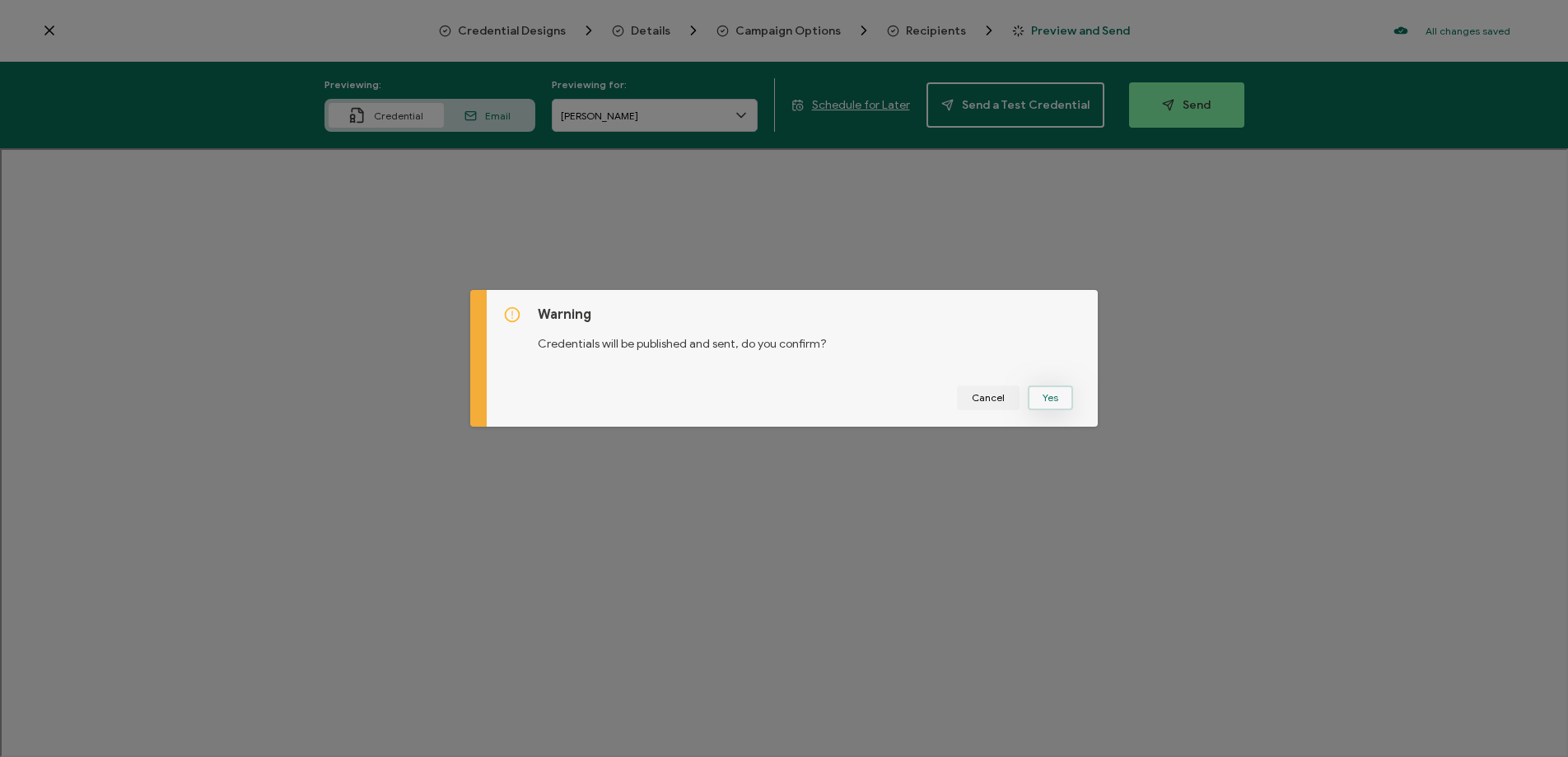
click at [1038, 389] on button "Yes" at bounding box center [1050, 398] width 46 height 25
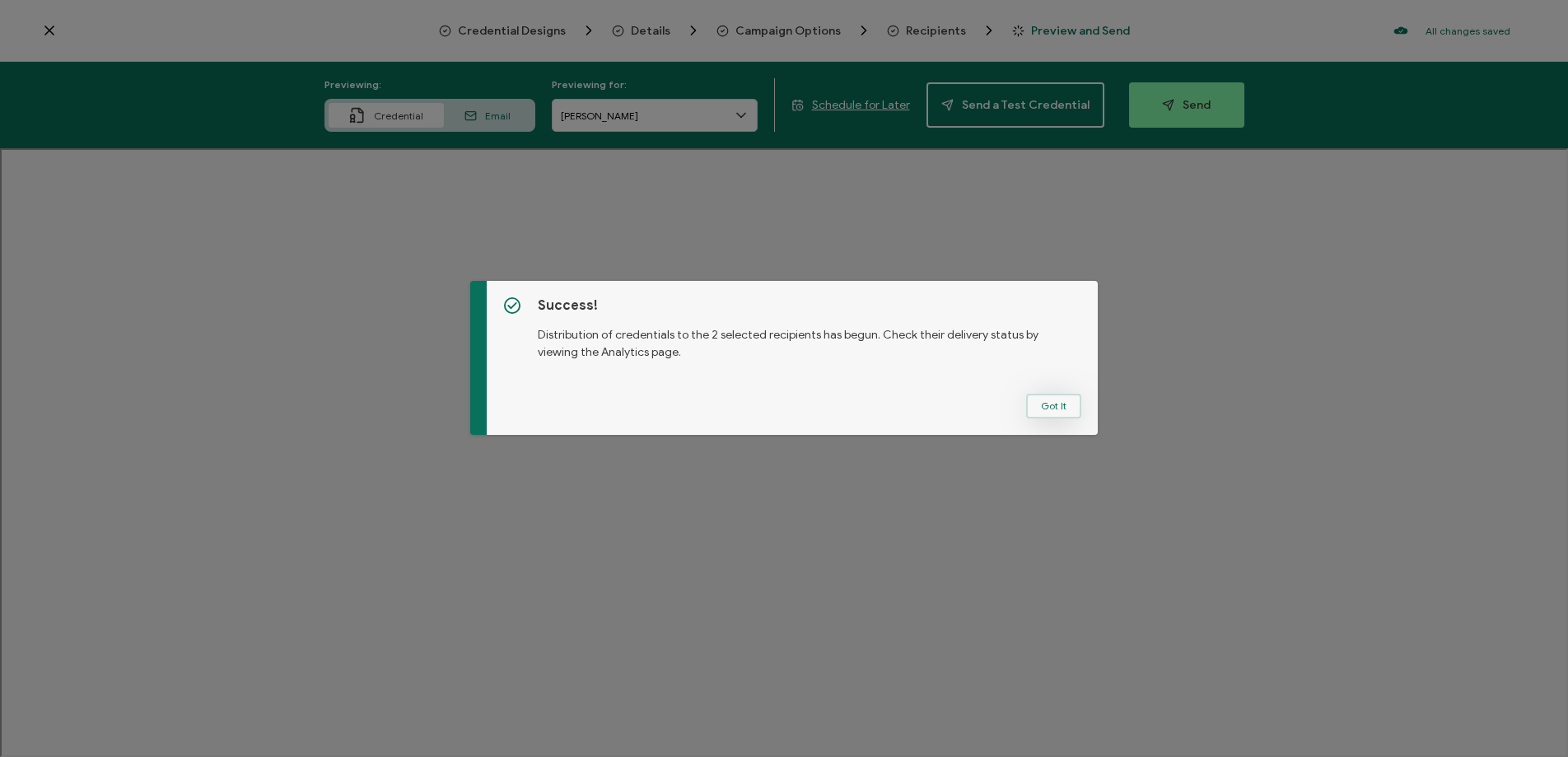
click at [1044, 404] on button "Got It" at bounding box center [1054, 406] width 55 height 25
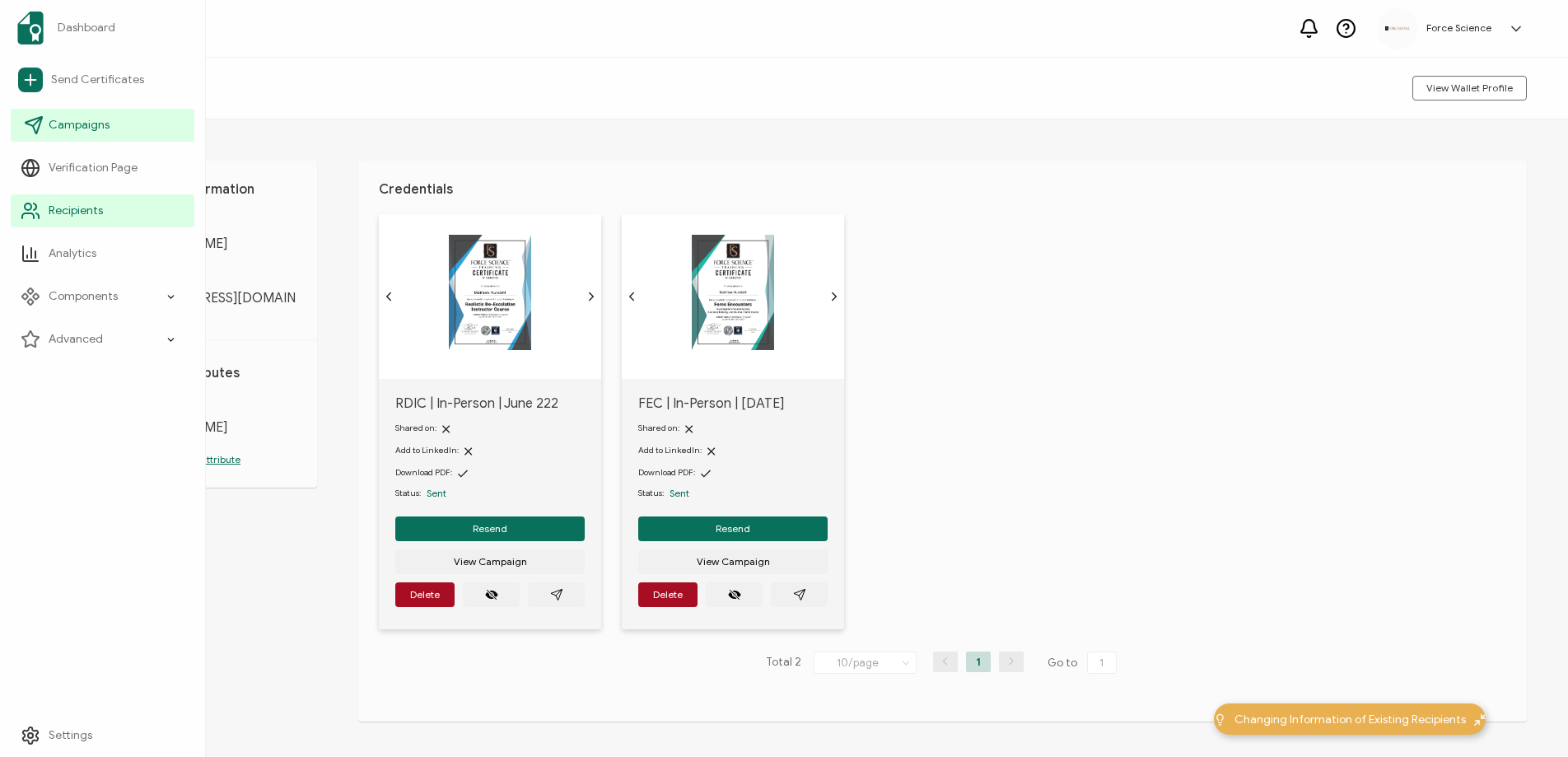
click at [58, 130] on span "Campaigns" at bounding box center [79, 125] width 61 height 16
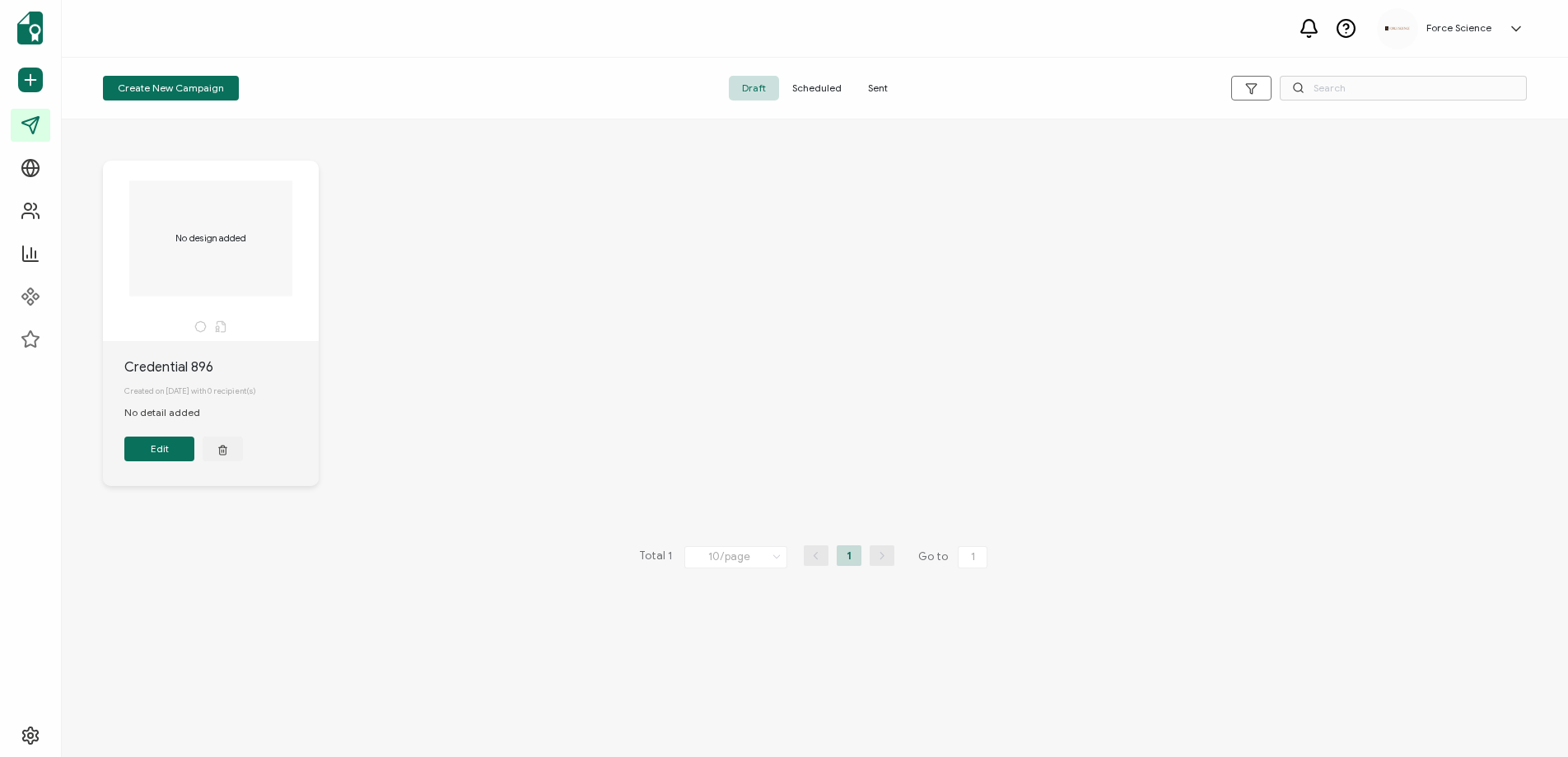
click at [869, 87] on span "Sent" at bounding box center [878, 89] width 47 height 25
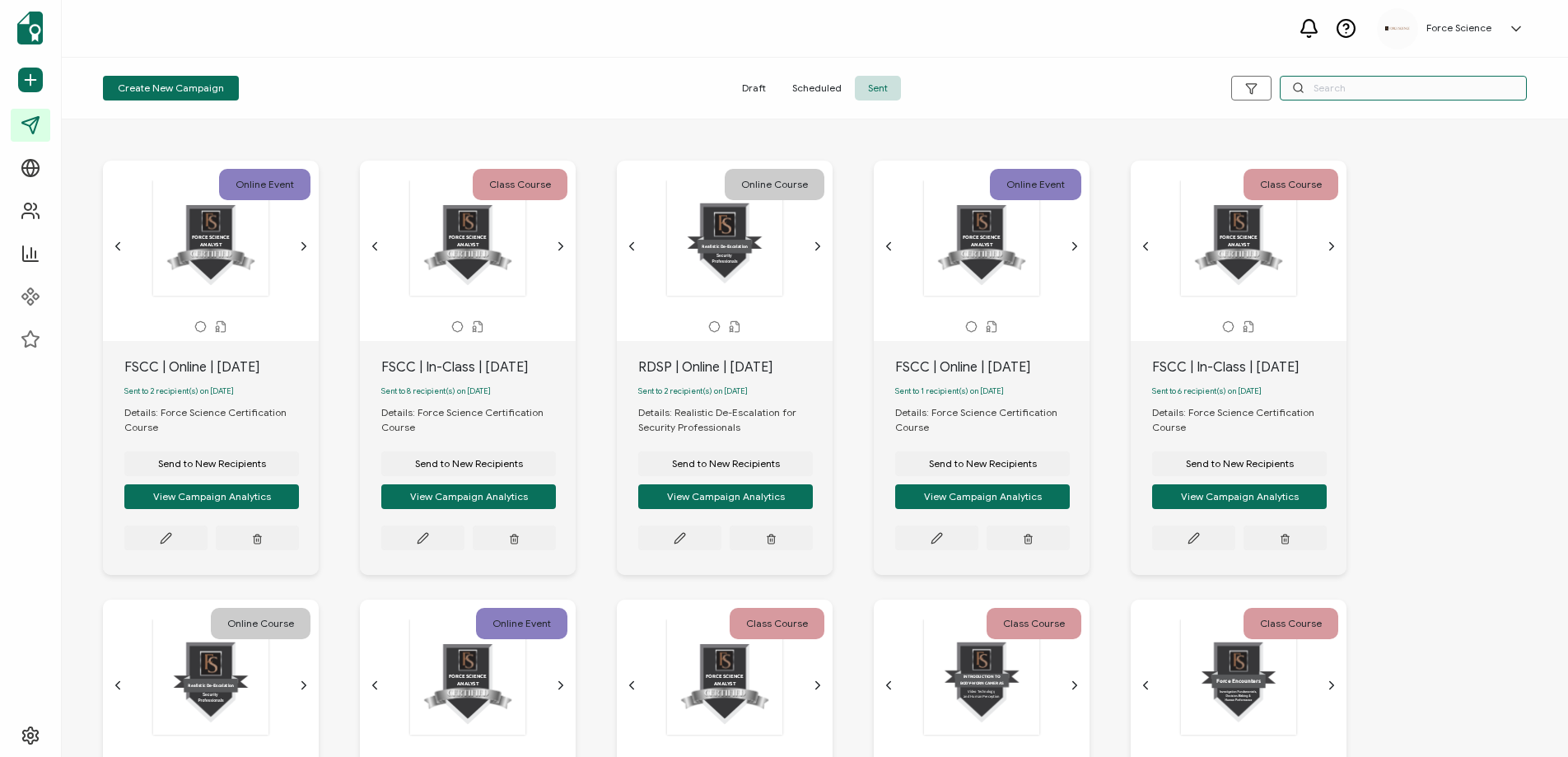
click at [1330, 88] on input "text" at bounding box center [1403, 89] width 247 height 25
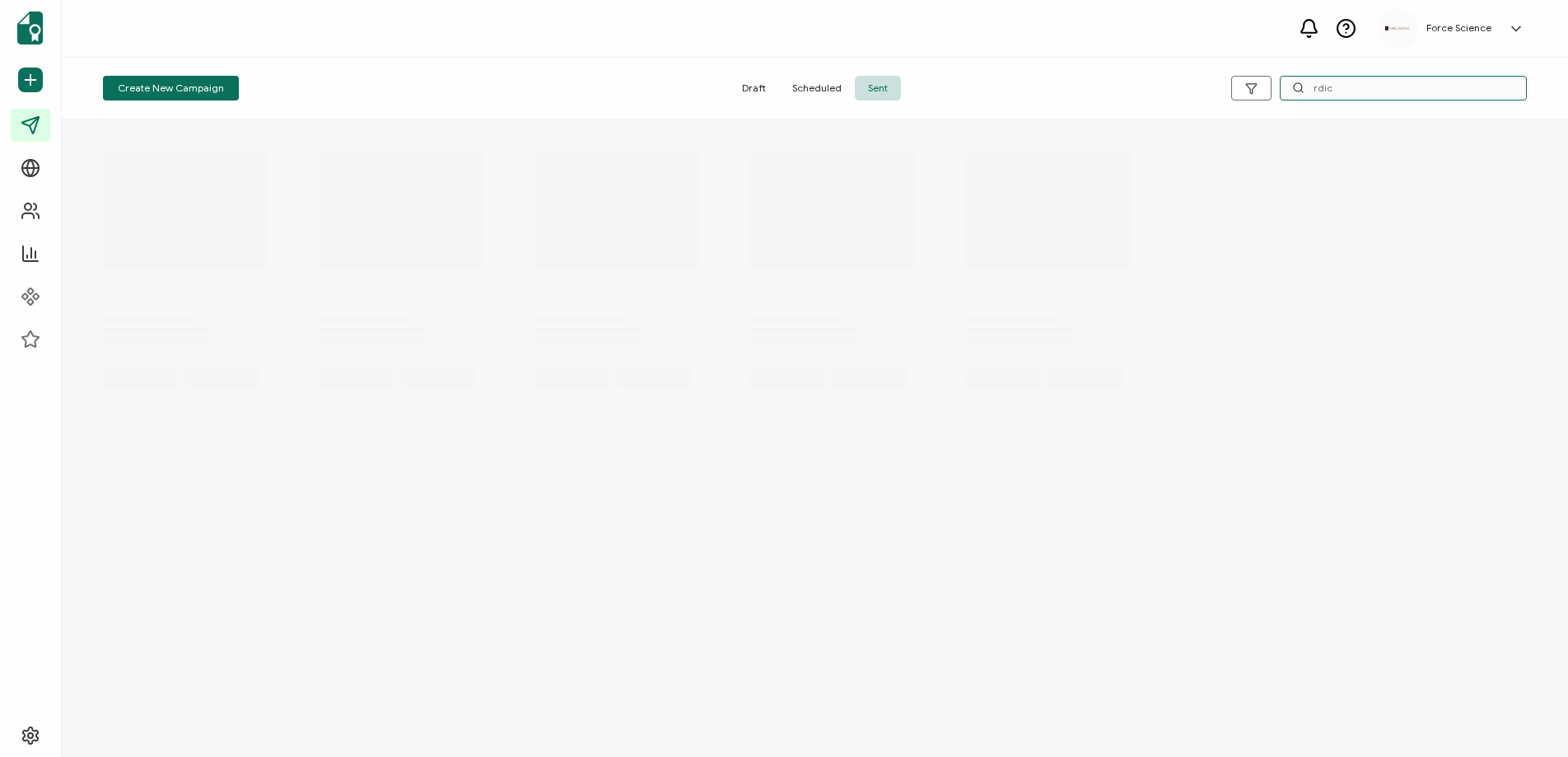
type input "rdic"
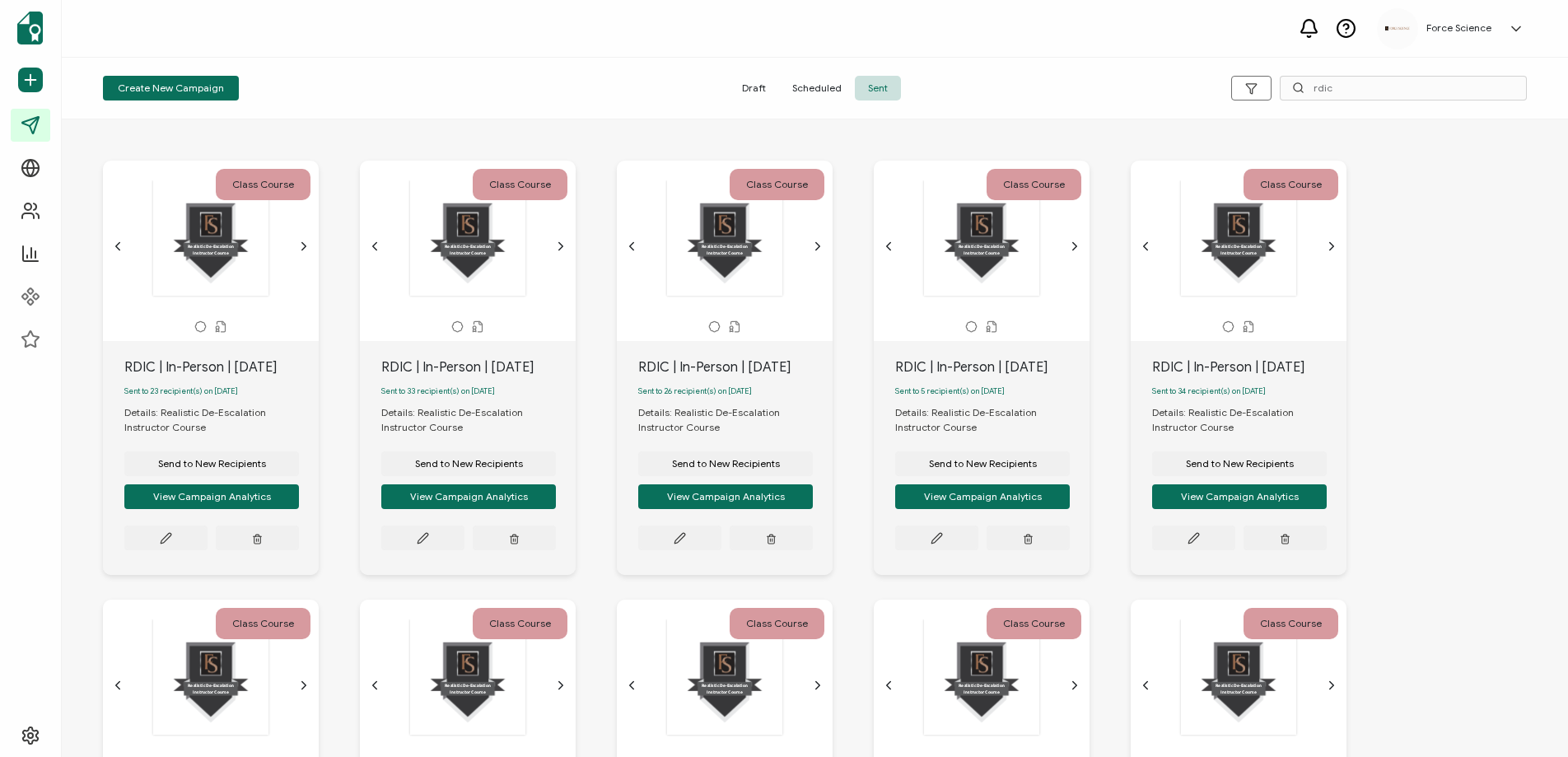
click at [182, 370] on div "RDIC | In-Person | July 23" at bounding box center [221, 368] width 194 height 20
click at [183, 370] on div "RDIC | In-Person | July 23" at bounding box center [221, 368] width 194 height 20
copy div "RDIC | In-Person | July 23"
click at [197, 467] on span "Send to New Recipients" at bounding box center [212, 464] width 108 height 10
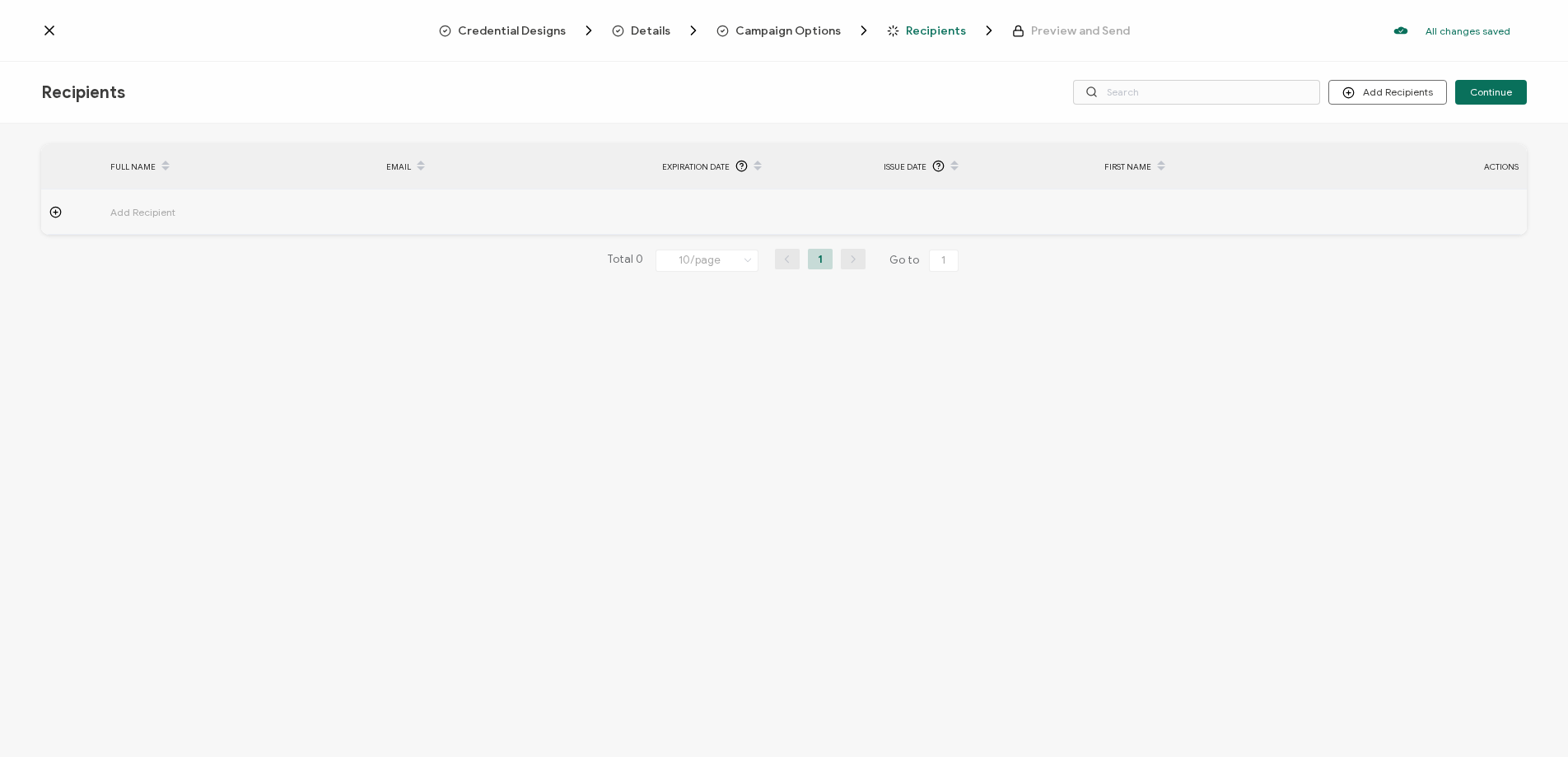
drag, startPoint x: 782, startPoint y: 27, endPoint x: 773, endPoint y: 29, distance: 9.2
click at [782, 27] on span "Campaign Options" at bounding box center [788, 31] width 106 height 13
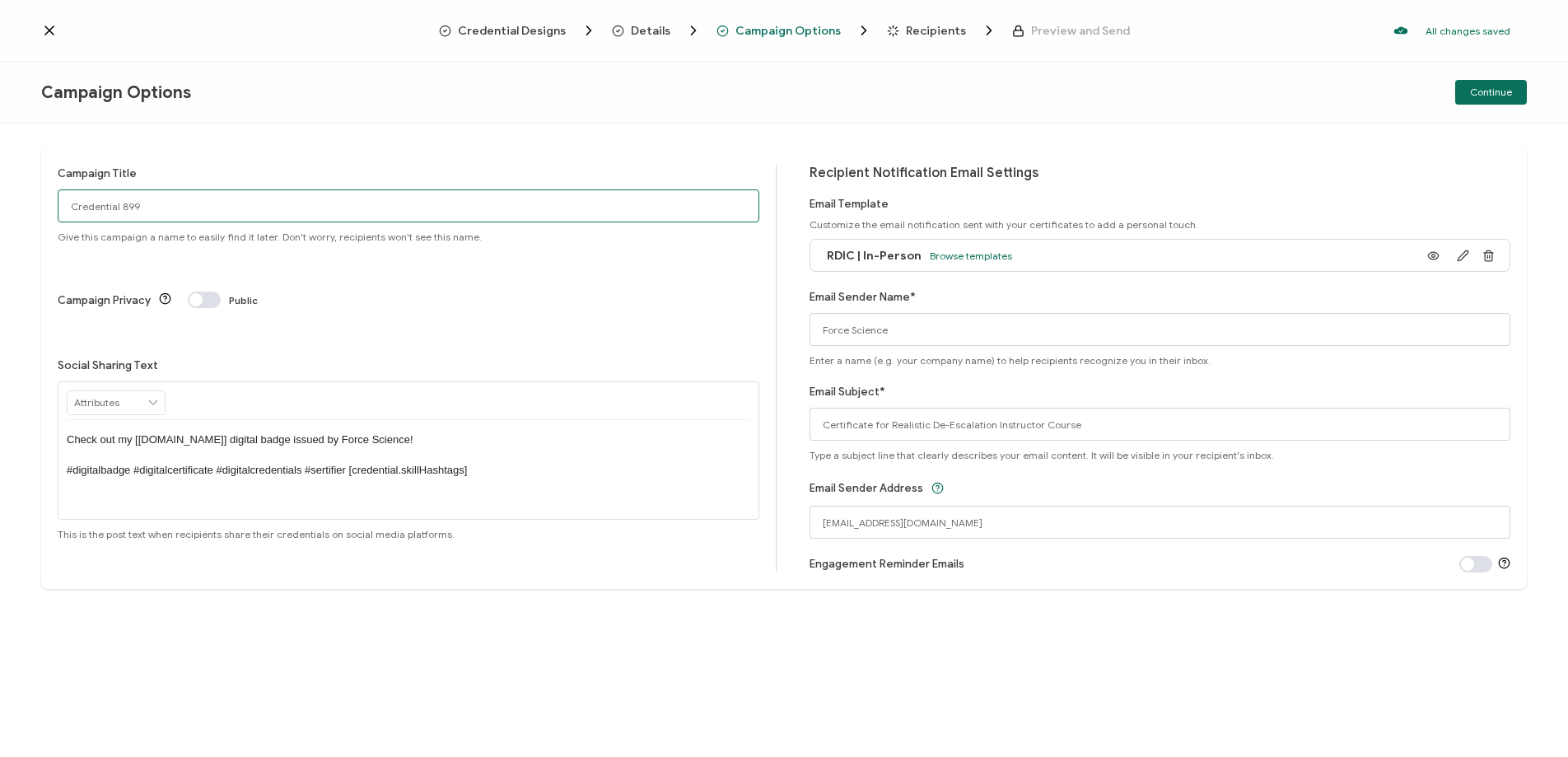
click at [204, 204] on input "Credential 899" at bounding box center [408, 206] width 701 height 33
click at [204, 203] on input "Credential 899" at bounding box center [408, 206] width 701 height 33
paste input "RDIC | In-Person | July 23"
click at [74, 213] on input "RDIC | In-Person | August 27" at bounding box center [408, 206] width 701 height 33
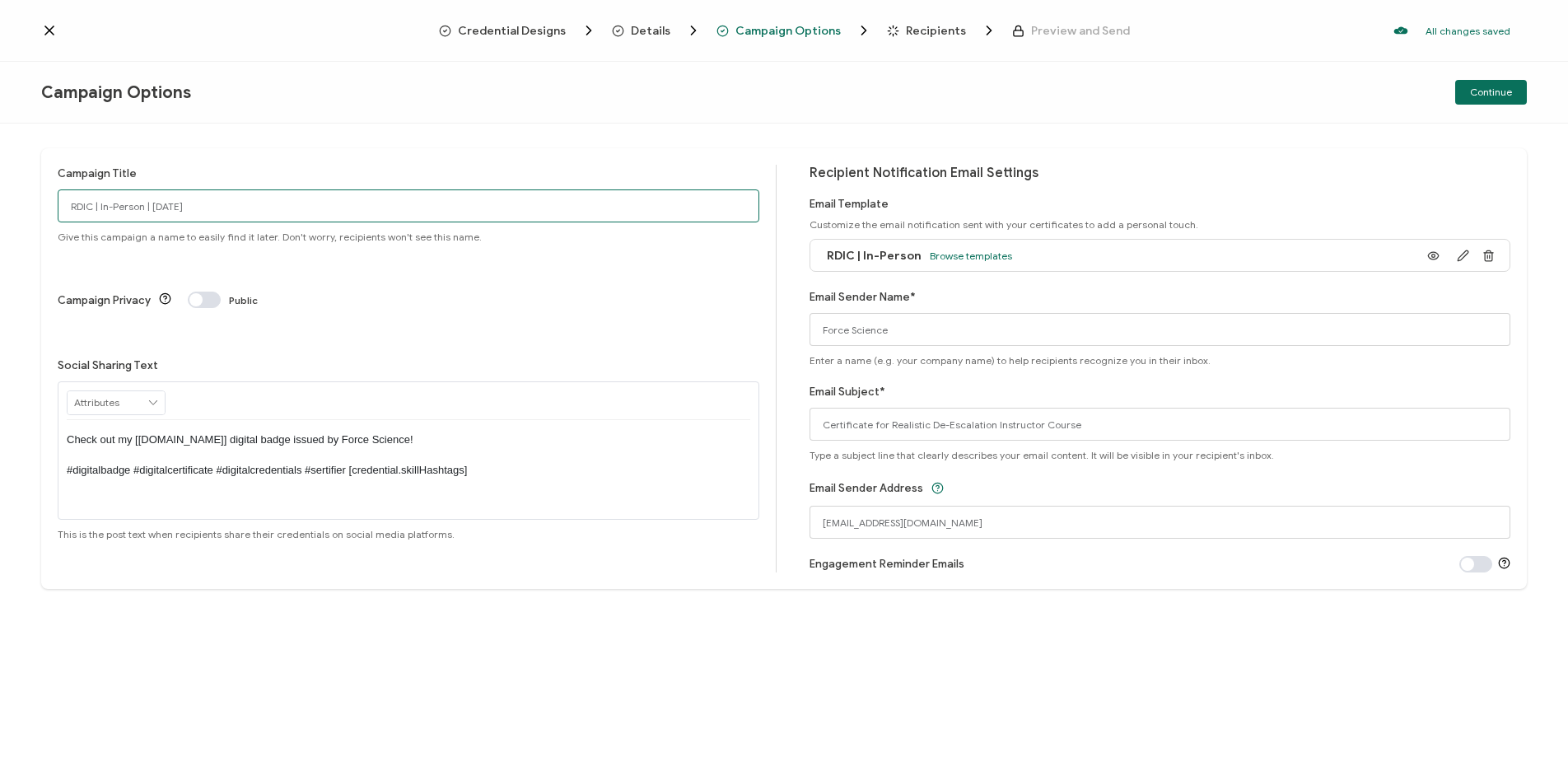
click at [214, 210] on input "RDIC | In-Person | August 27" at bounding box center [408, 206] width 701 height 33
type input "RDIC | In-Person | August 27"
click at [1479, 89] on span "Continue" at bounding box center [1490, 92] width 42 height 10
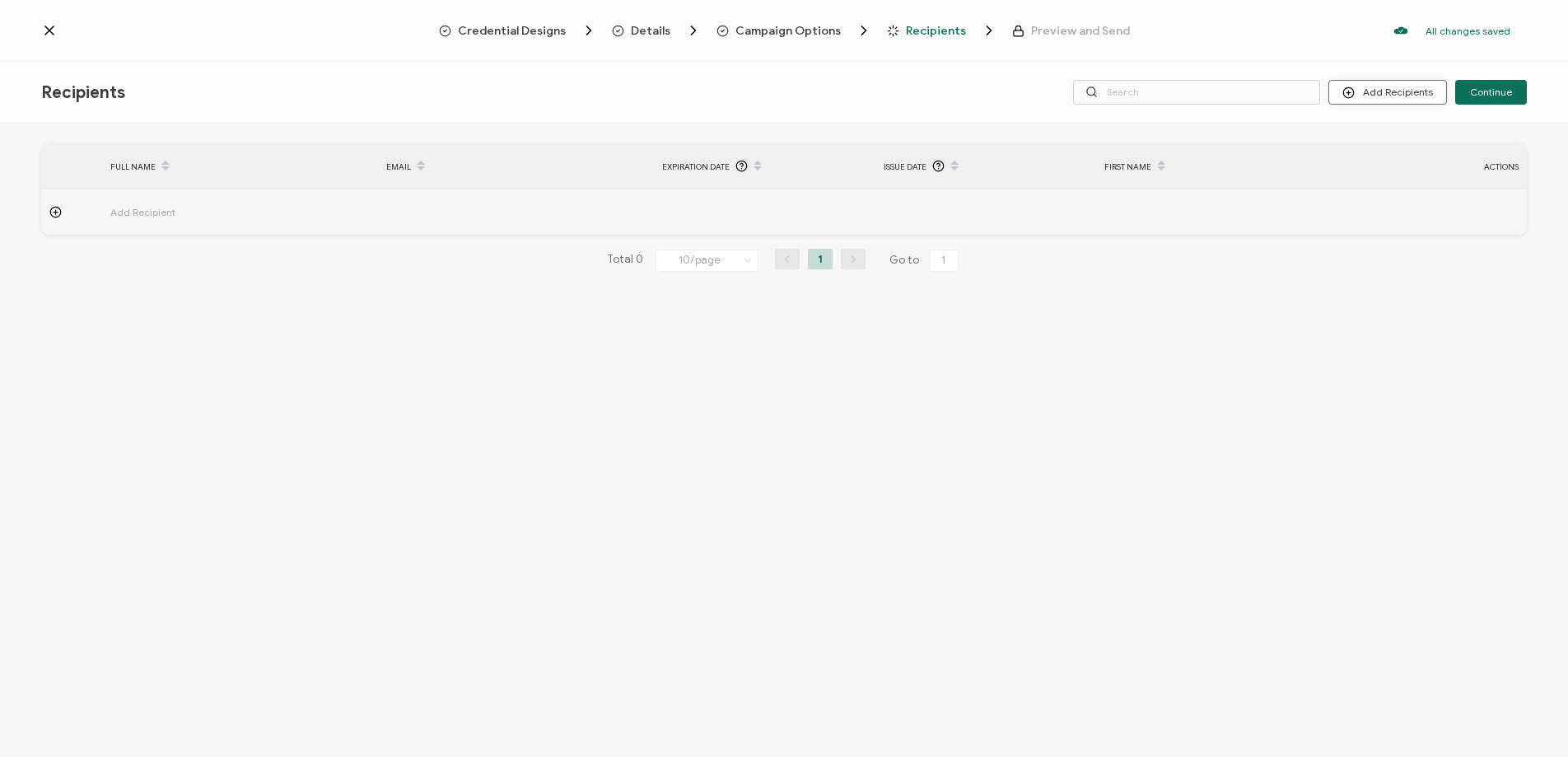
click at [1390, 97] on button "Add Recipients" at bounding box center [1387, 92] width 119 height 25
click at [1386, 132] on span "Upload Recipients" at bounding box center [1408, 136] width 83 height 13
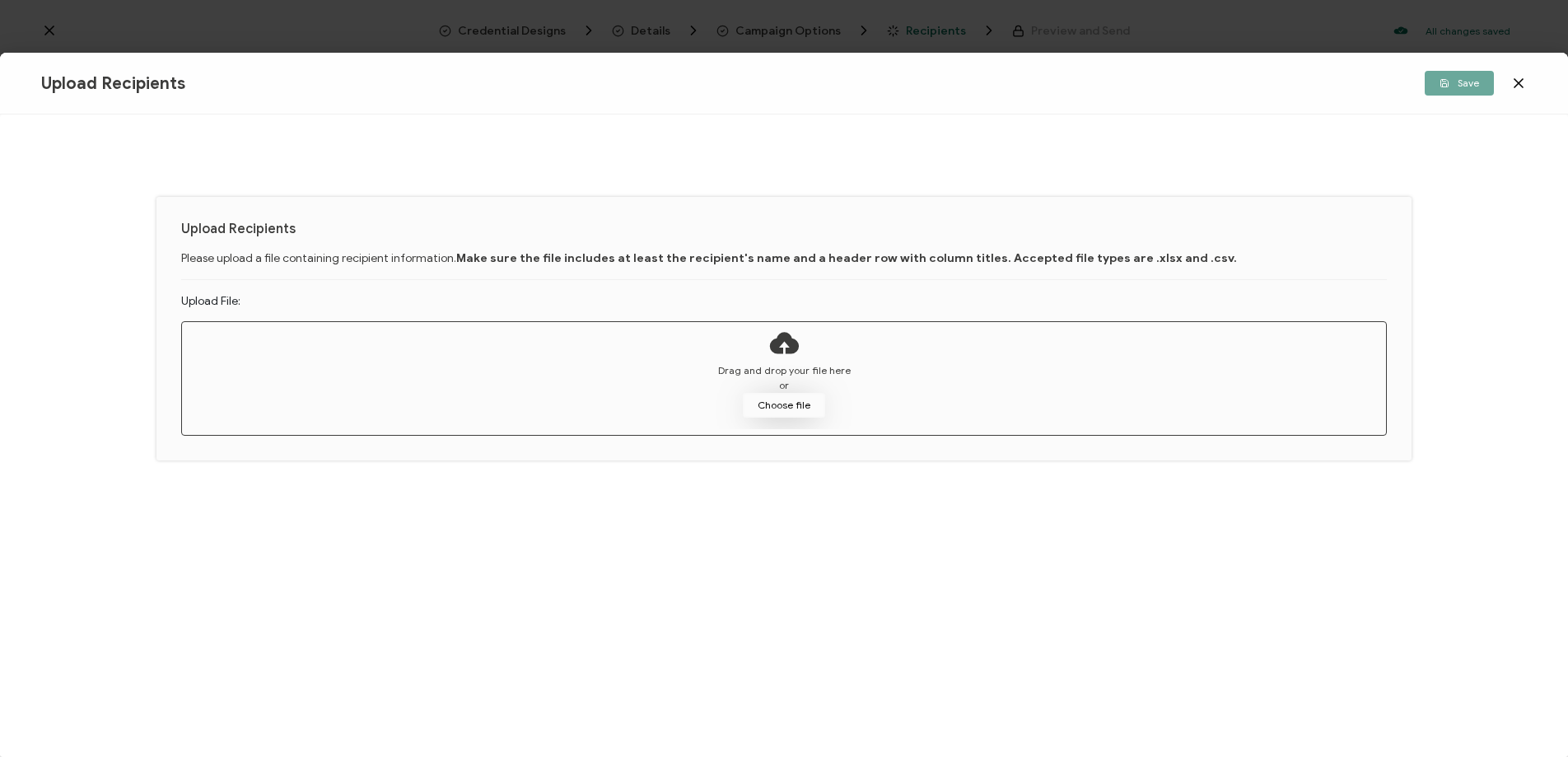
click at [793, 397] on button "Choose file" at bounding box center [784, 405] width 82 height 25
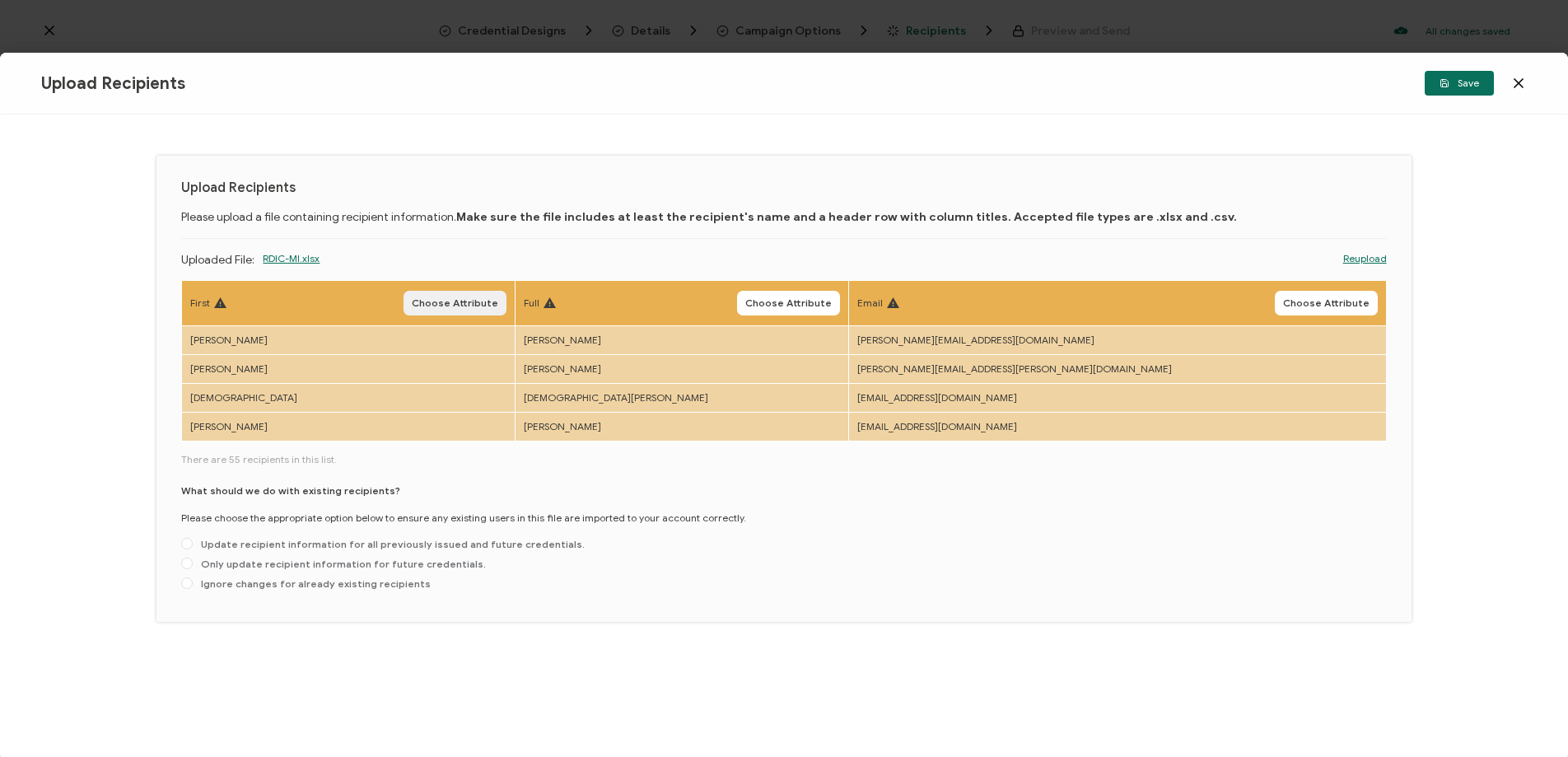
click at [498, 306] on span "Choose Attribute" at bounding box center [454, 302] width 87 height 10
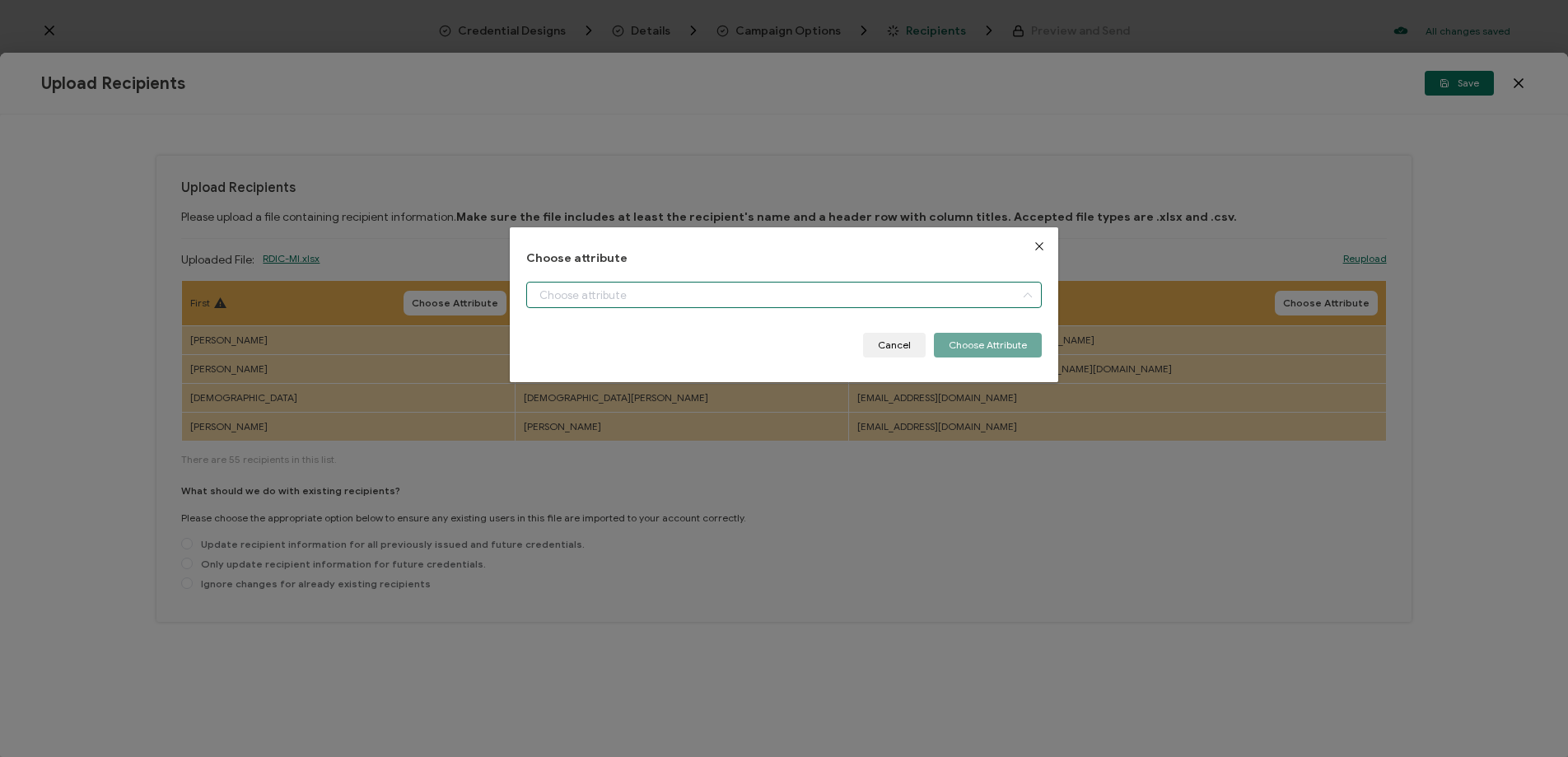
click at [599, 285] on input "dialog" at bounding box center [784, 294] width 515 height 26
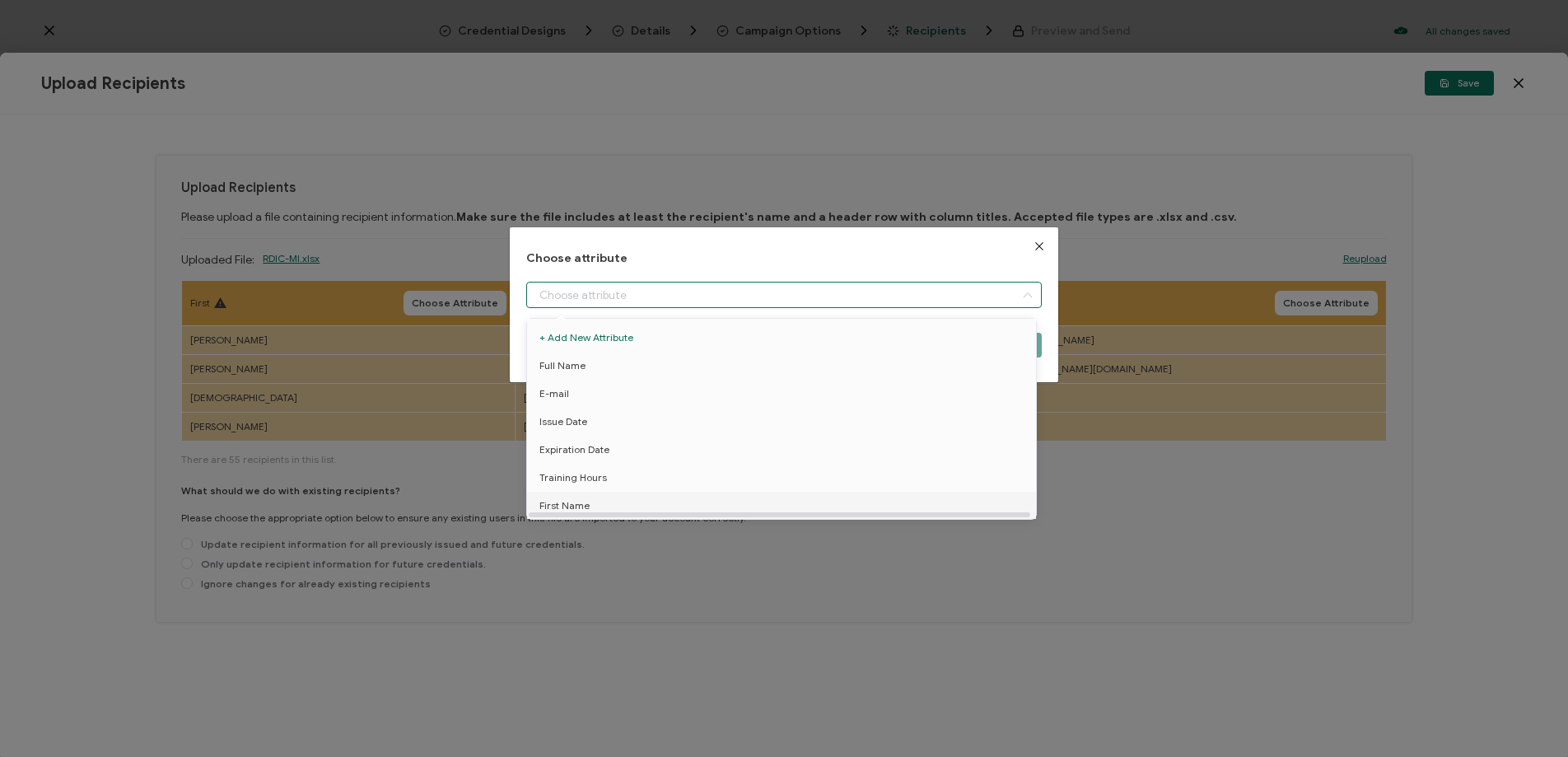
click at [559, 500] on span "First Name" at bounding box center [564, 506] width 50 height 28
type input "First Name"
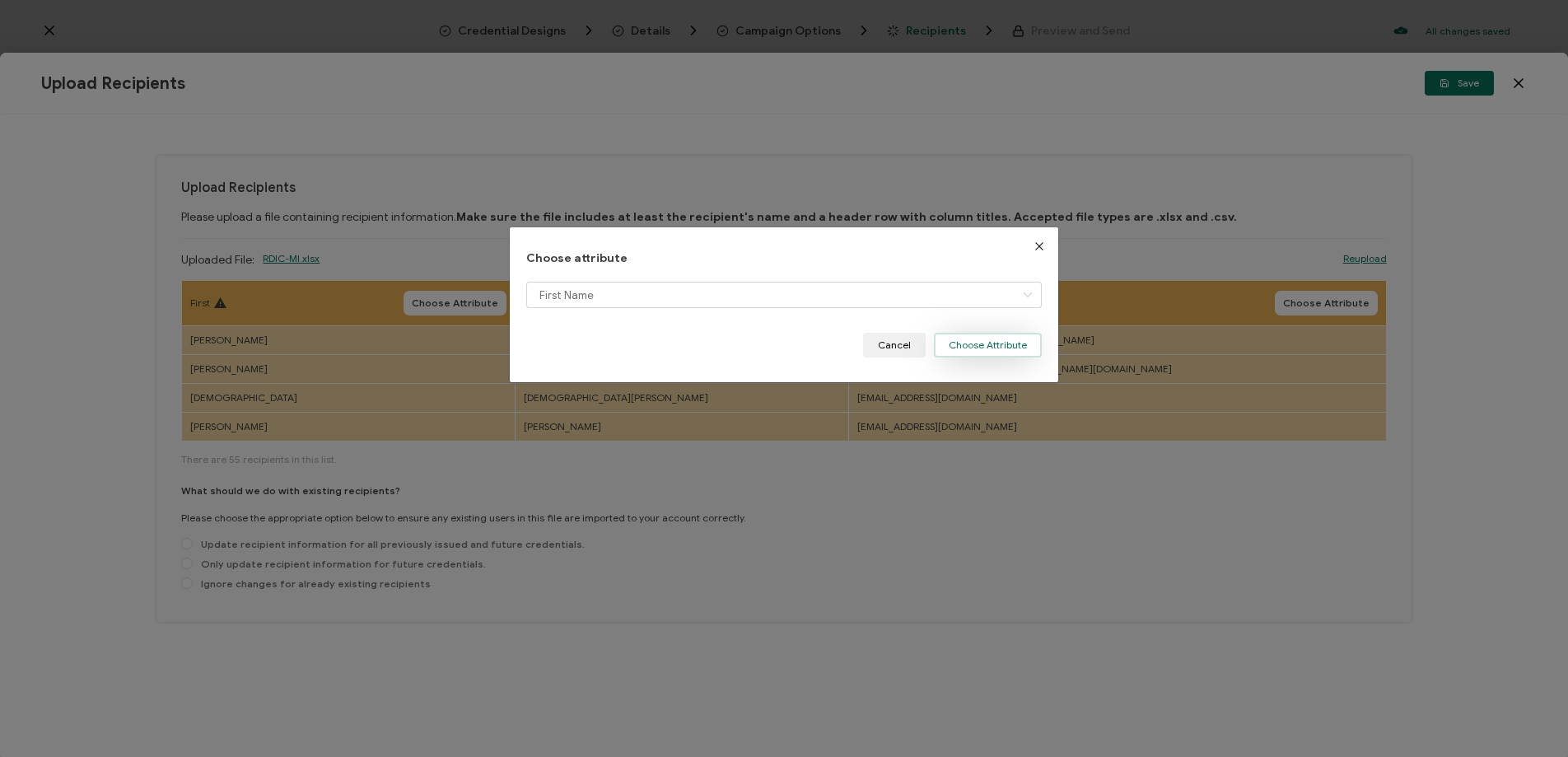
click at [961, 348] on button "Choose Attribute" at bounding box center [987, 345] width 108 height 25
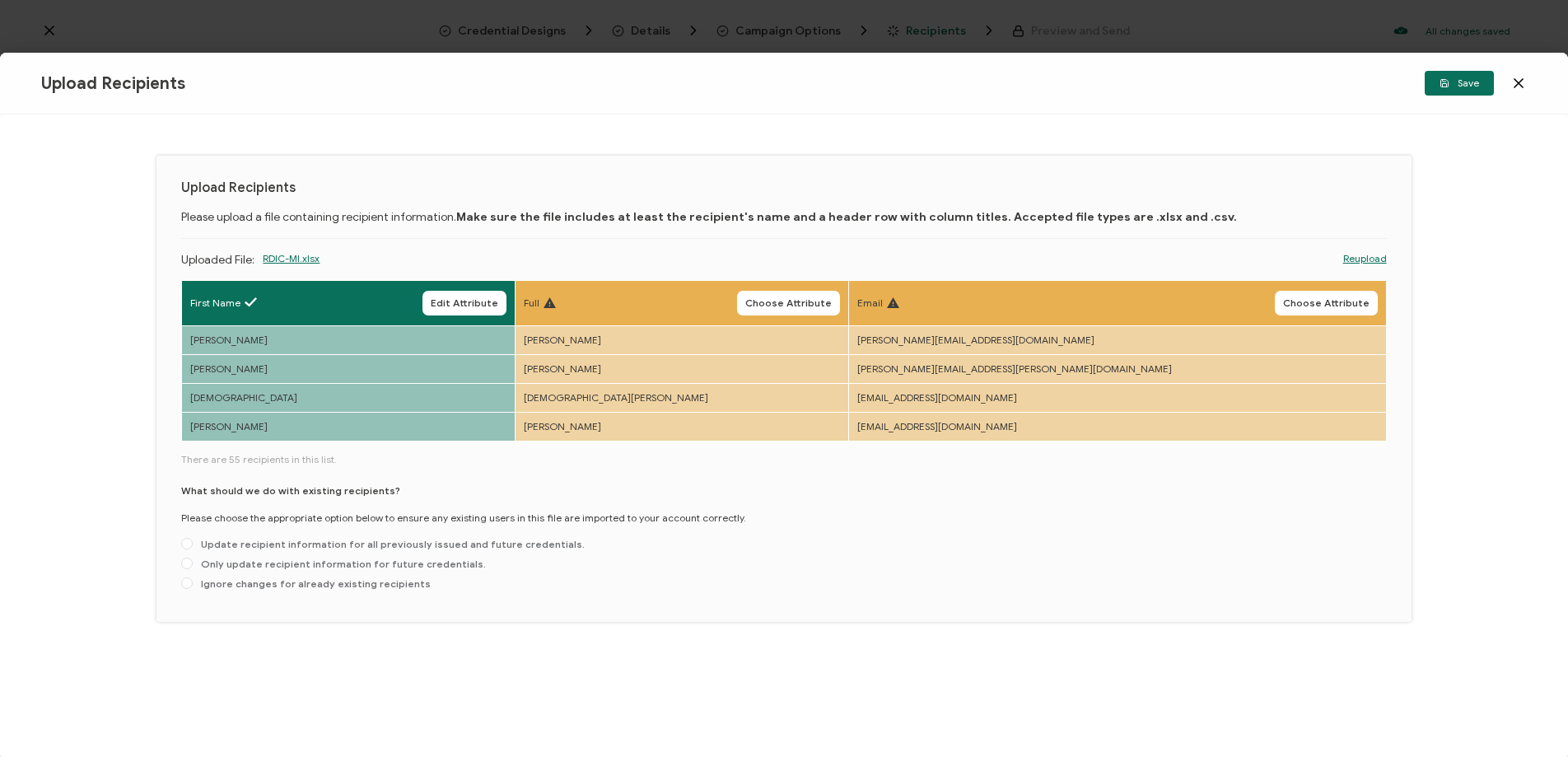
click at [832, 301] on span "Choose Attribute" at bounding box center [788, 302] width 87 height 10
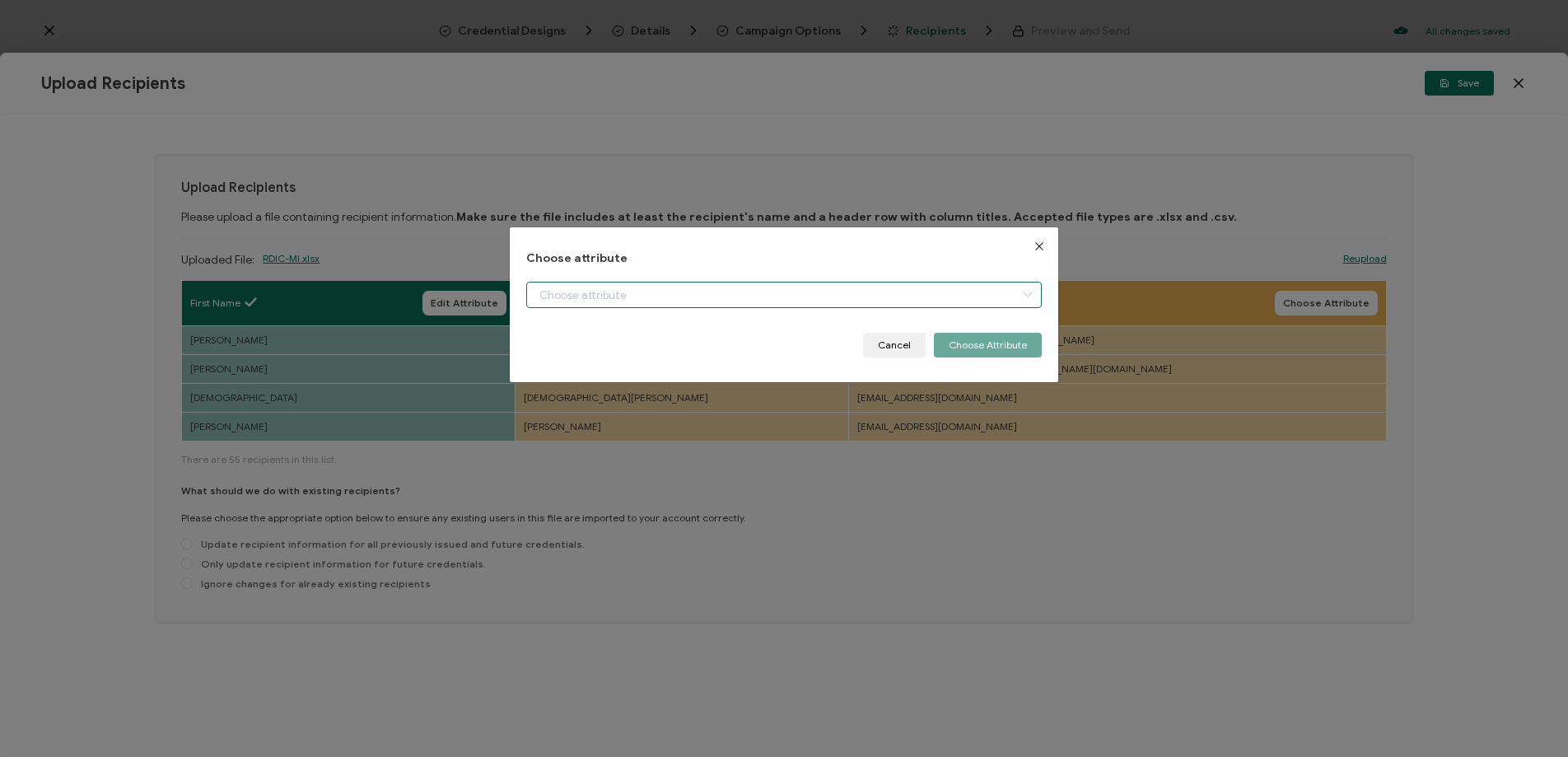
click at [568, 290] on input "dialog" at bounding box center [784, 294] width 515 height 26
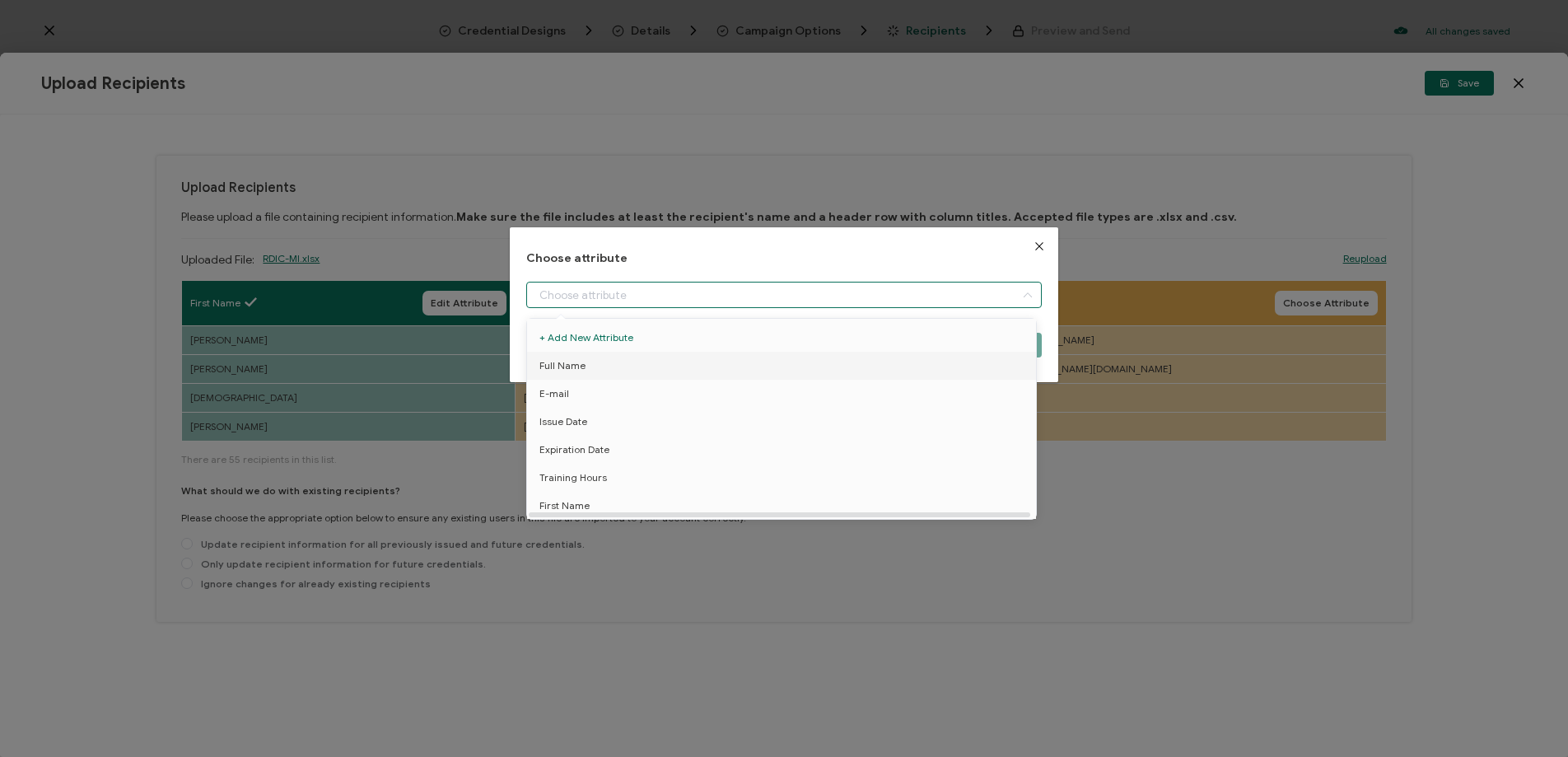
drag, startPoint x: 607, startPoint y: 366, endPoint x: 691, endPoint y: 361, distance: 84.1
click at [607, 366] on li "Full Name" at bounding box center [784, 365] width 523 height 28
type input "Full Name"
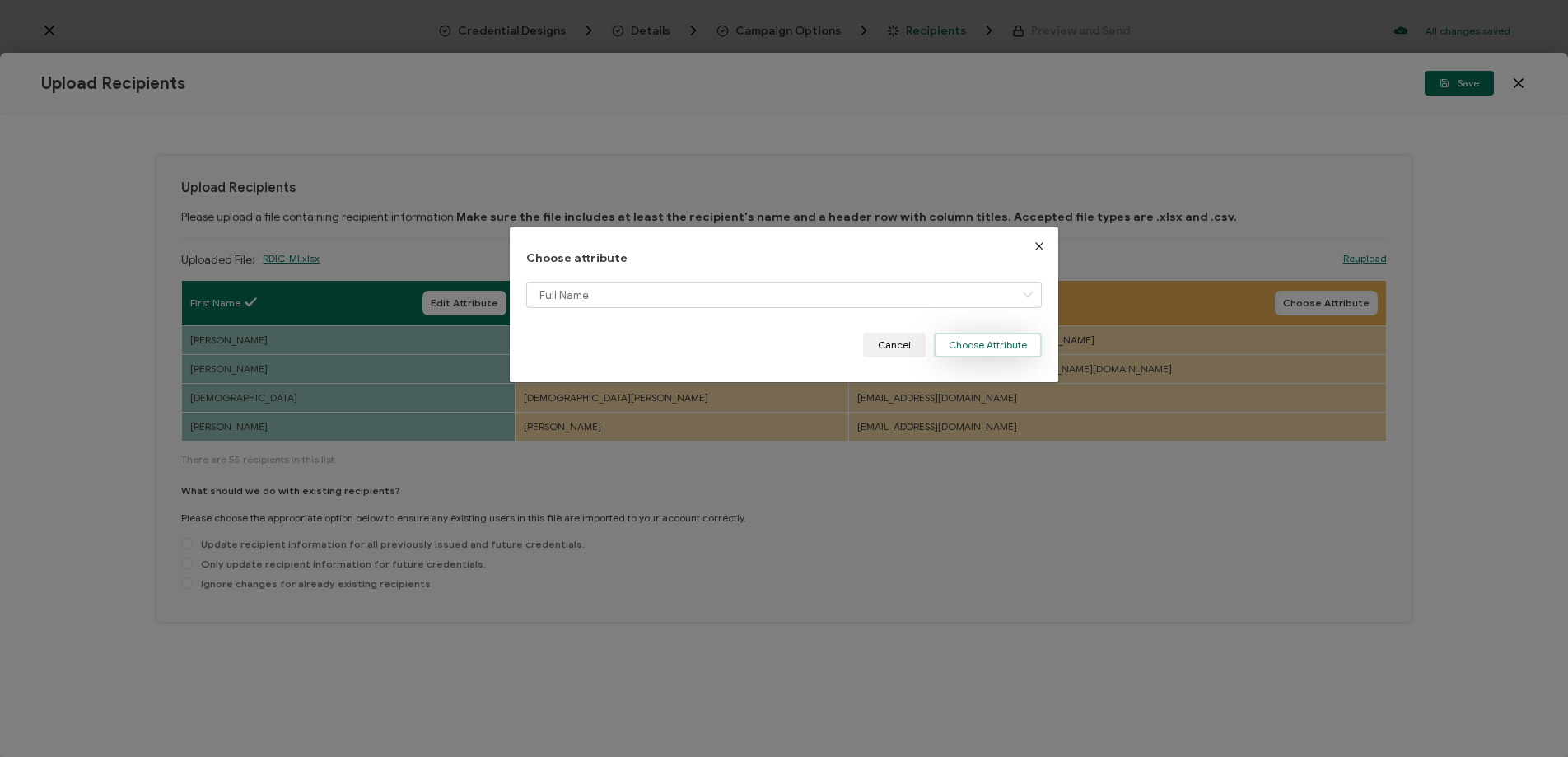
click at [961, 348] on button "Choose Attribute" at bounding box center [987, 345] width 108 height 25
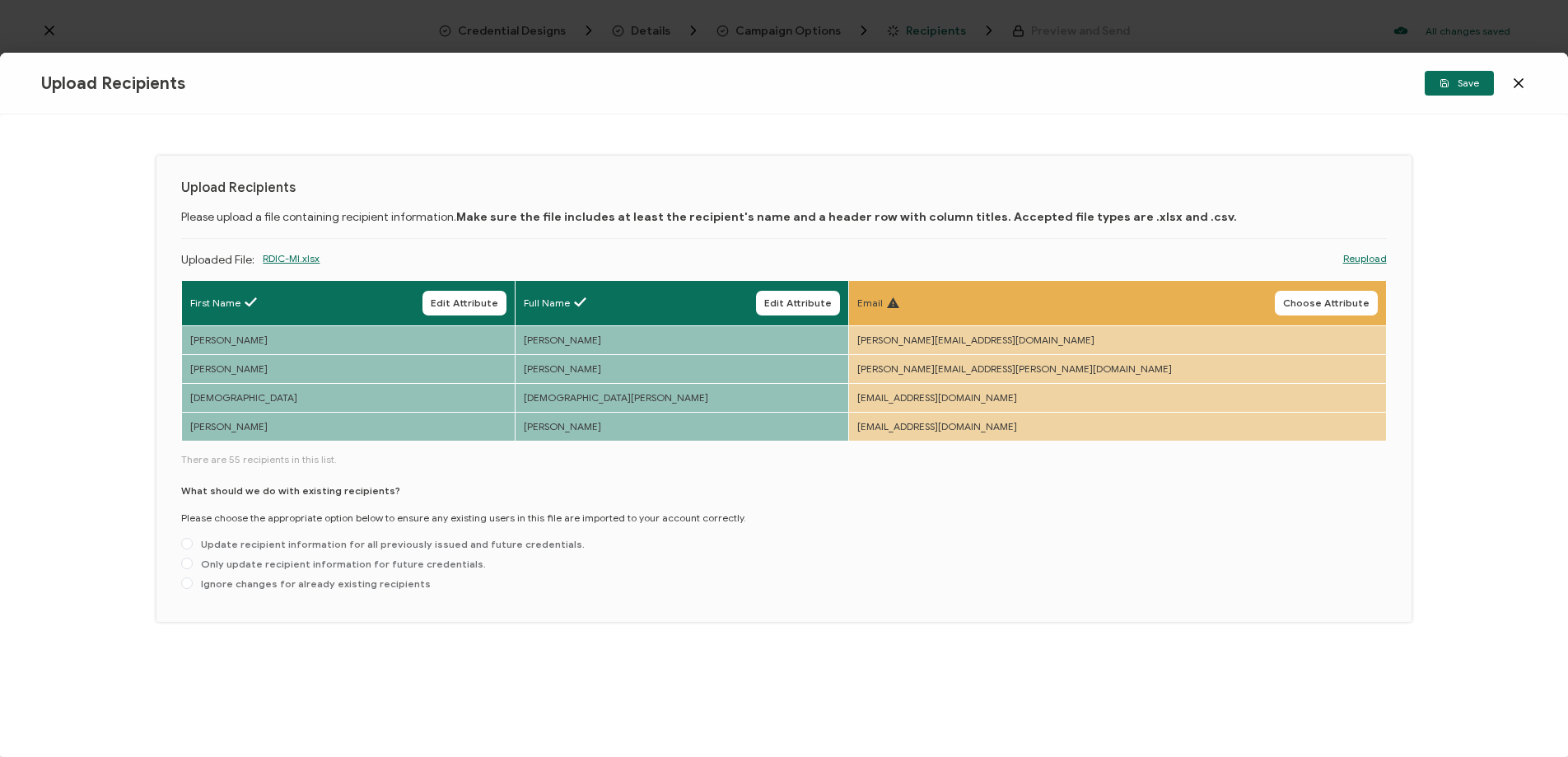
click at [1320, 302] on span "Choose Attribute" at bounding box center [1326, 302] width 87 height 10
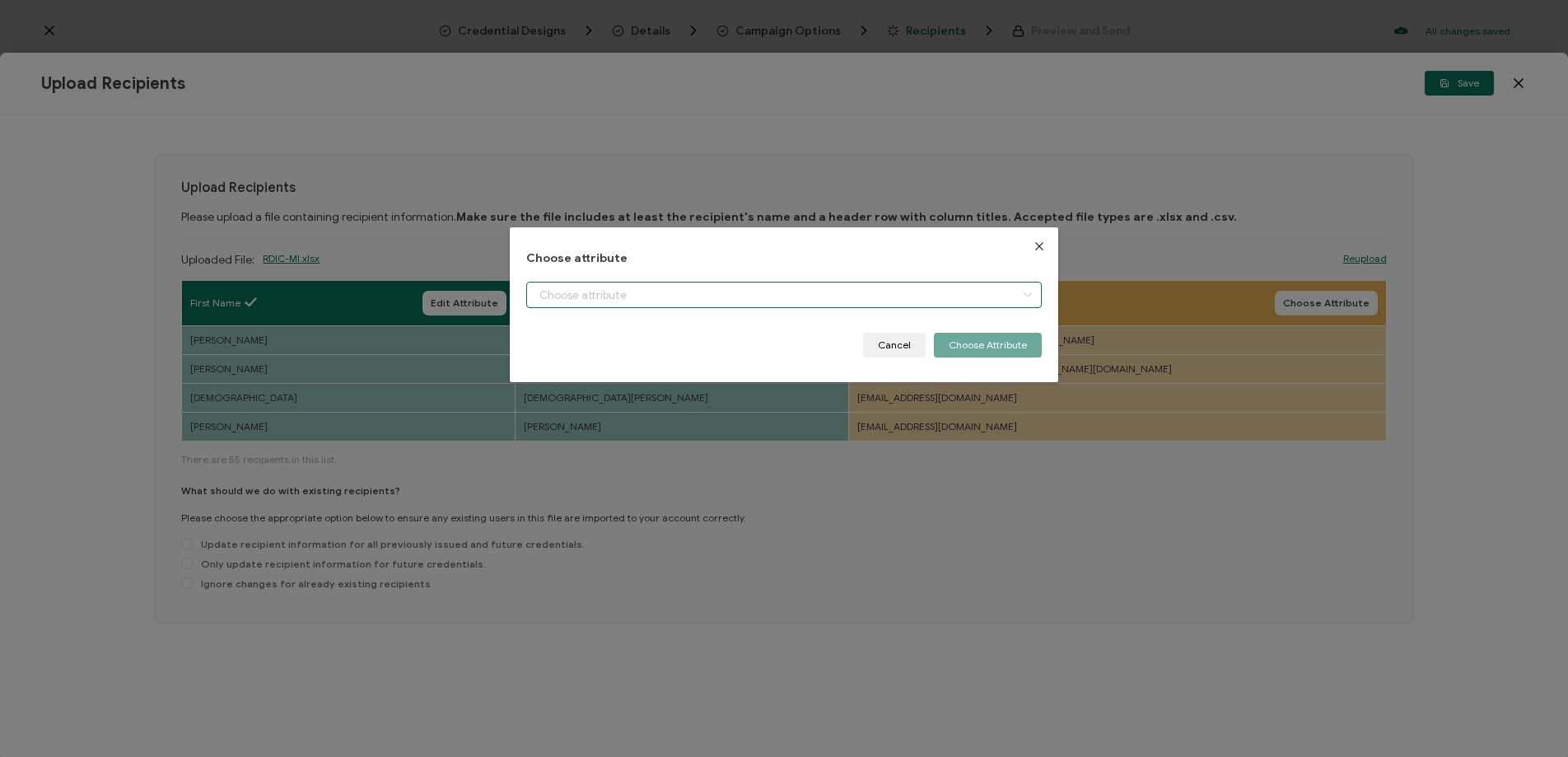
click at [720, 290] on input "dialog" at bounding box center [784, 294] width 515 height 26
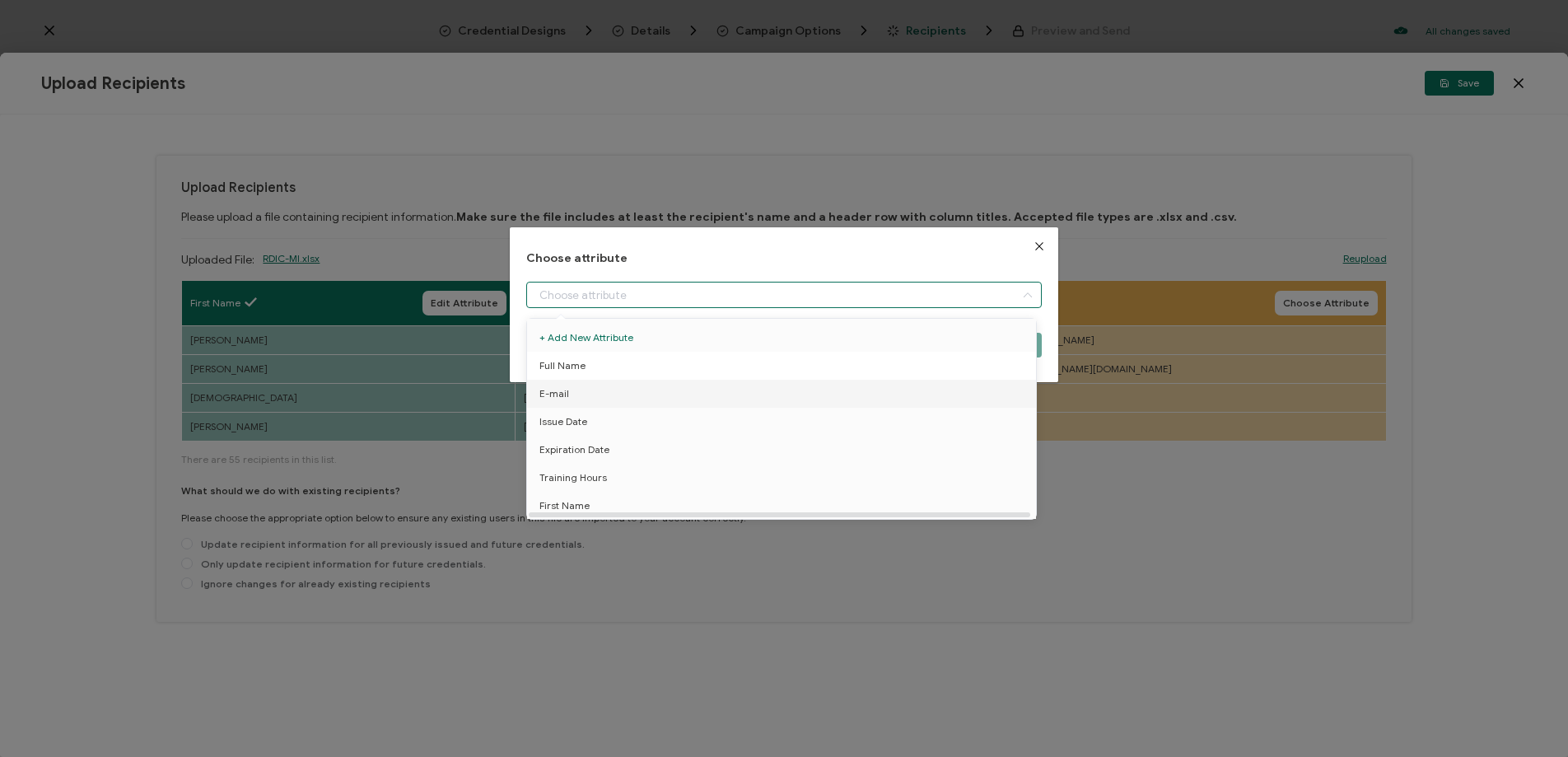
click at [631, 370] on li "Full Name" at bounding box center [784, 365] width 523 height 28
click at [571, 401] on li "E-mail" at bounding box center [784, 393] width 523 height 28
type input "E-mail"
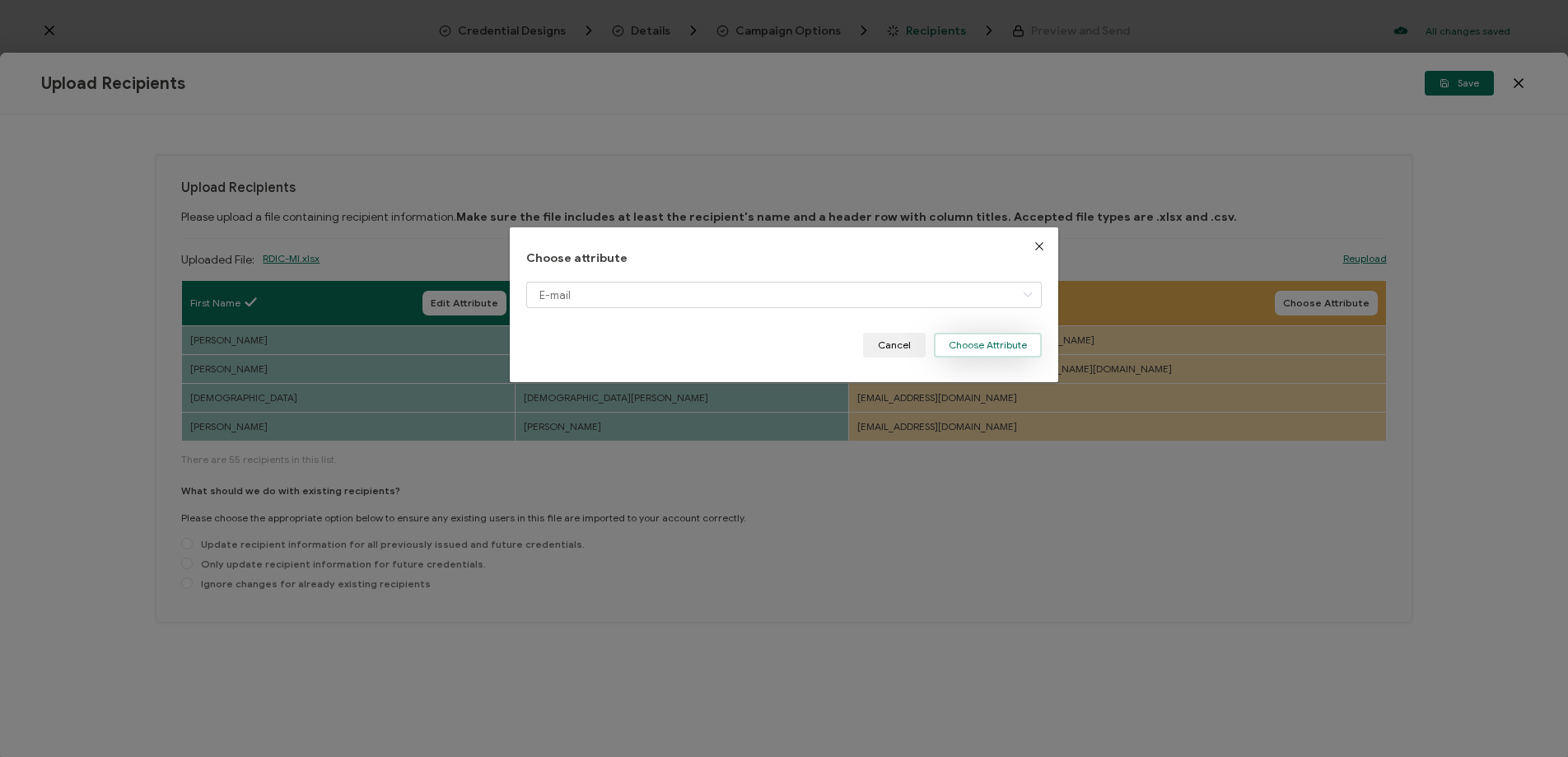
click at [940, 340] on button "Choose Attribute" at bounding box center [987, 345] width 108 height 25
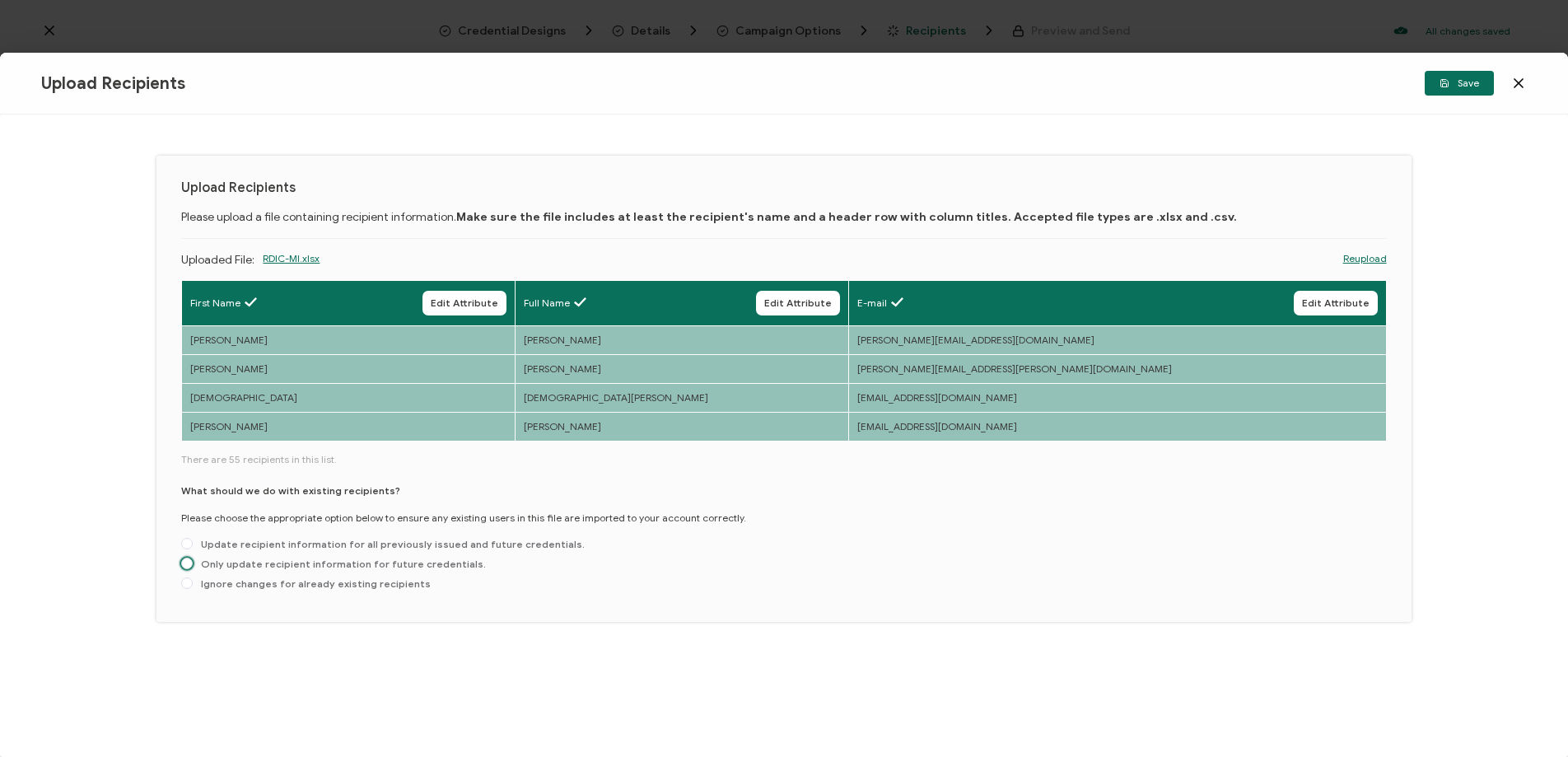
click at [228, 568] on span "Only update recipient information for future credentials." at bounding box center [339, 564] width 293 height 13
click at [192, 568] on input "Only update recipient information for future credentials." at bounding box center [187, 564] width 12 height 13
radio input "true"
click at [1467, 85] on span "Save" at bounding box center [1459, 82] width 39 height 10
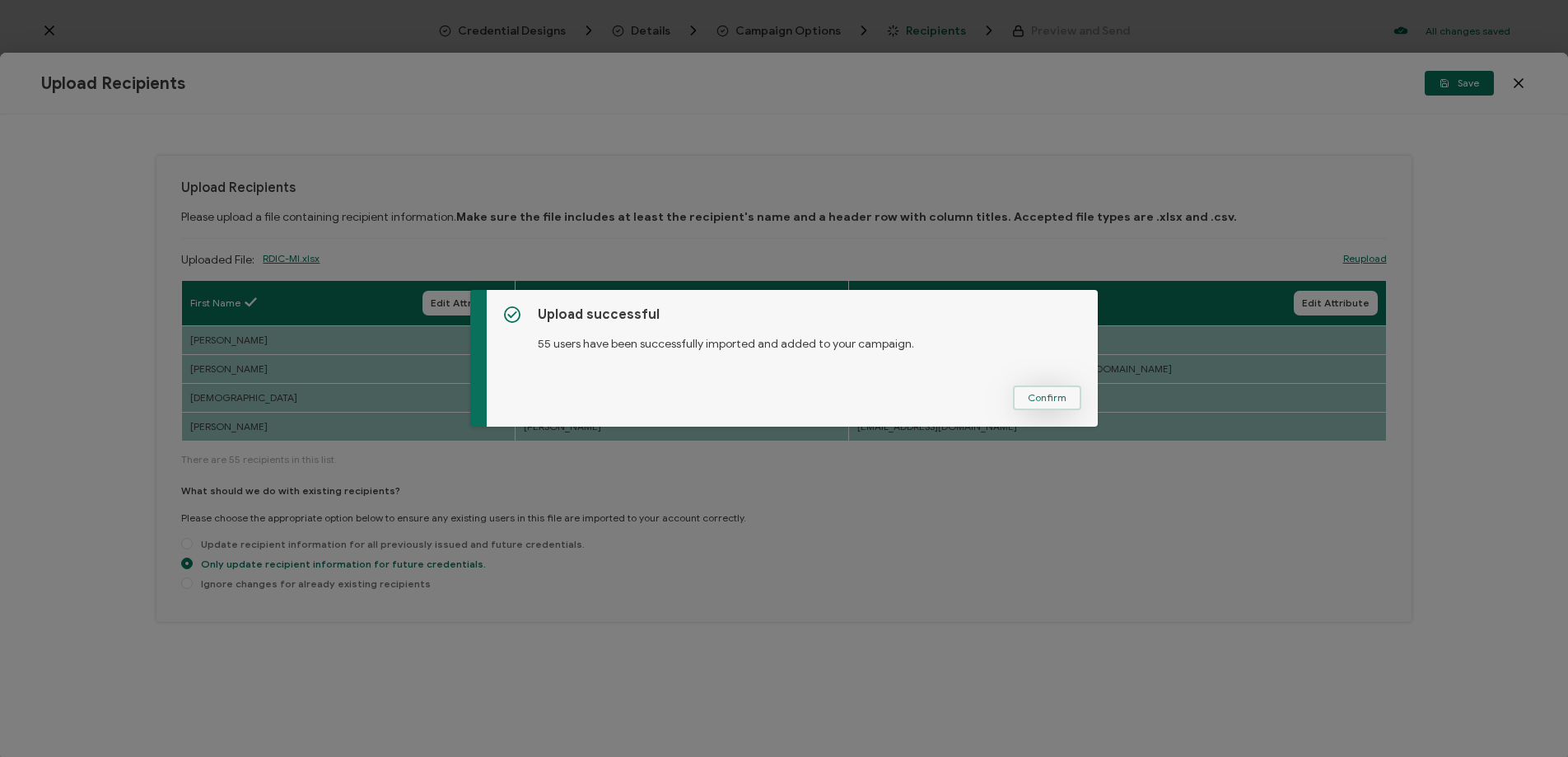
click at [1036, 403] on span "Confirm" at bounding box center [1047, 397] width 38 height 10
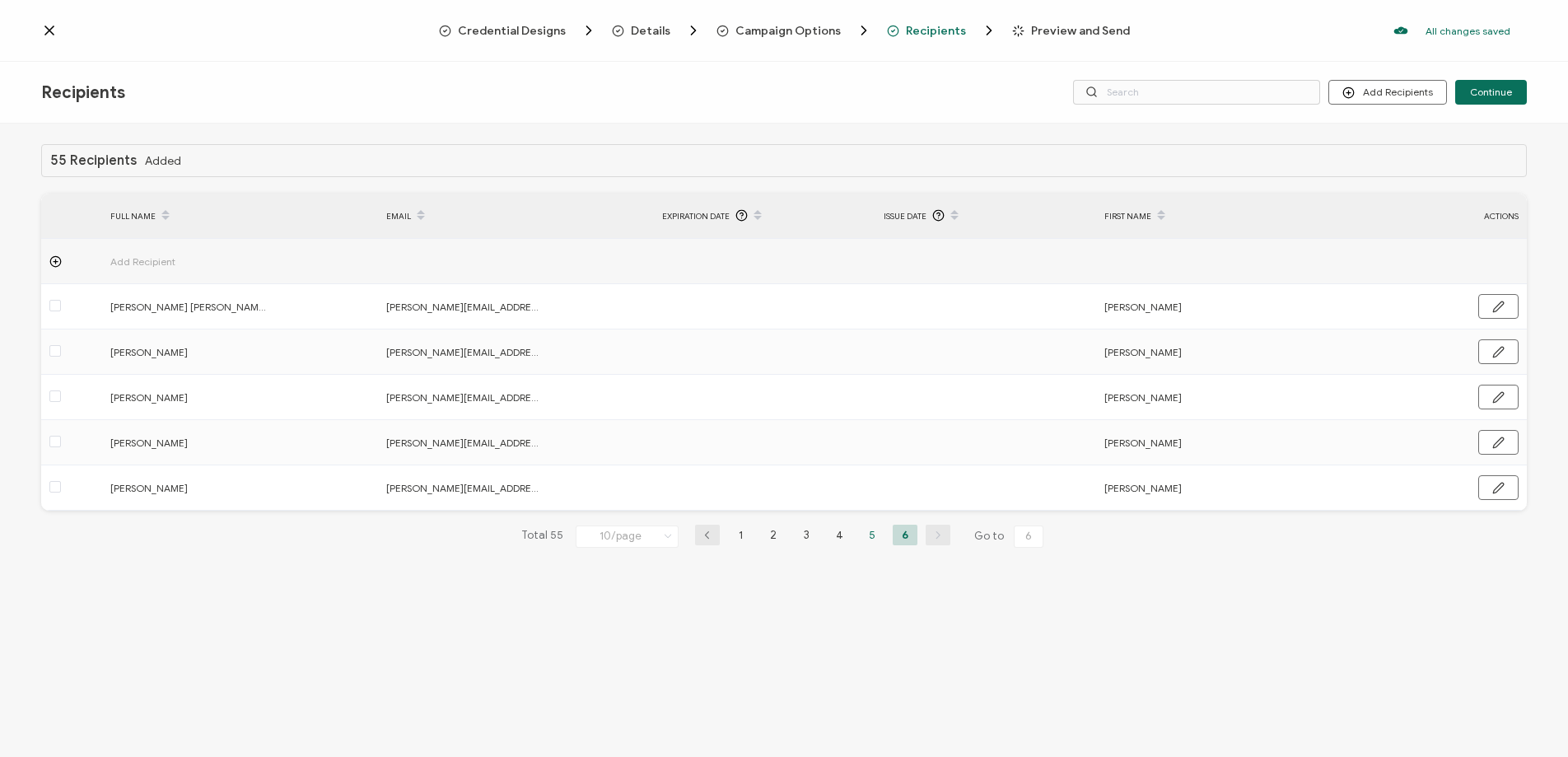
click at [874, 540] on li "5" at bounding box center [872, 534] width 25 height 21
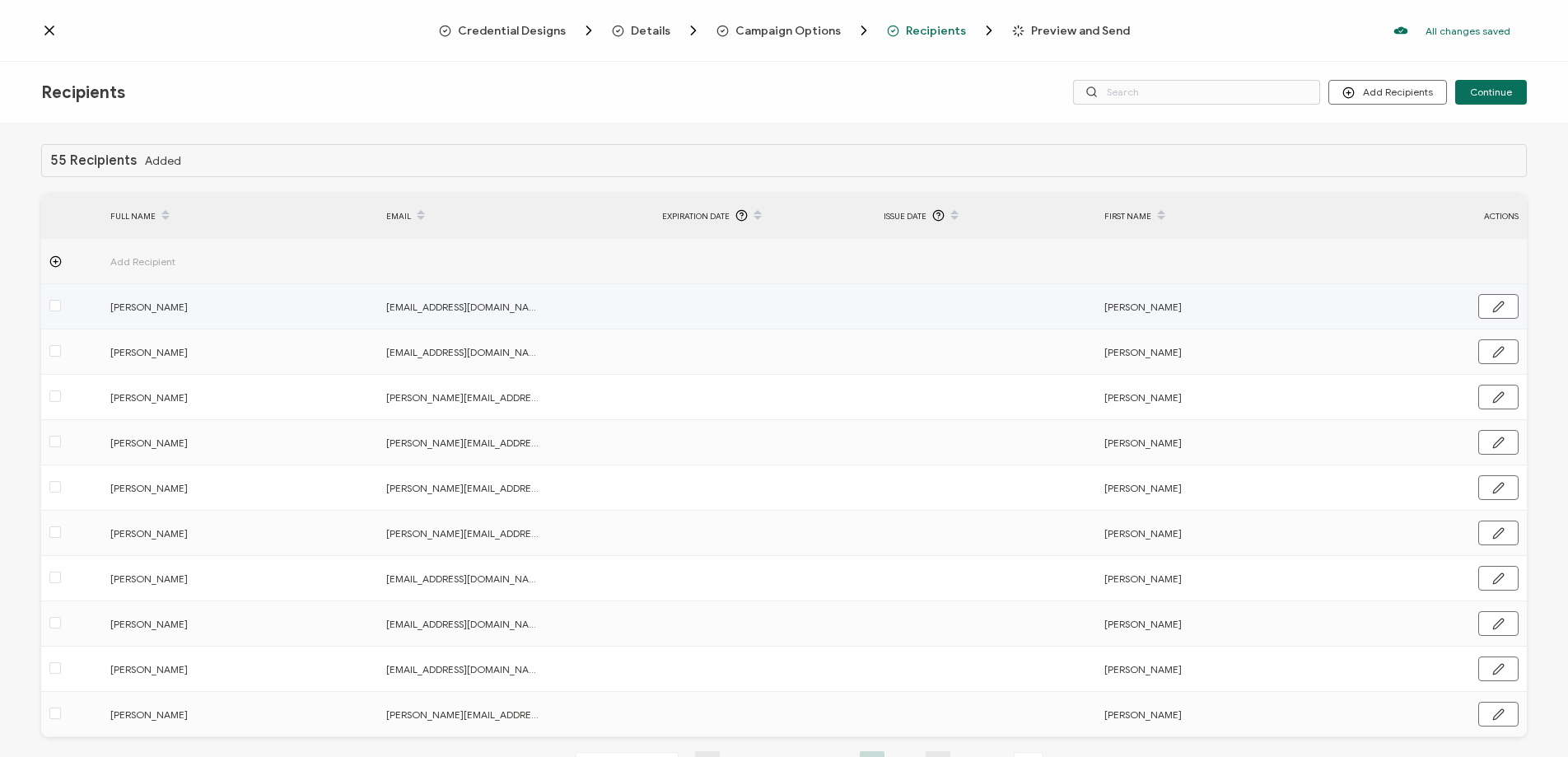
scroll to position [62, 0]
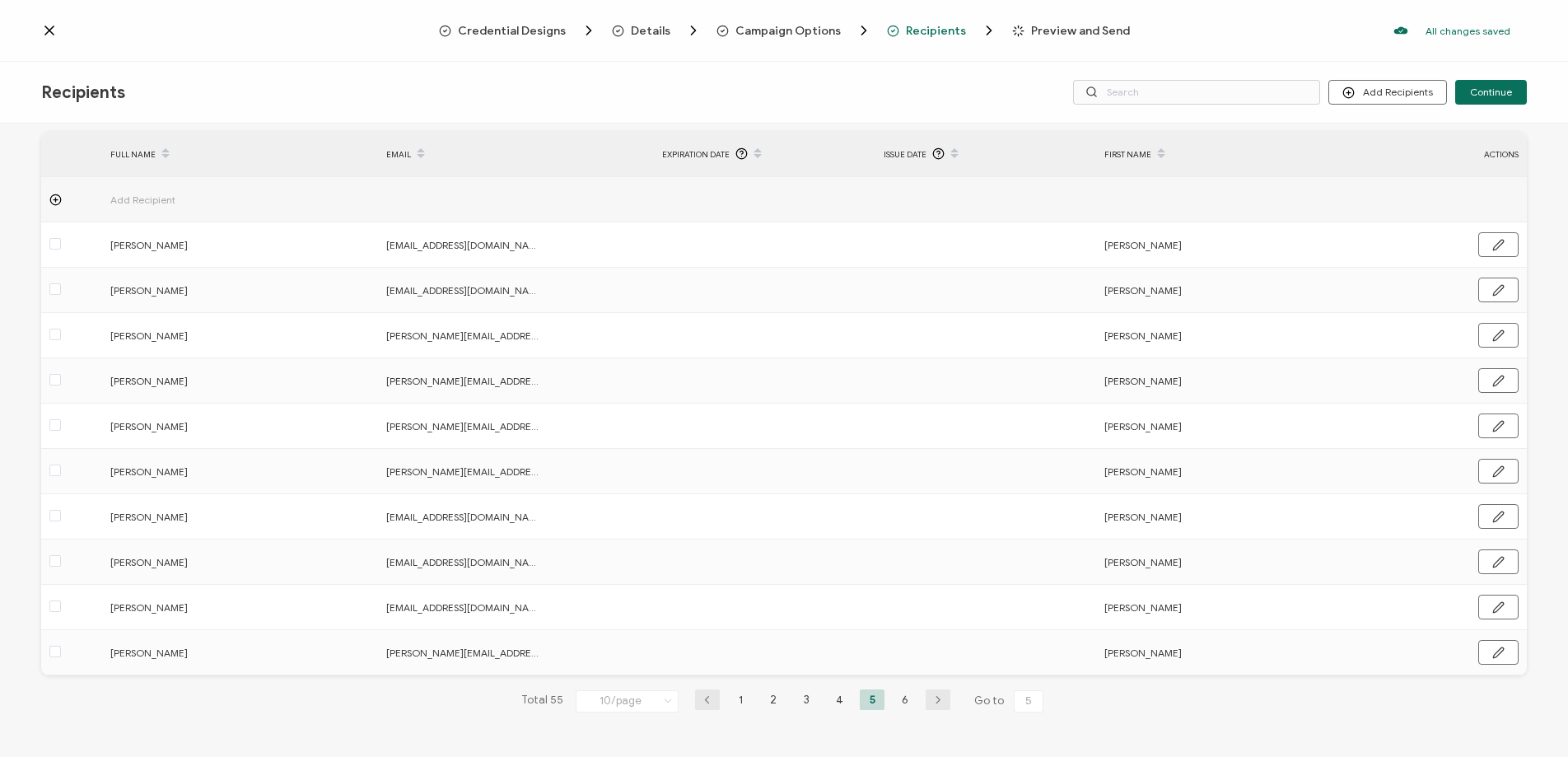
click at [834, 699] on li "4" at bounding box center [839, 700] width 25 height 21
click at [797, 702] on li "3" at bounding box center [807, 700] width 25 height 21
click at [767, 699] on li "2" at bounding box center [774, 700] width 25 height 21
click at [736, 698] on li "1" at bounding box center [741, 700] width 25 height 21
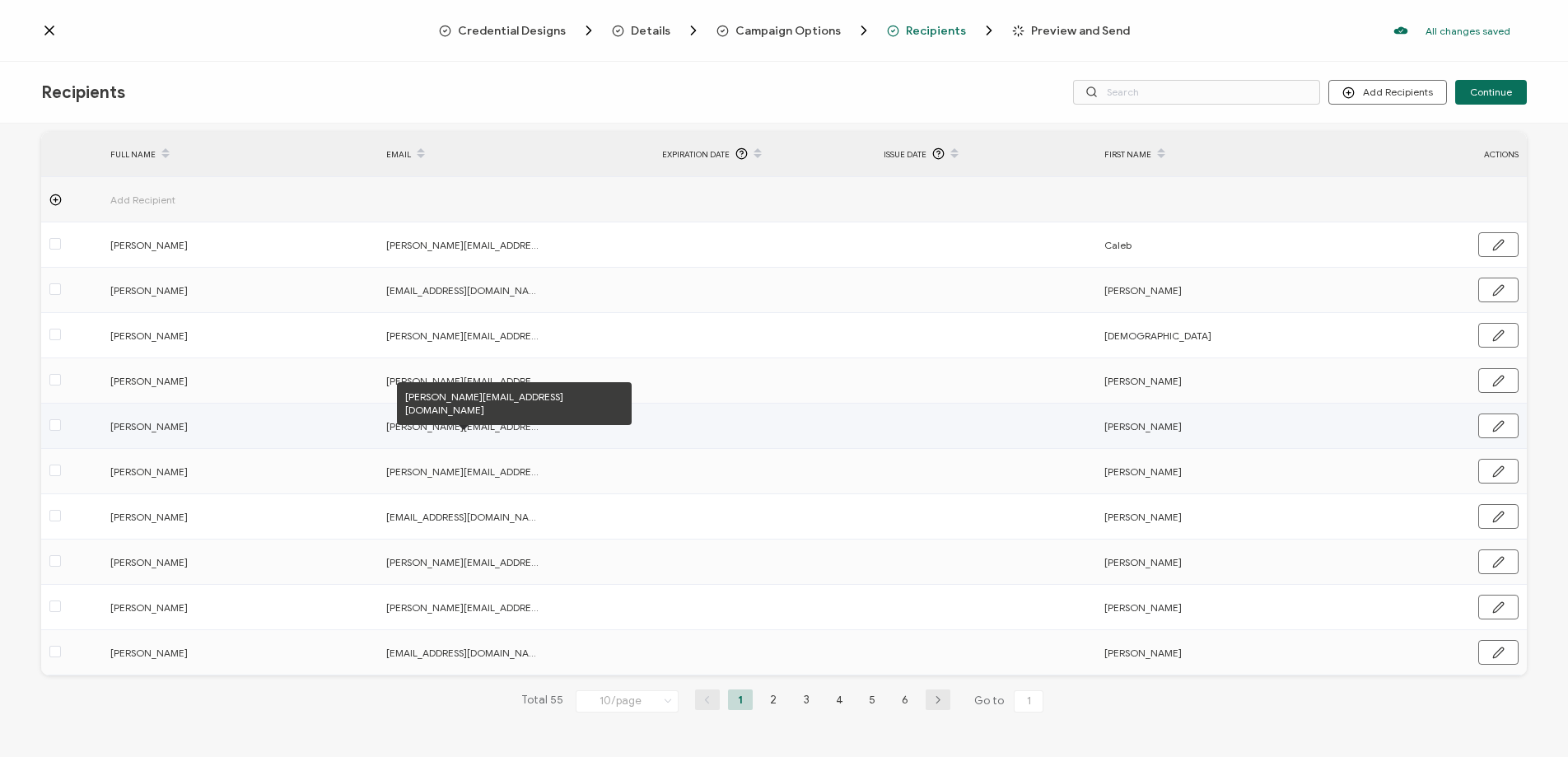
scroll to position [56, 0]
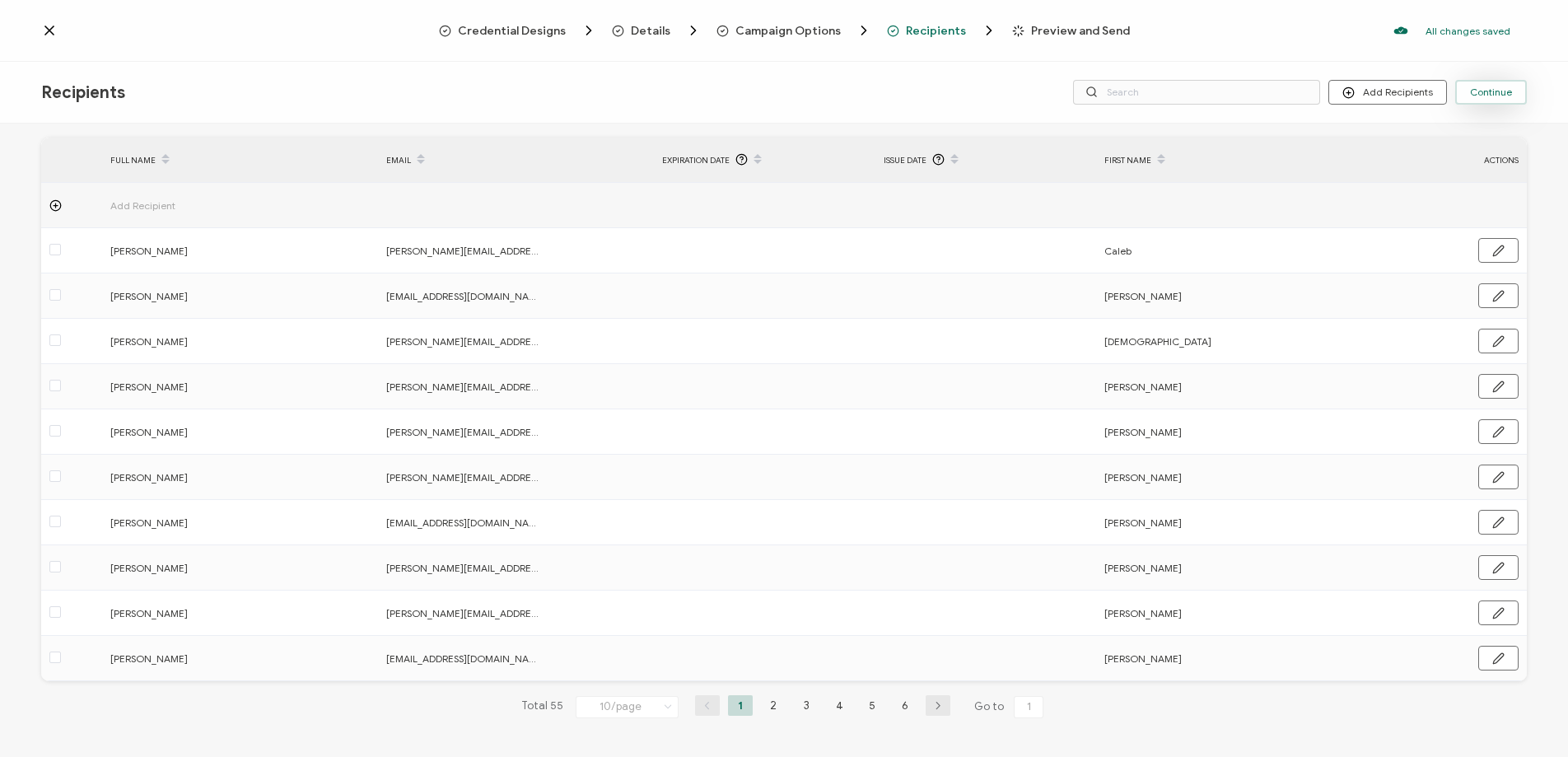
click at [1503, 93] on span "Continue" at bounding box center [1490, 92] width 42 height 10
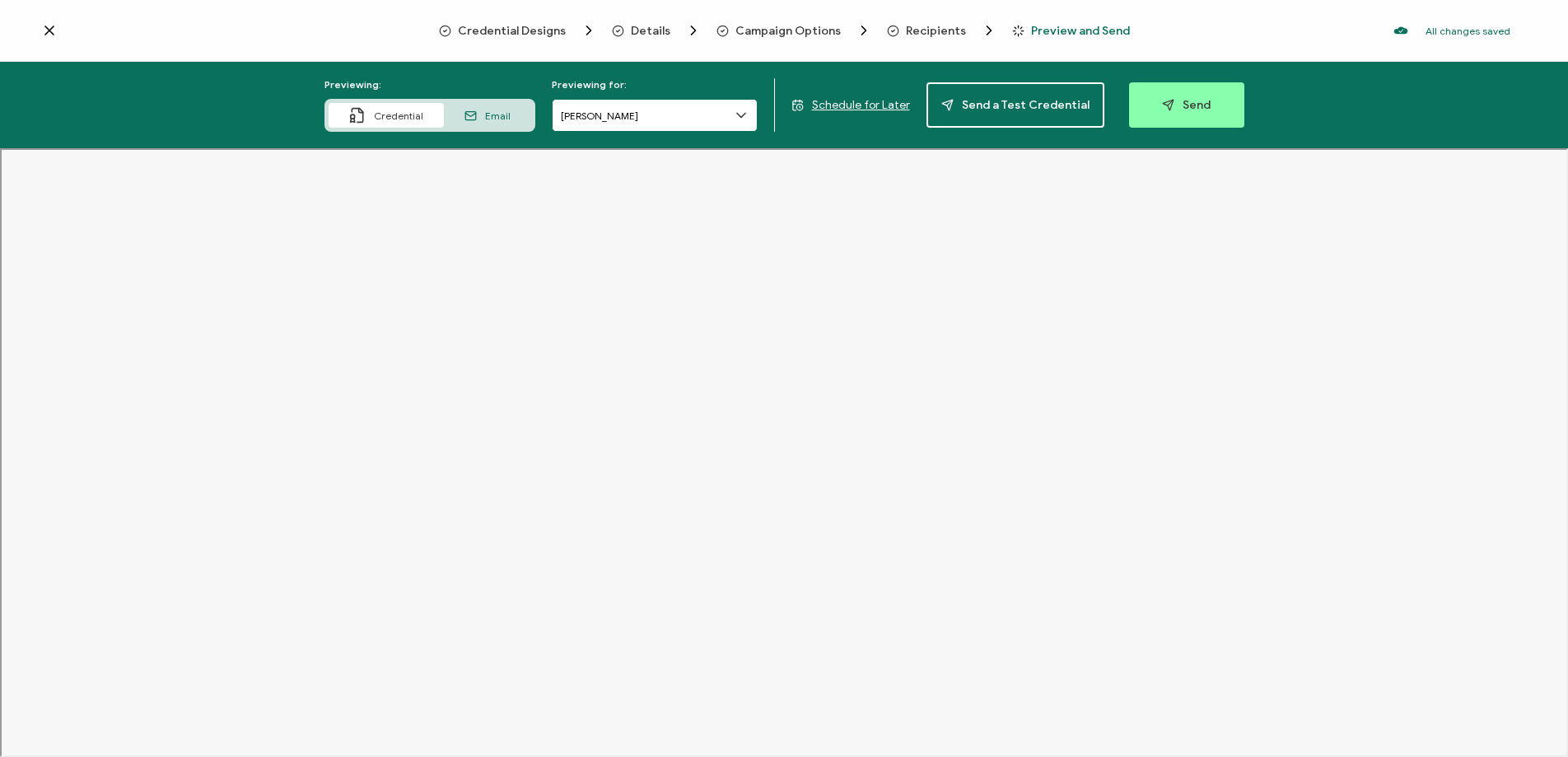
click at [640, 110] on input "Caleb Dullock" at bounding box center [655, 115] width 206 height 33
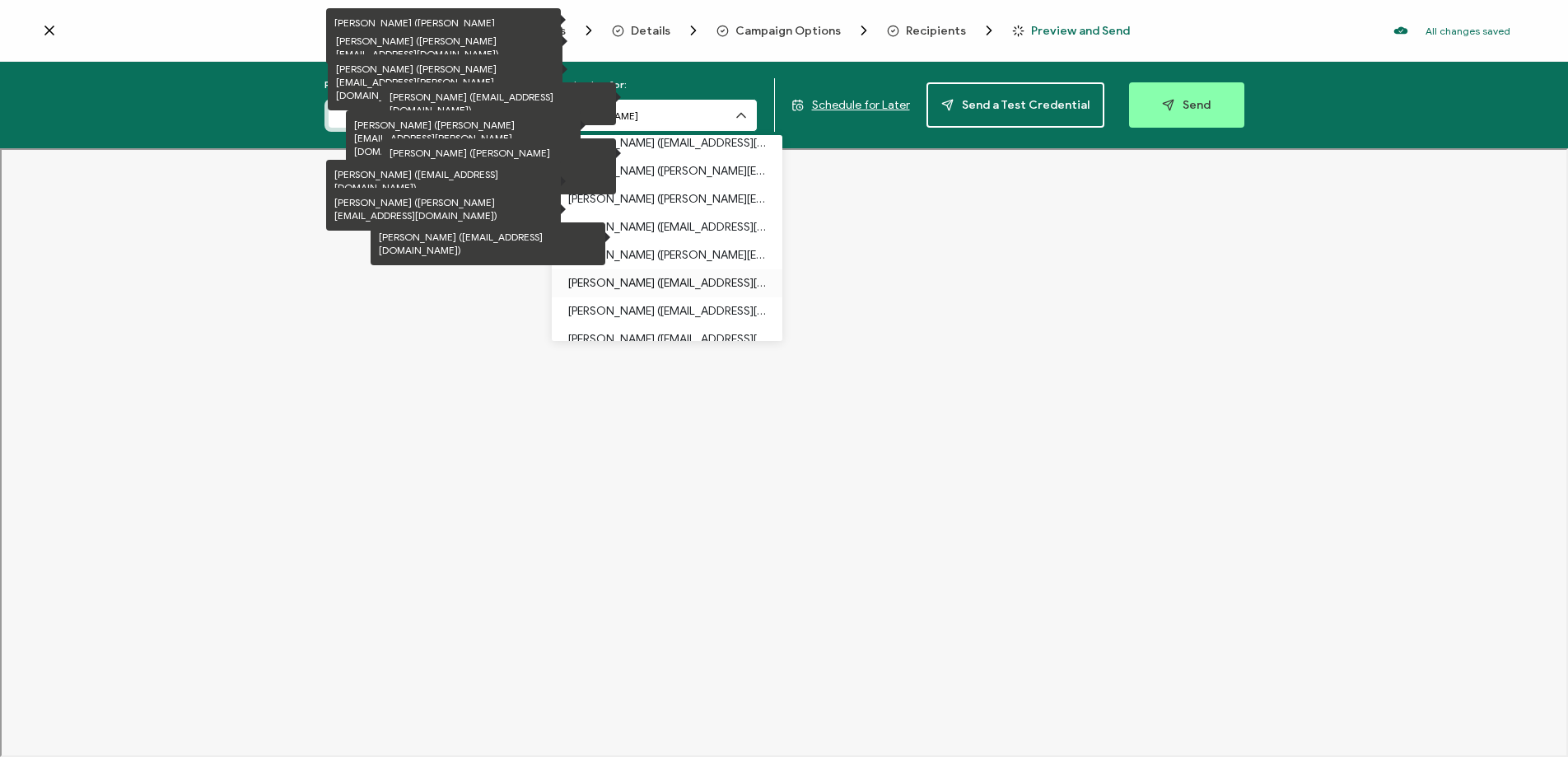
scroll to position [673, 0]
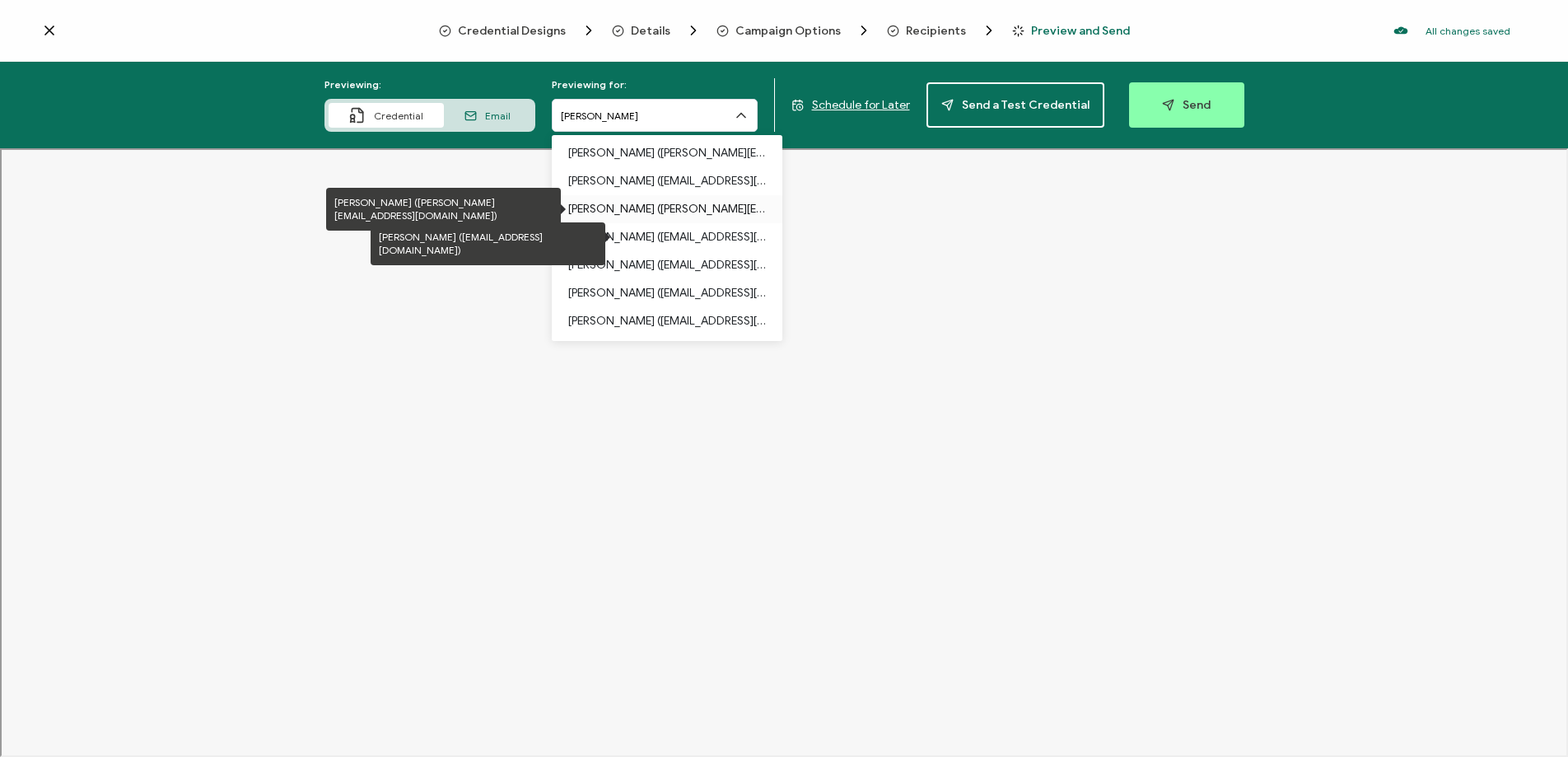
click at [607, 216] on p "Anna Heintzleman (a.heintzleman@cityofholland.com)" at bounding box center [666, 208] width 198 height 28
